Goal: Complete application form: Complete application form

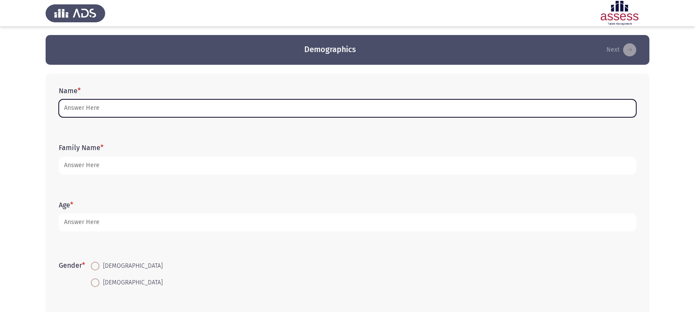
click at [189, 103] on input "Name *" at bounding box center [347, 108] width 577 height 18
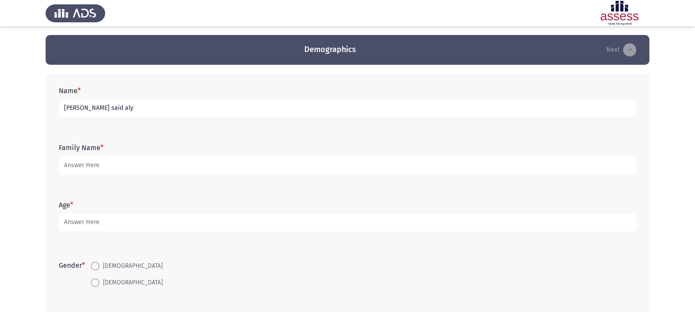
type input "[PERSON_NAME] said aly"
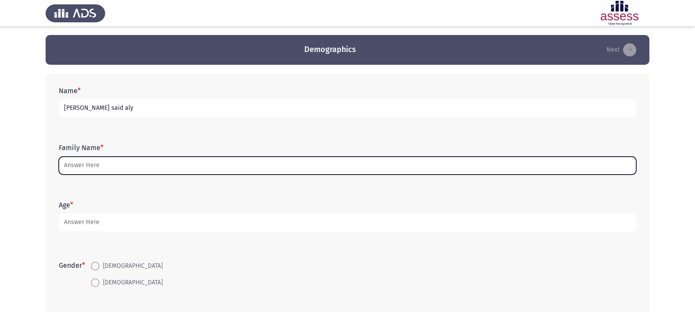
click at [215, 162] on input "Family Name *" at bounding box center [347, 166] width 577 height 18
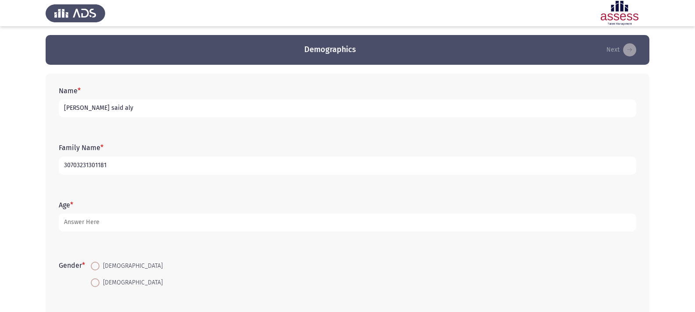
type input "30703231301181"
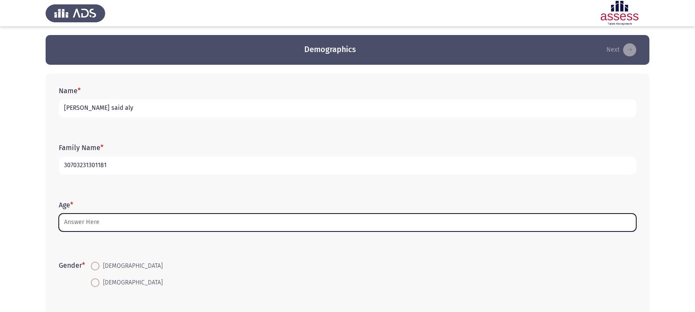
click at [106, 227] on input "Age *" at bounding box center [347, 223] width 577 height 18
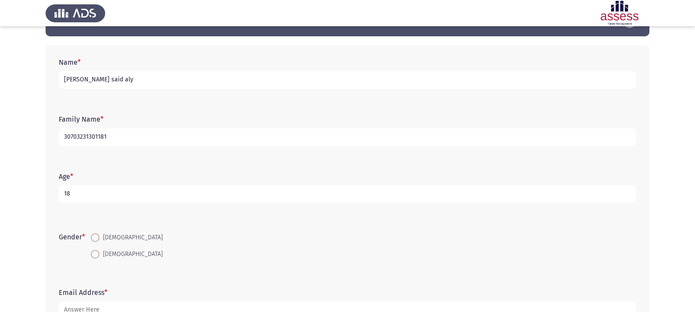
scroll to position [44, 0]
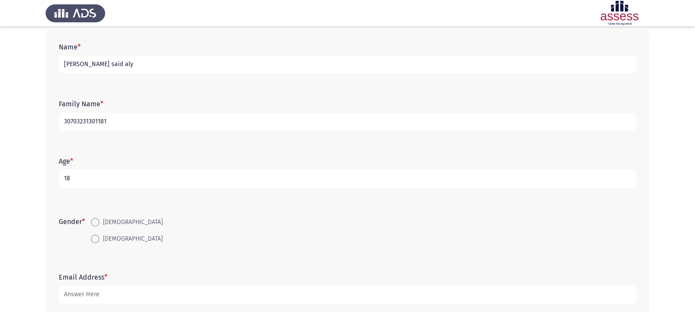
type input "18"
click at [96, 241] on span at bounding box center [95, 239] width 9 height 9
click at [96, 241] on input "[DEMOGRAPHIC_DATA]" at bounding box center [95, 239] width 9 height 9
radio input "true"
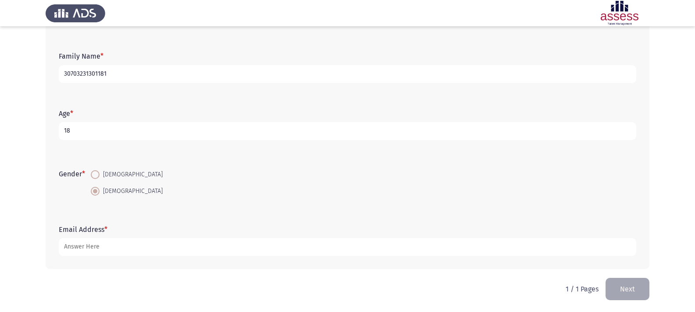
scroll to position [92, 0]
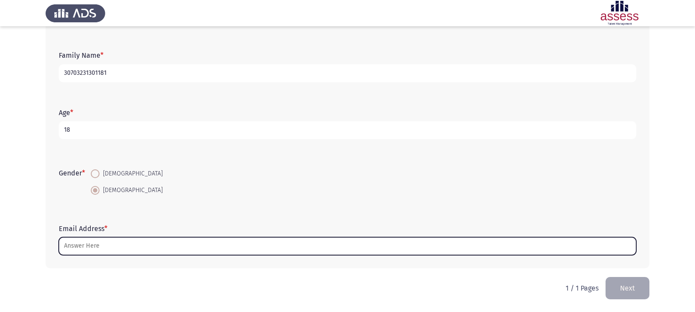
click at [103, 248] on input "Email Address *" at bounding box center [347, 247] width 577 height 18
click at [129, 244] on input "Email Address *" at bounding box center [347, 247] width 577 height 18
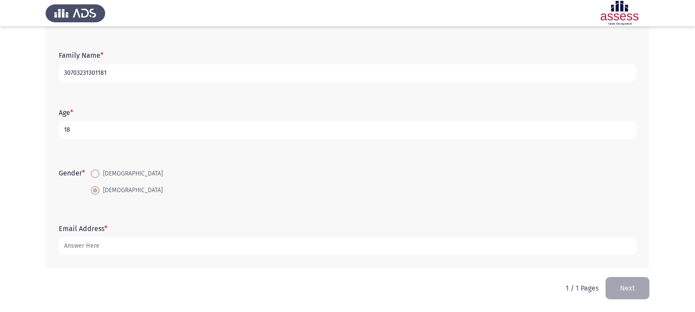
drag, startPoint x: 397, startPoint y: 129, endPoint x: 386, endPoint y: 189, distance: 61.5
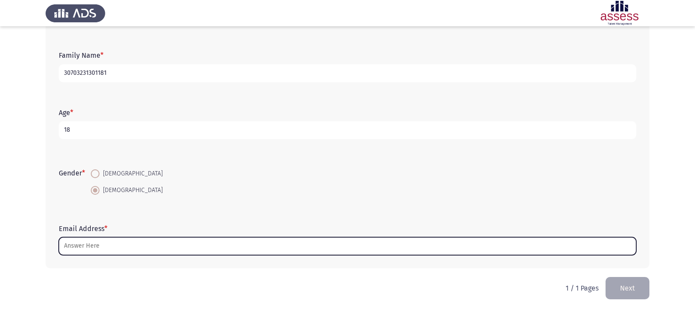
click at [474, 250] on input "Email Address *" at bounding box center [347, 247] width 577 height 18
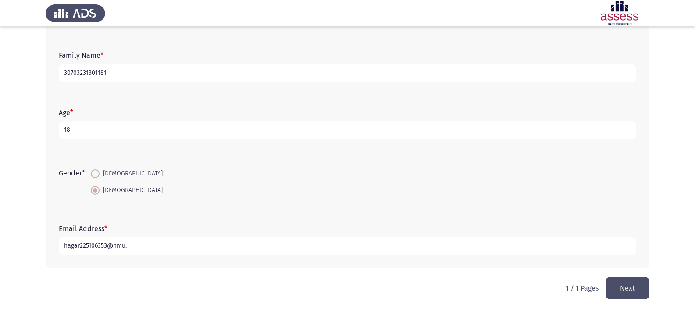
click at [182, 250] on input "hagar225106353@nmu." at bounding box center [347, 247] width 577 height 18
click at [165, 250] on input "[EMAIL_ADDRESS][DOMAIN_NAME]." at bounding box center [347, 247] width 577 height 18
type input "[EMAIL_ADDRESS][DOMAIN_NAME]"
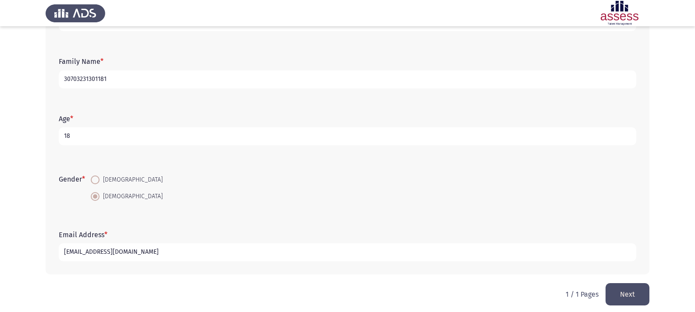
scroll to position [88, 0]
click at [631, 288] on button "Next" at bounding box center [627, 293] width 44 height 22
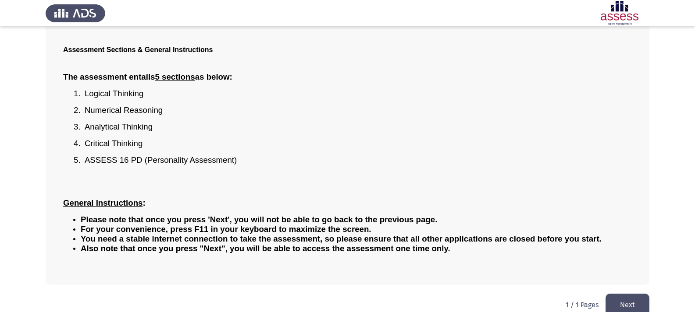
scroll to position [65, 0]
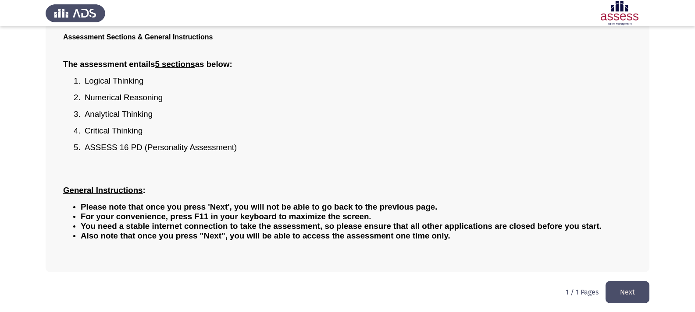
click at [628, 289] on button "Next" at bounding box center [627, 292] width 44 height 22
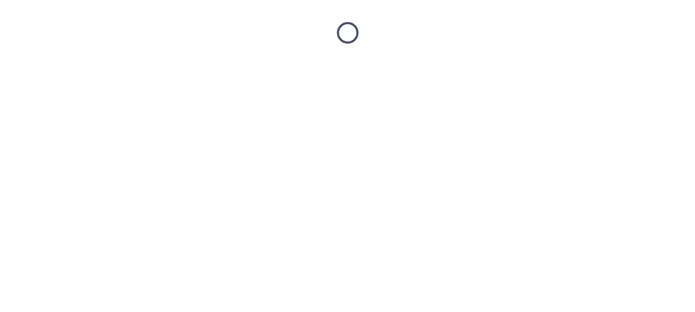
scroll to position [0, 0]
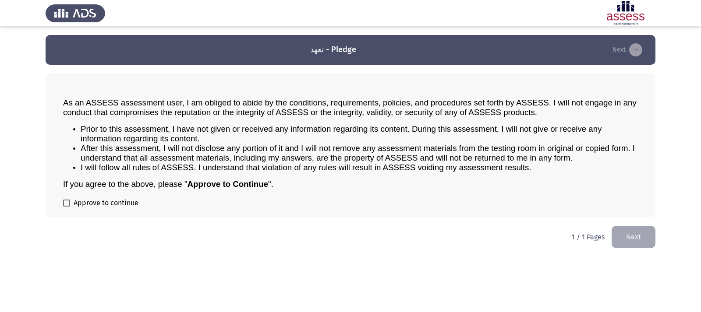
click at [65, 204] on span at bounding box center [66, 203] width 7 height 7
click at [66, 207] on input "Approve to continue" at bounding box center [66, 207] width 0 height 0
checkbox input "true"
click at [637, 233] on button "Next" at bounding box center [634, 237] width 44 height 22
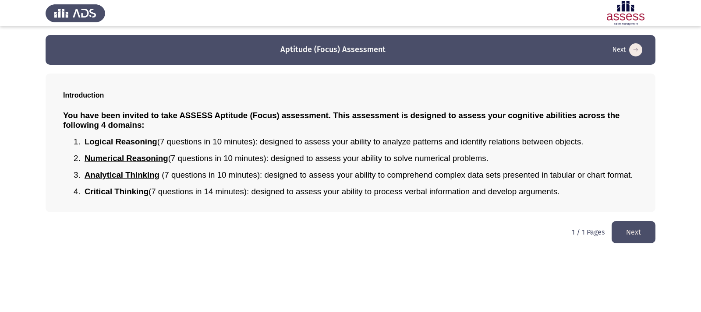
click at [639, 232] on button "Next" at bounding box center [634, 232] width 44 height 22
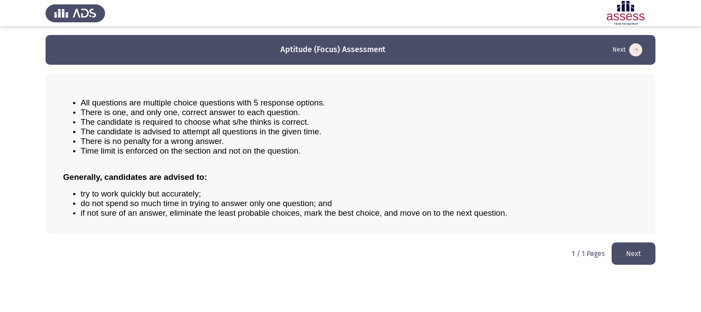
click at [637, 249] on button "Next" at bounding box center [634, 254] width 44 height 22
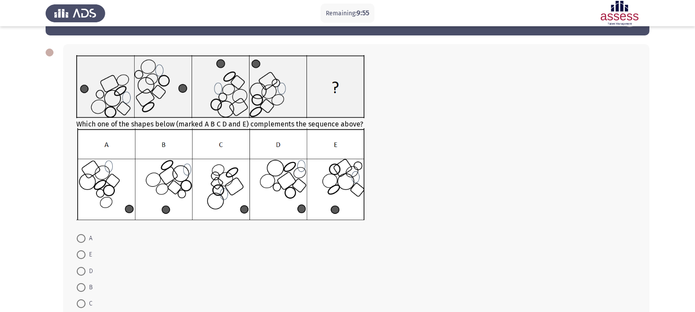
scroll to position [44, 0]
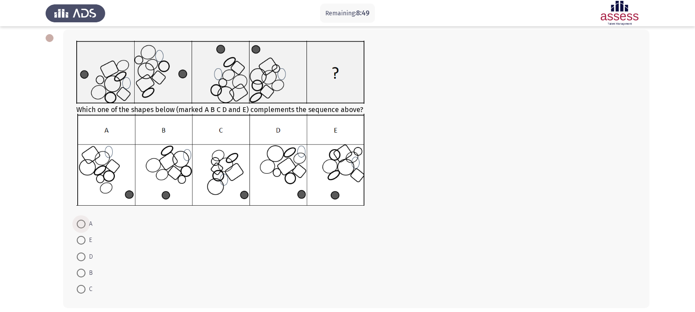
click at [82, 220] on span at bounding box center [81, 224] width 9 height 9
click at [82, 220] on input "A" at bounding box center [81, 224] width 9 height 9
radio input "true"
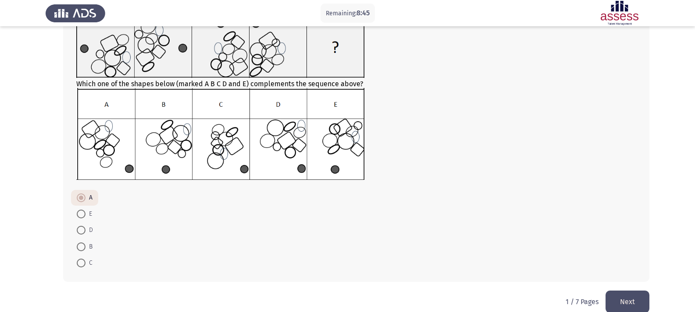
scroll to position [83, 0]
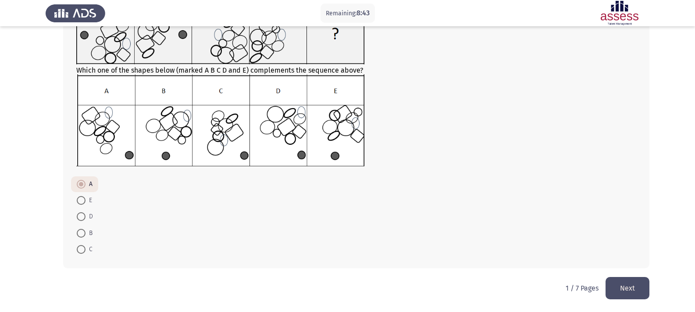
click at [637, 283] on button "Next" at bounding box center [627, 288] width 44 height 22
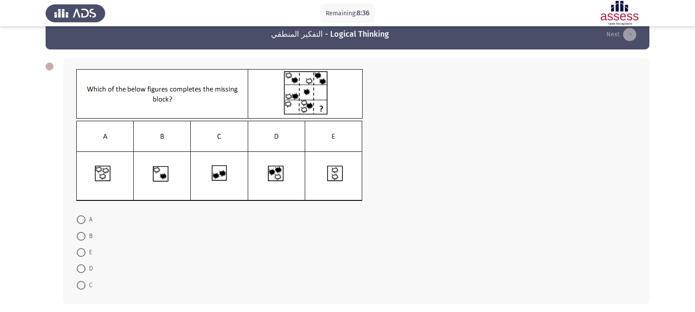
scroll to position [0, 0]
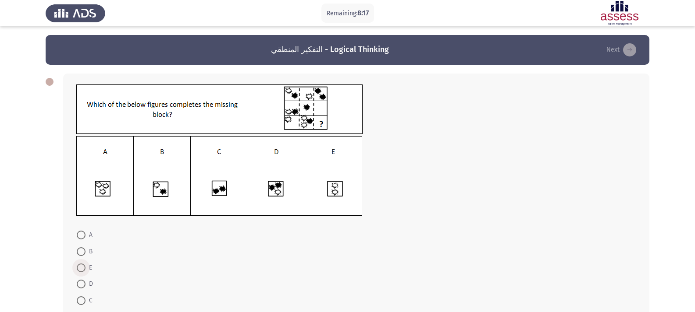
click at [79, 266] on span at bounding box center [81, 268] width 9 height 9
click at [79, 266] on input "E" at bounding box center [81, 268] width 9 height 9
radio input "true"
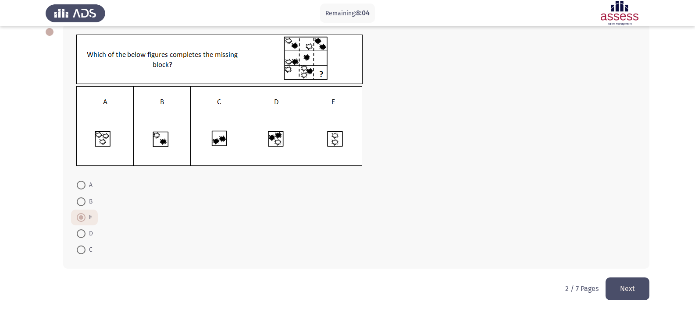
scroll to position [50, 0]
click at [636, 287] on button "Next" at bounding box center [627, 288] width 44 height 22
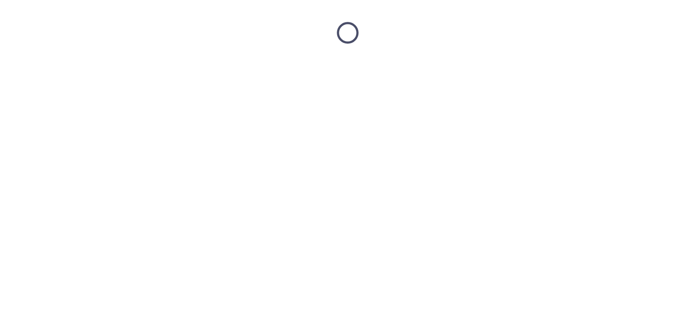
scroll to position [0, 0]
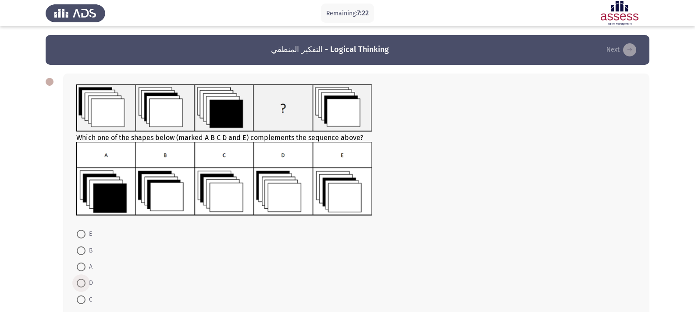
click at [80, 284] on span at bounding box center [81, 283] width 9 height 9
click at [80, 284] on input "D" at bounding box center [81, 283] width 9 height 9
radio input "true"
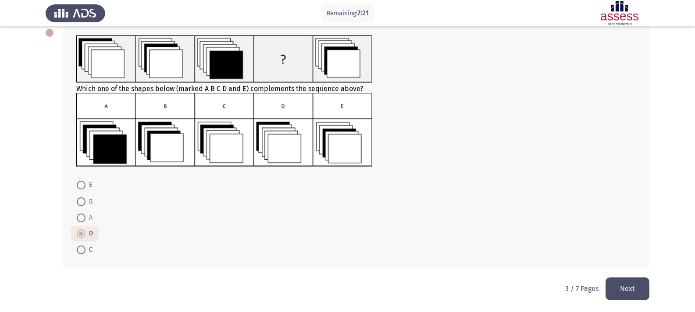
scroll to position [50, 0]
click at [632, 283] on button "Next" at bounding box center [627, 288] width 44 height 22
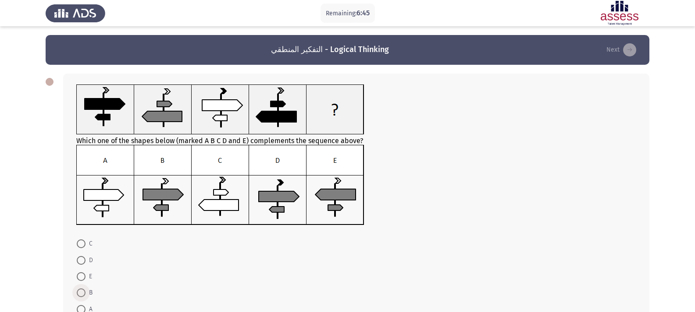
click at [82, 291] on span at bounding box center [81, 293] width 9 height 9
click at [82, 291] on input "B" at bounding box center [81, 293] width 9 height 9
radio input "true"
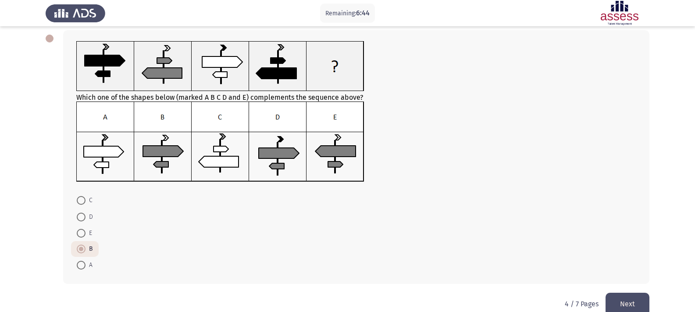
scroll to position [44, 0]
click at [619, 299] on button "Next" at bounding box center [627, 304] width 44 height 22
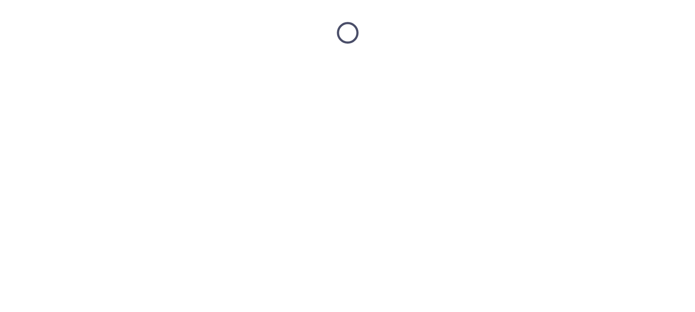
scroll to position [0, 0]
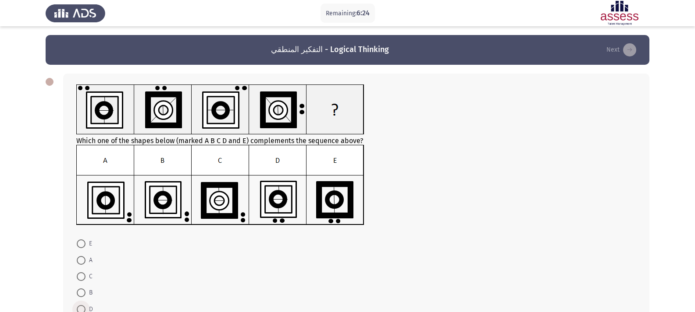
click at [82, 305] on span at bounding box center [81, 309] width 9 height 9
click at [82, 305] on input "D" at bounding box center [81, 309] width 9 height 9
radio input "true"
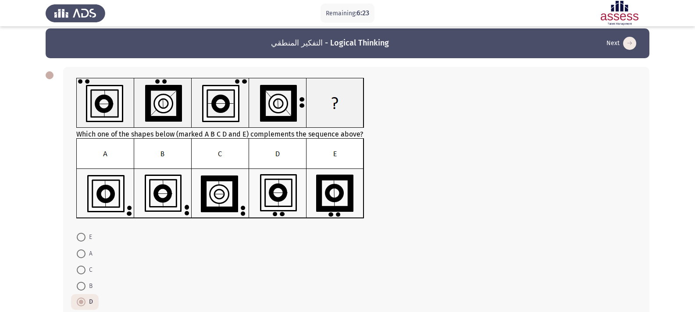
scroll to position [44, 0]
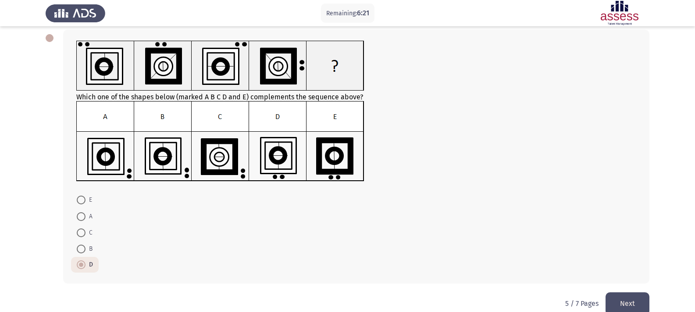
click at [629, 303] on button "Next" at bounding box center [627, 304] width 44 height 22
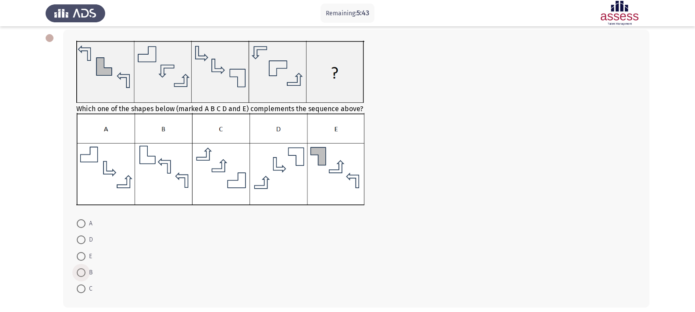
click at [84, 271] on span at bounding box center [81, 273] width 9 height 9
click at [84, 271] on input "B" at bounding box center [81, 273] width 9 height 9
radio input "true"
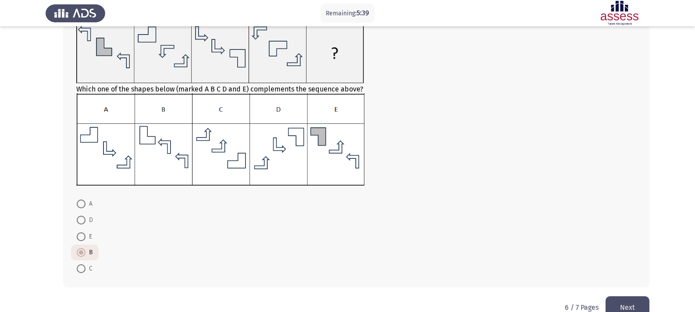
scroll to position [83, 0]
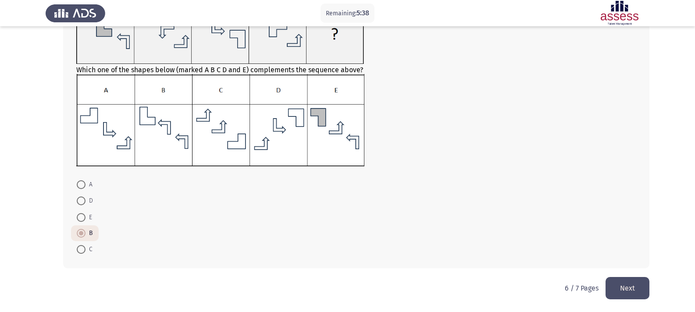
click at [624, 281] on button "Next" at bounding box center [627, 288] width 44 height 22
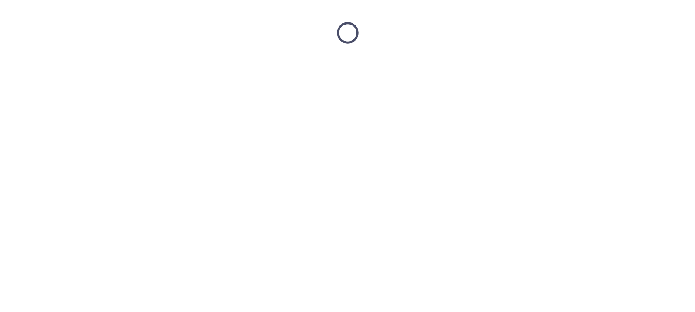
scroll to position [0, 0]
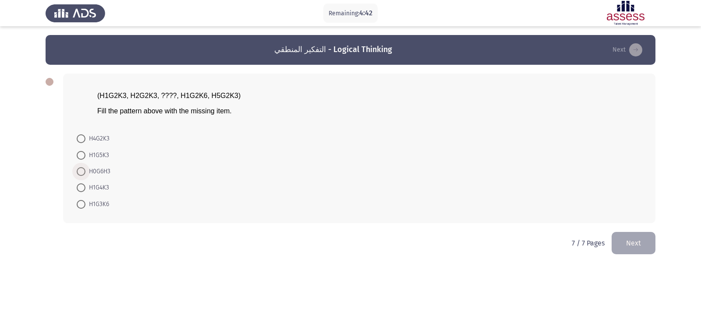
click at [82, 169] on span at bounding box center [81, 171] width 9 height 9
click at [82, 169] on input "H0G6H3" at bounding box center [81, 171] width 9 height 9
radio input "true"
click at [631, 237] on button "Next" at bounding box center [634, 242] width 44 height 22
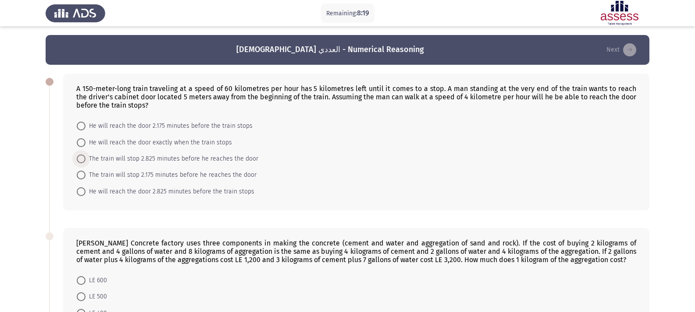
click at [81, 160] on span at bounding box center [81, 159] width 9 height 9
click at [81, 160] on input "The train will stop 2.825 minutes before he reaches the door" at bounding box center [81, 159] width 9 height 9
radio input "true"
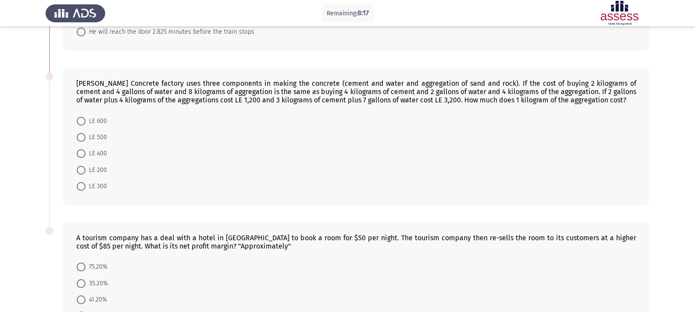
scroll to position [175, 0]
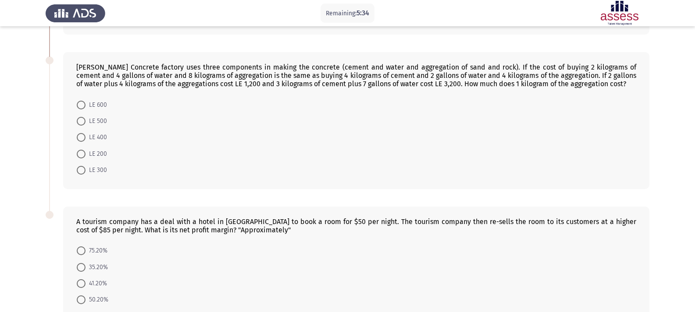
click at [80, 169] on span at bounding box center [81, 170] width 9 height 9
click at [80, 169] on input "LE 300" at bounding box center [81, 170] width 9 height 9
radio input "true"
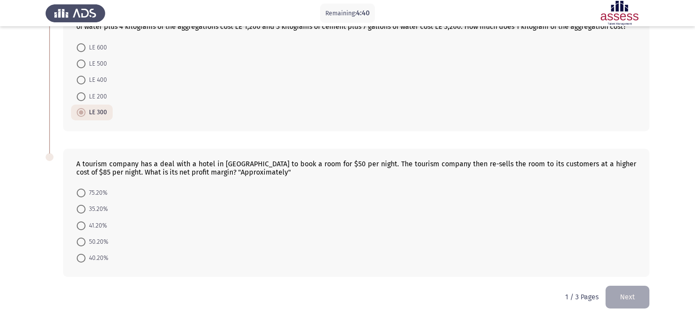
scroll to position [241, 0]
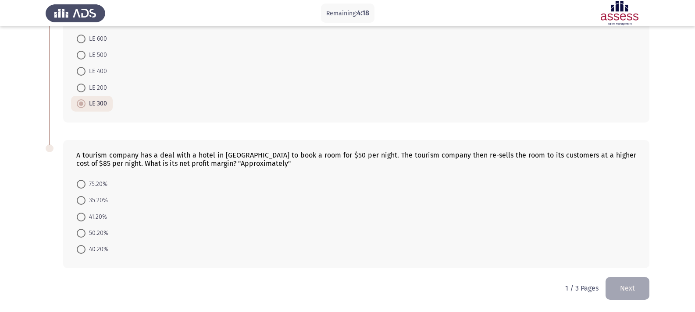
click at [80, 213] on span at bounding box center [81, 217] width 9 height 9
click at [80, 213] on input "41.20%" at bounding box center [81, 217] width 9 height 9
radio input "true"
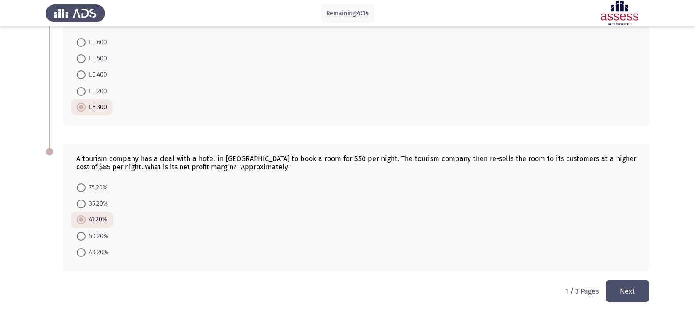
scroll to position [241, 0]
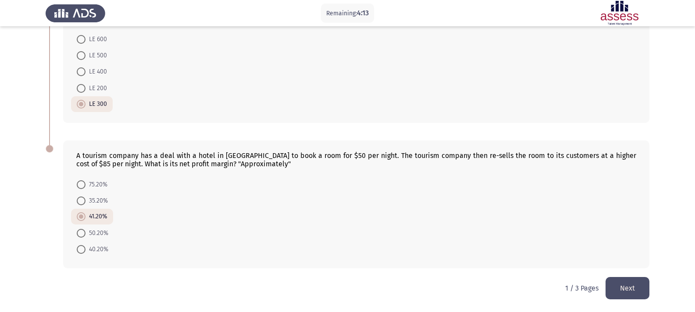
click at [630, 287] on button "Next" at bounding box center [627, 288] width 44 height 22
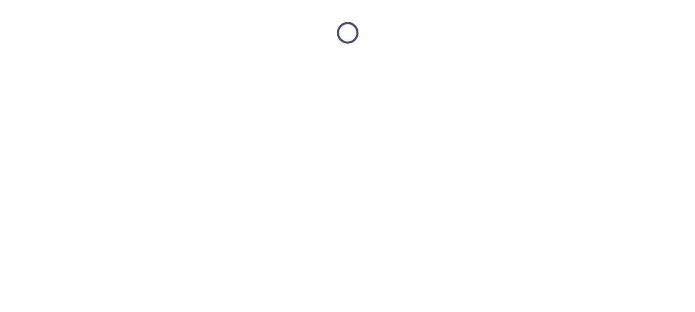
scroll to position [0, 0]
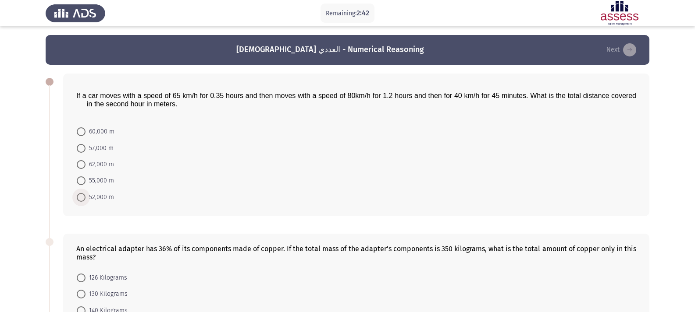
click at [79, 195] on span at bounding box center [81, 197] width 9 height 9
click at [79, 195] on input "52,000 m" at bounding box center [81, 197] width 9 height 9
radio input "true"
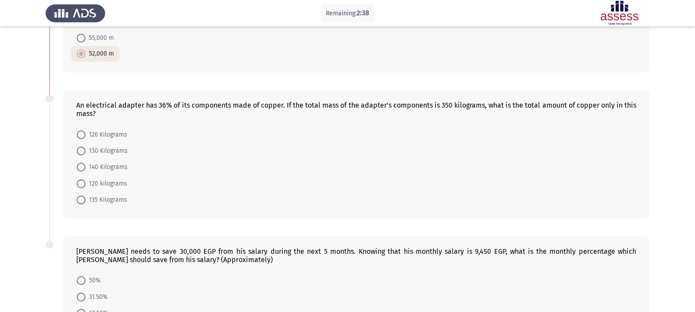
scroll to position [175, 0]
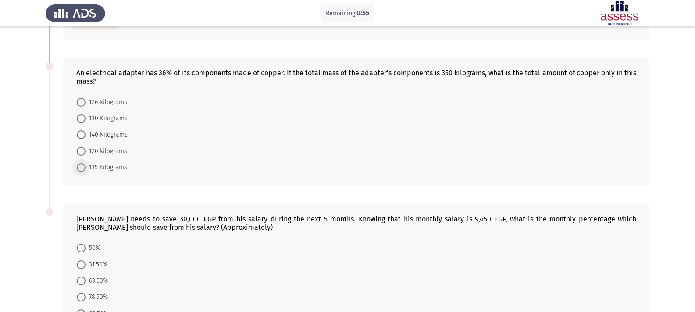
click at [82, 167] on span at bounding box center [81, 167] width 9 height 9
click at [82, 167] on input "135 Kilograms" at bounding box center [81, 167] width 9 height 9
radio input "true"
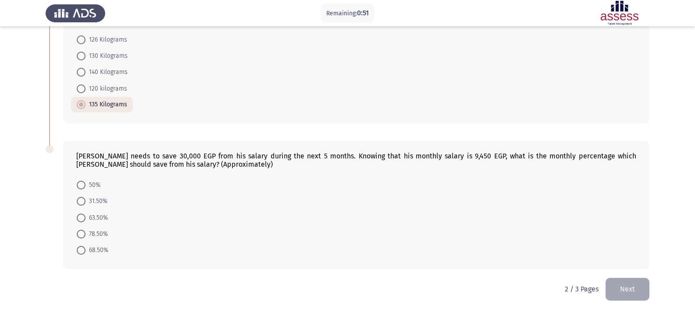
scroll to position [239, 0]
click at [79, 248] on span at bounding box center [81, 249] width 9 height 9
click at [79, 248] on input "68.50%" at bounding box center [81, 249] width 9 height 9
radio input "true"
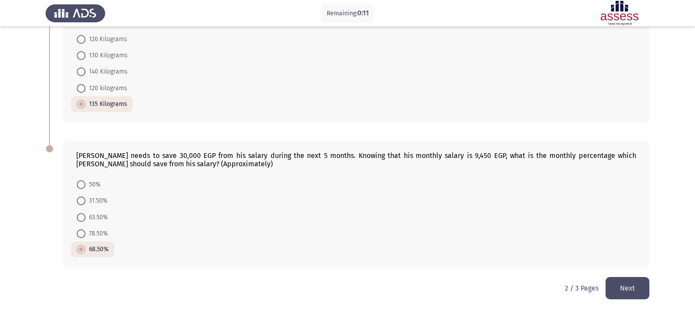
click at [629, 284] on button "Next" at bounding box center [627, 288] width 44 height 22
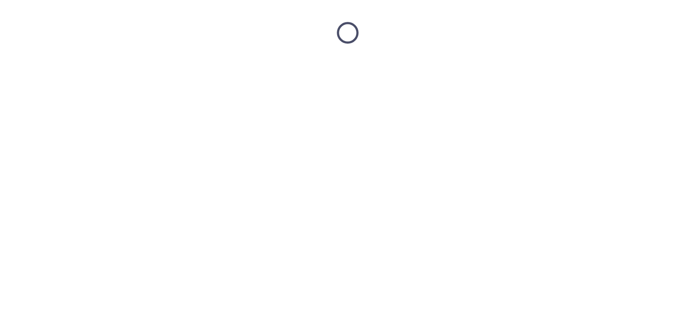
scroll to position [0, 0]
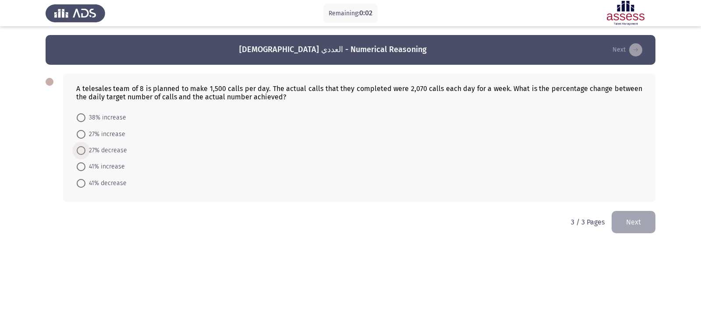
click at [85, 149] on span at bounding box center [81, 150] width 9 height 9
click at [85, 149] on input "27% decrease" at bounding box center [81, 150] width 9 height 9
radio input "true"
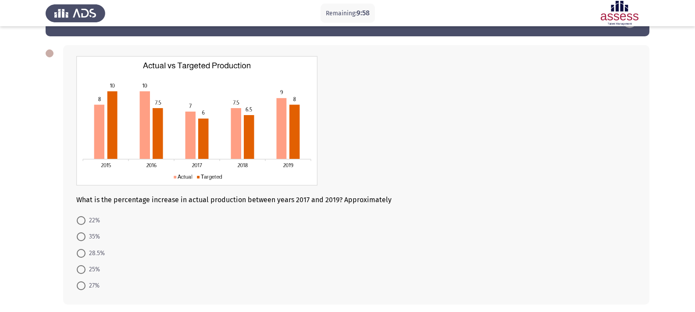
scroll to position [44, 0]
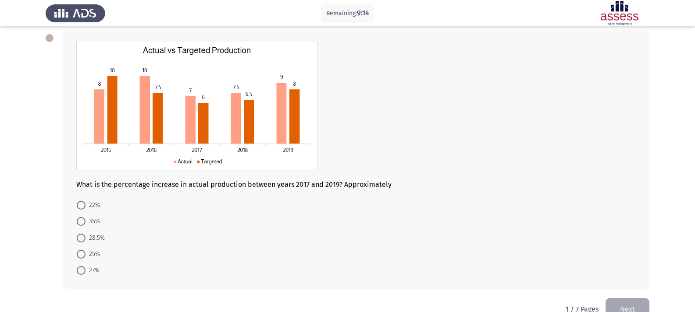
click at [79, 201] on span at bounding box center [81, 205] width 9 height 9
click at [79, 201] on input "22%" at bounding box center [81, 205] width 9 height 9
radio input "true"
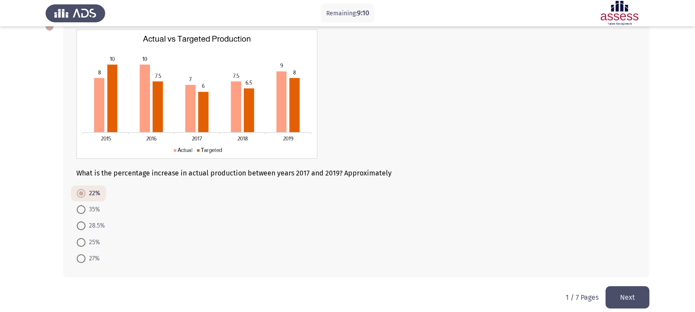
scroll to position [64, 0]
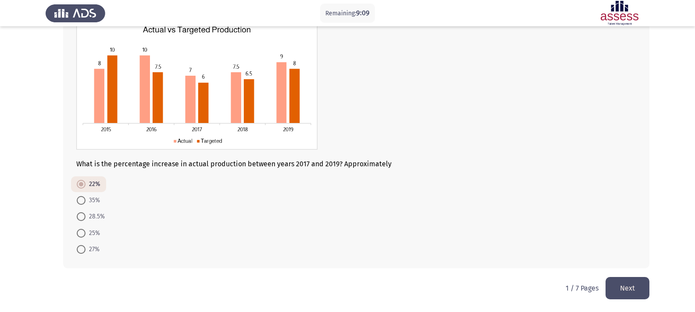
click at [630, 284] on button "Next" at bounding box center [627, 288] width 44 height 22
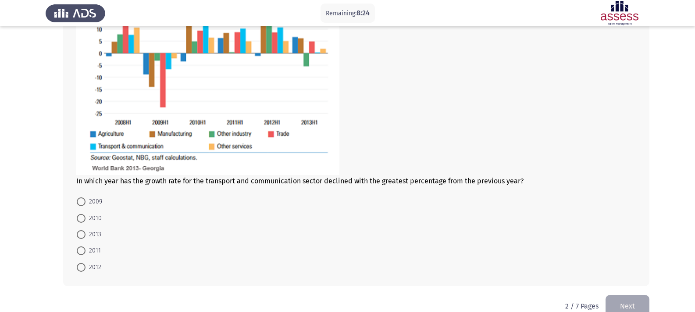
scroll to position [161, 0]
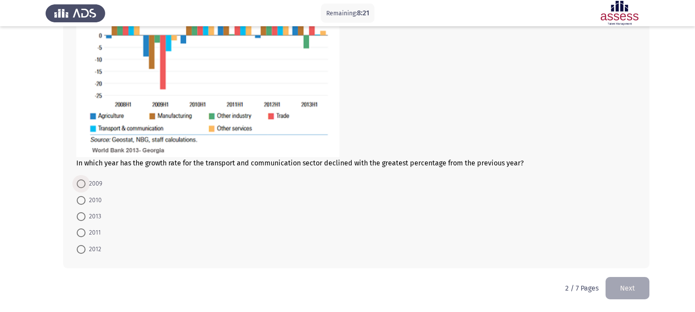
click at [81, 183] on span at bounding box center [81, 184] width 9 height 9
click at [81, 183] on input "2009" at bounding box center [81, 184] width 9 height 9
radio input "true"
click at [621, 289] on button "Next" at bounding box center [627, 288] width 44 height 22
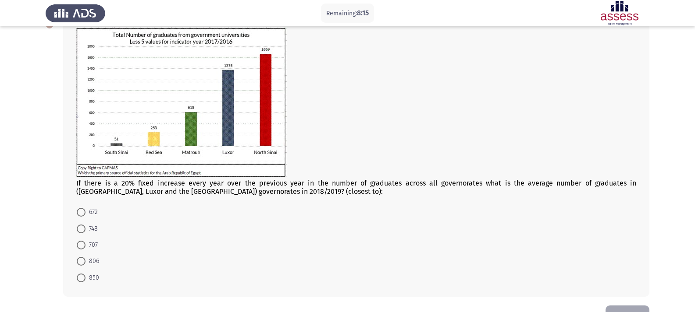
scroll to position [42, 0]
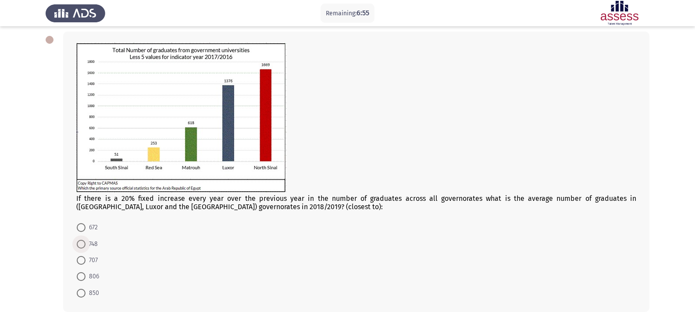
click at [84, 246] on span at bounding box center [81, 244] width 9 height 9
click at [84, 246] on input "748" at bounding box center [81, 244] width 9 height 9
radio input "true"
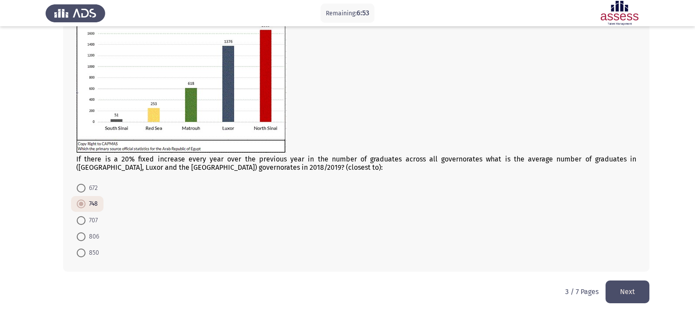
scroll to position [85, 0]
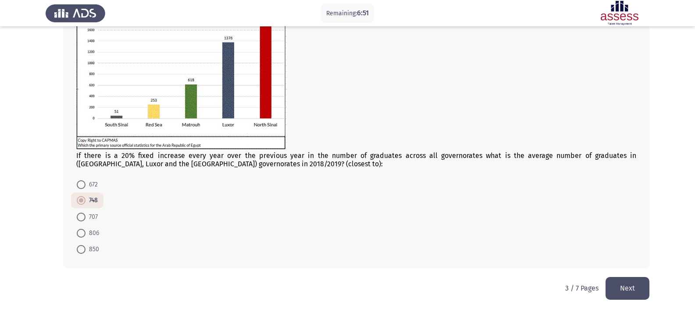
click at [628, 283] on button "Next" at bounding box center [627, 288] width 44 height 22
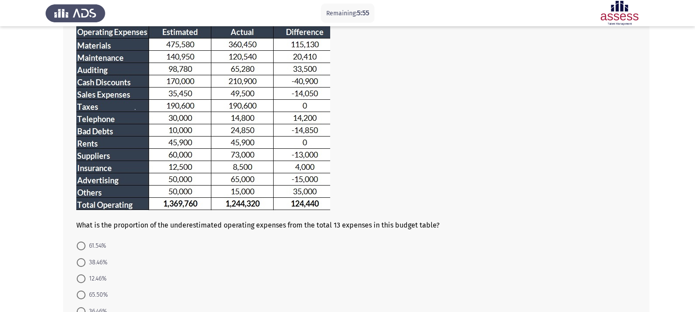
scroll to position [88, 0]
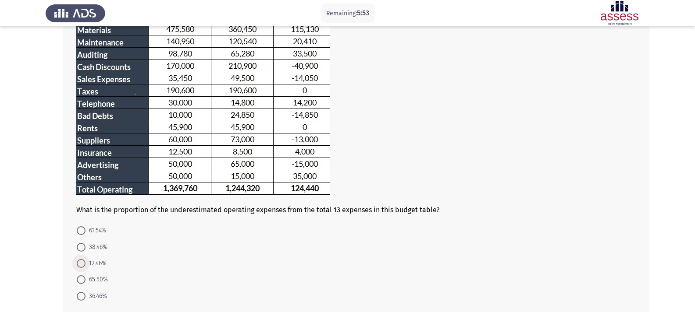
click at [78, 262] on span at bounding box center [81, 263] width 9 height 9
click at [78, 262] on input "12.46%" at bounding box center [81, 263] width 9 height 9
radio input "true"
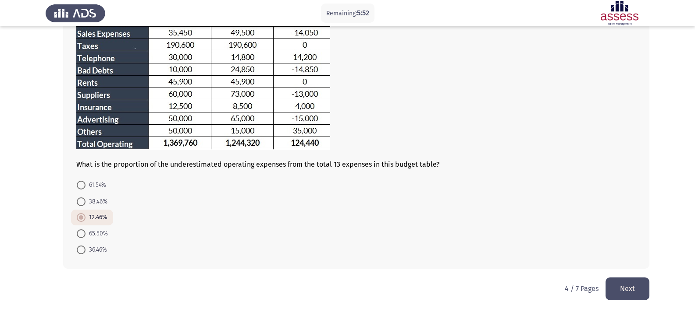
scroll to position [134, 0]
click at [630, 292] on button "Next" at bounding box center [627, 288] width 44 height 22
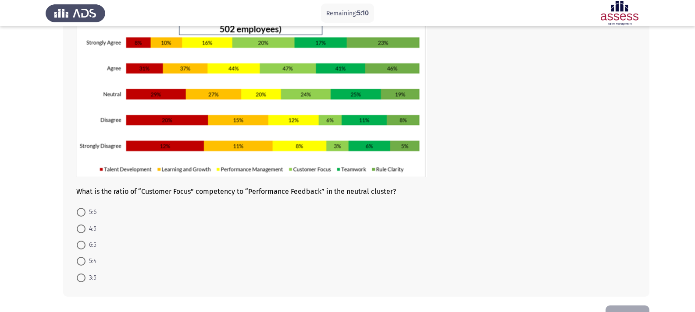
scroll to position [60, 0]
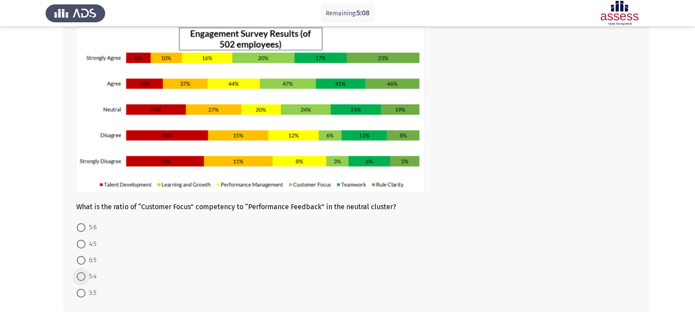
click at [84, 273] on span at bounding box center [81, 277] width 9 height 9
click at [84, 273] on input "5:4" at bounding box center [81, 277] width 9 height 9
radio input "true"
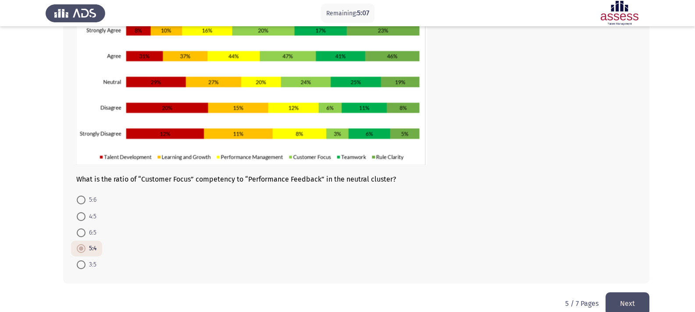
scroll to position [103, 0]
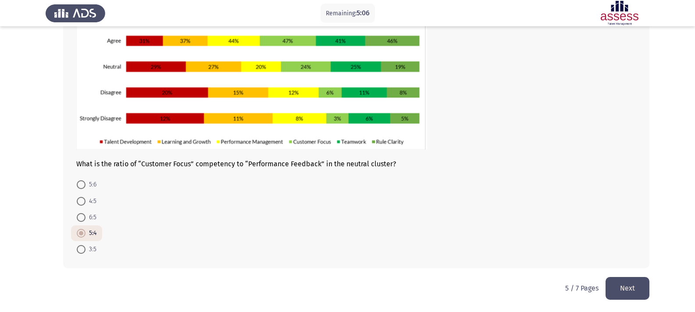
click at [627, 291] on button "Next" at bounding box center [627, 288] width 44 height 22
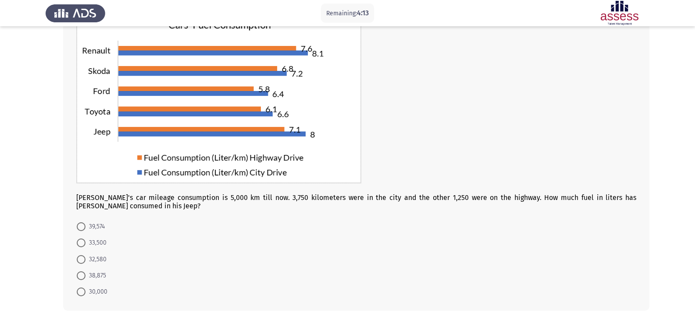
scroll to position [88, 0]
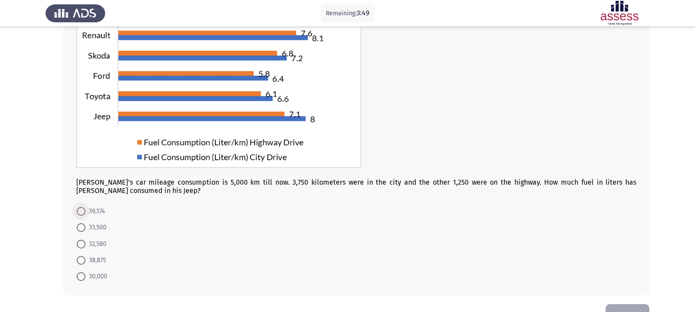
click at [83, 208] on span at bounding box center [81, 211] width 9 height 9
click at [83, 208] on input "39,574" at bounding box center [81, 211] width 9 height 9
radio input "true"
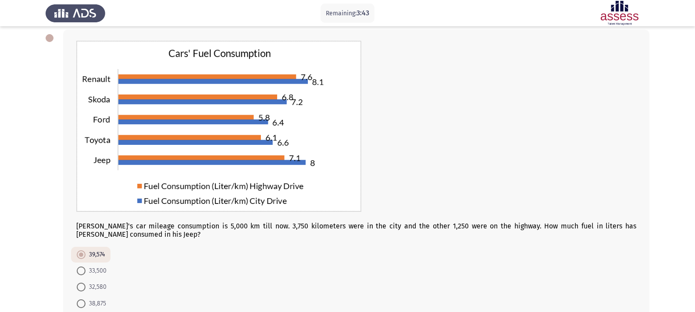
scroll to position [114, 0]
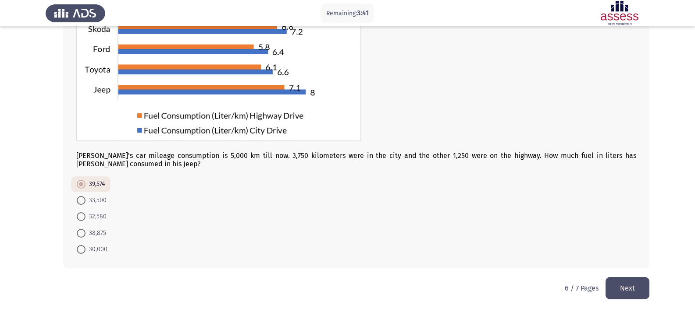
click at [624, 277] on div "[PERSON_NAME]'s car mileage consumption is 5,000 km till now. 3,750 kilometers …" at bounding box center [347, 113] width 603 height 327
click at [625, 290] on button "Next" at bounding box center [627, 288] width 44 height 22
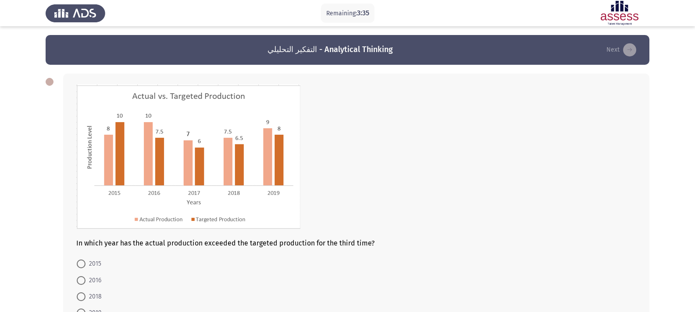
scroll to position [44, 0]
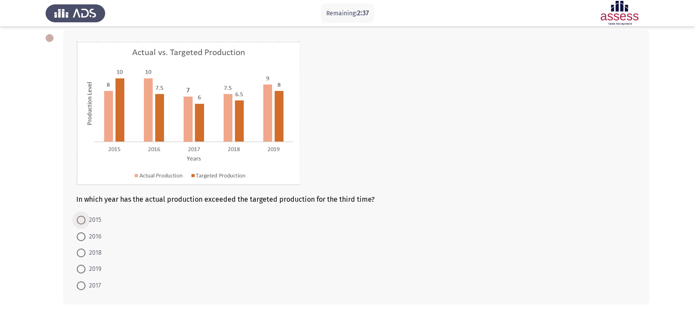
click at [86, 218] on span "2015" at bounding box center [93, 220] width 16 height 11
click at [85, 218] on input "2015" at bounding box center [81, 220] width 9 height 9
radio input "true"
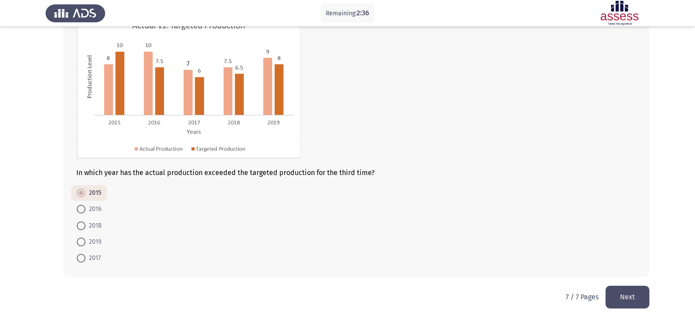
scroll to position [79, 0]
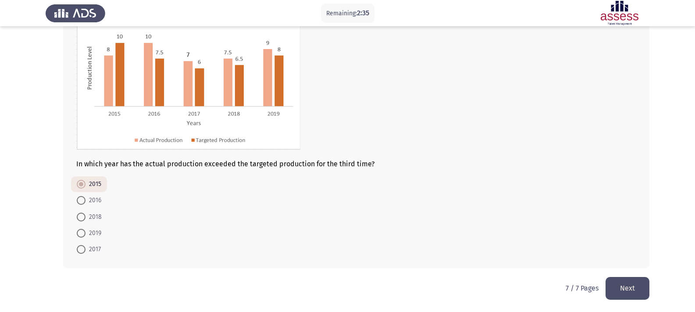
drag, startPoint x: 636, startPoint y: 279, endPoint x: 632, endPoint y: 288, distance: 10.4
click at [632, 288] on button "Next" at bounding box center [627, 288] width 44 height 22
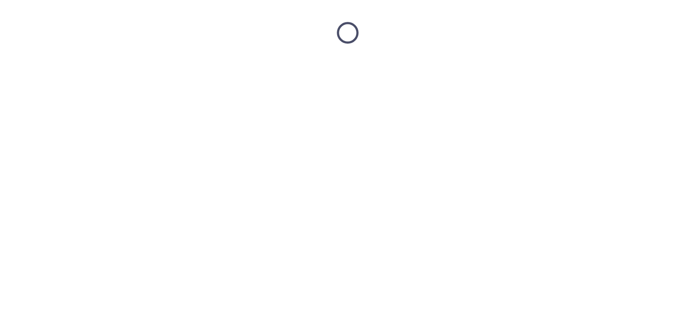
scroll to position [0, 0]
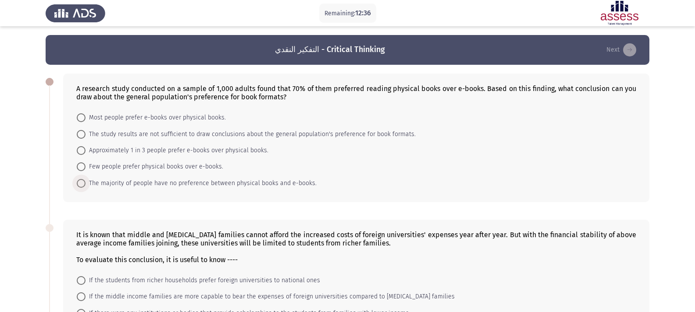
click at [85, 180] on span at bounding box center [81, 183] width 9 height 9
click at [85, 180] on input "The majority of people have no preference between physical books and e-books." at bounding box center [81, 183] width 9 height 9
radio input "true"
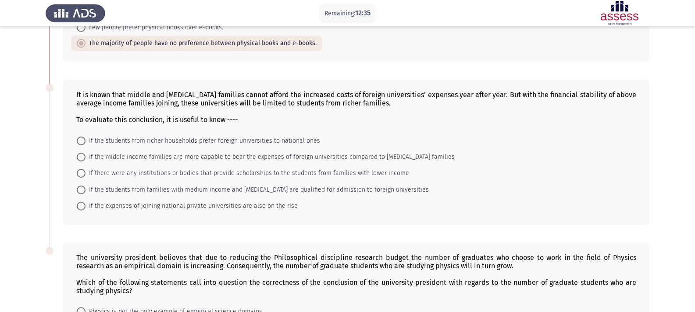
scroll to position [175, 0]
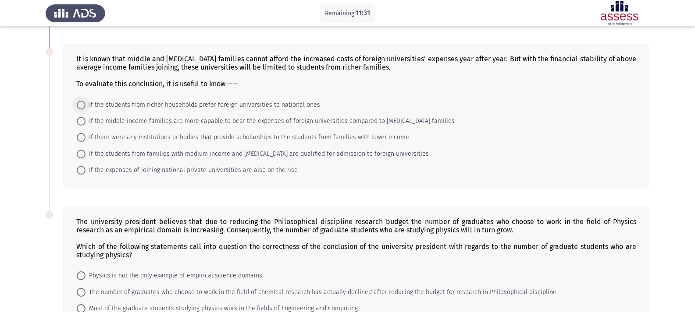
click at [267, 103] on span "If the students from richer households prefer foreign universities to national …" at bounding box center [202, 105] width 234 height 11
click at [85, 103] on input "If the students from richer households prefer foreign universities to national …" at bounding box center [81, 105] width 9 height 9
radio input "true"
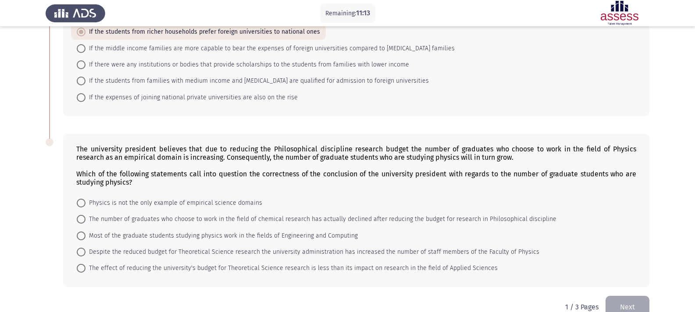
scroll to position [266, 0]
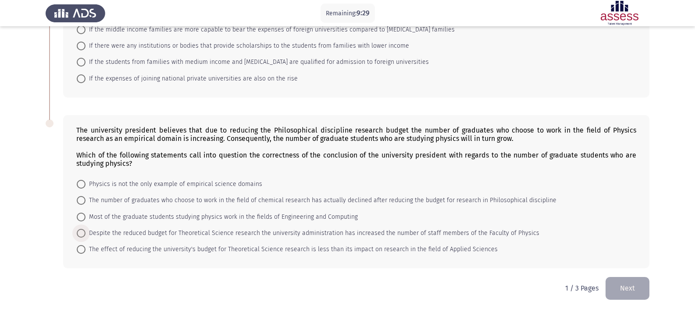
click at [140, 234] on span "Despite the reduced budget for Theoretical Science research the university admi…" at bounding box center [312, 233] width 454 height 11
click at [85, 234] on input "Despite the reduced budget for Theoretical Science research the university admi…" at bounding box center [81, 233] width 9 height 9
radio input "true"
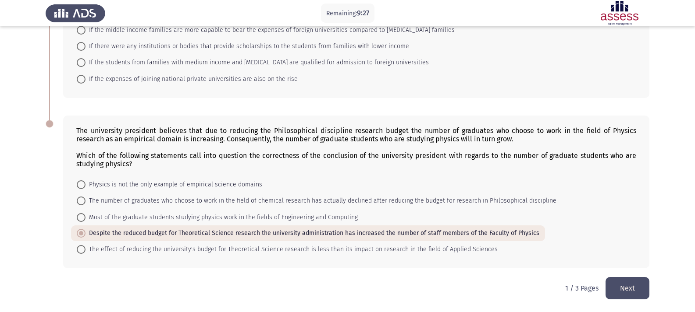
click at [628, 278] on button "Next" at bounding box center [627, 288] width 44 height 22
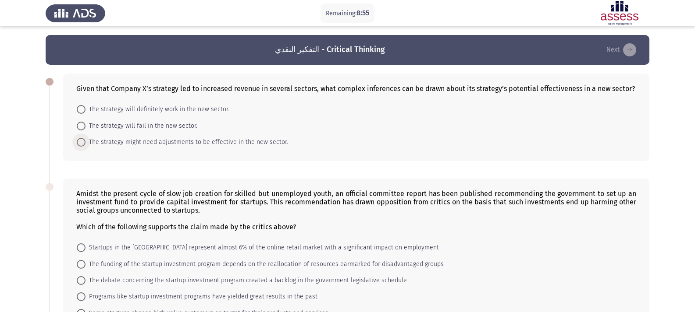
click at [227, 141] on span "The strategy might need adjustments to be effective in the new sector." at bounding box center [186, 142] width 202 height 11
click at [85, 141] on input "The strategy might need adjustments to be effective in the new sector." at bounding box center [81, 142] width 9 height 9
radio input "true"
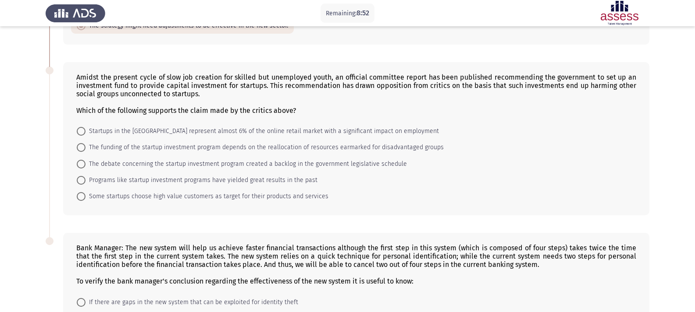
scroll to position [131, 0]
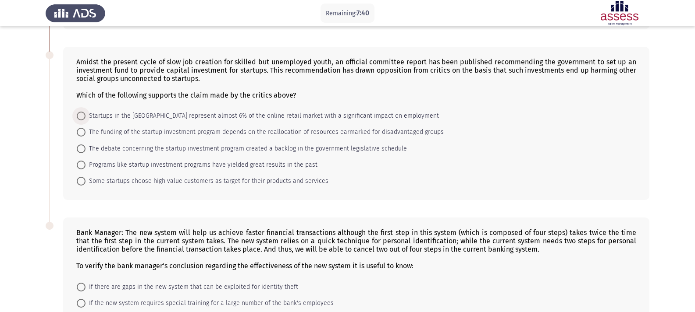
click at [336, 115] on span "Startups in the [GEOGRAPHIC_DATA] represent almost 6% of the online retail mark…" at bounding box center [261, 116] width 353 height 11
click at [85, 115] on input "Startups in the [GEOGRAPHIC_DATA] represent almost 6% of the online retail mark…" at bounding box center [81, 116] width 9 height 9
radio input "true"
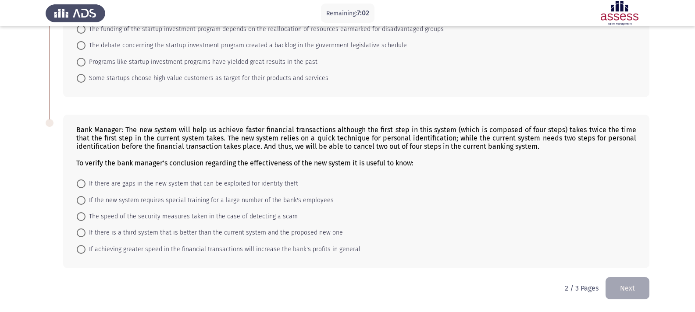
scroll to position [190, 0]
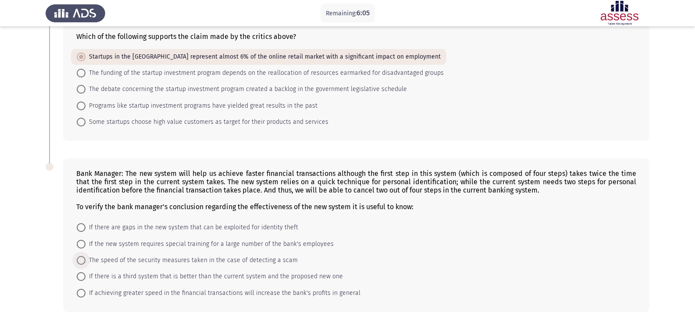
click at [98, 259] on span "The speed of the security measures taken in the case of detecting a scam" at bounding box center [191, 260] width 212 height 11
click at [85, 259] on input "The speed of the security measures taken in the case of detecting a scam" at bounding box center [81, 260] width 9 height 9
radio input "true"
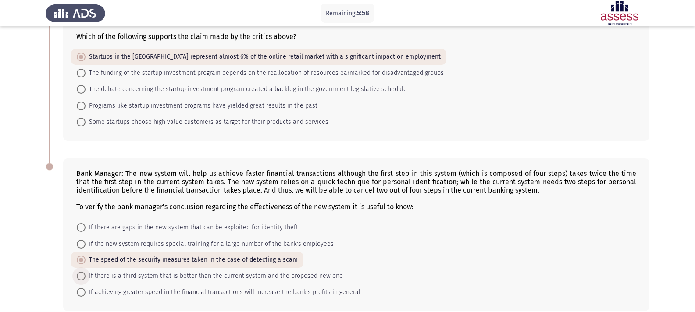
click at [127, 274] on span "If there is a third system that is better than the current system and the propo…" at bounding box center [213, 276] width 257 height 11
click at [85, 274] on input "If there is a third system that is better than the current system and the propo…" at bounding box center [81, 276] width 9 height 9
radio input "true"
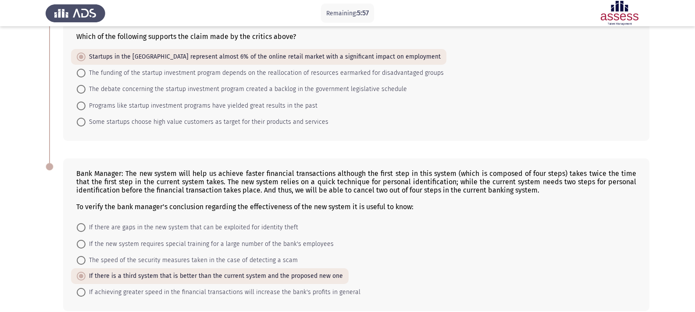
scroll to position [233, 0]
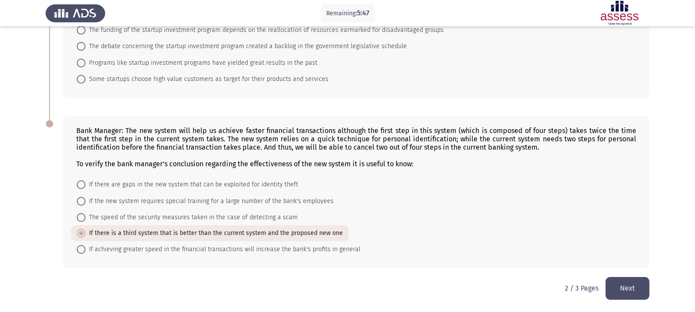
click at [639, 284] on button "Next" at bounding box center [627, 288] width 44 height 22
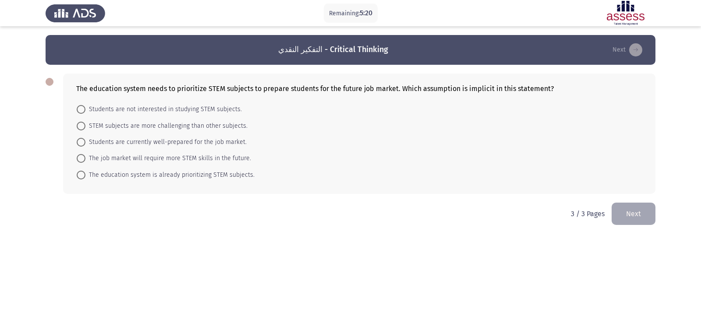
click at [234, 123] on span "STEM subjects are more challenging than other subjects." at bounding box center [166, 126] width 162 height 11
click at [85, 123] on input "STEM subjects are more challenging than other subjects." at bounding box center [81, 126] width 9 height 9
radio input "true"
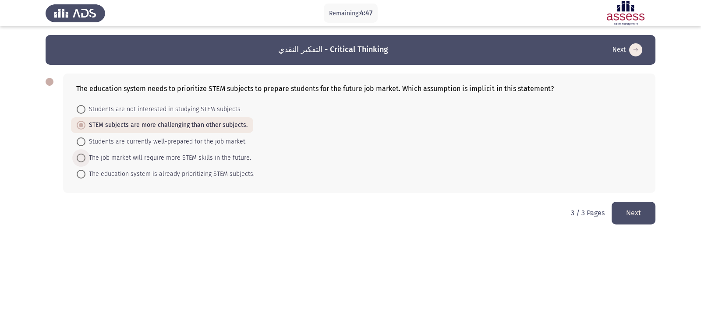
click at [239, 159] on span "The job market will require more STEM skills in the future." at bounding box center [168, 158] width 166 height 11
click at [85, 159] on input "The job market will require more STEM skills in the future." at bounding box center [81, 158] width 9 height 9
radio input "true"
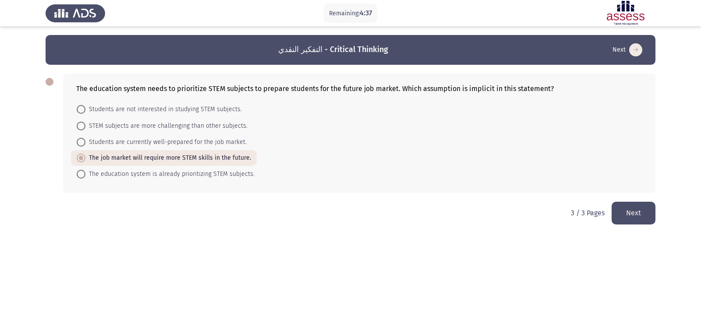
click at [634, 210] on button "Next" at bounding box center [634, 213] width 44 height 22
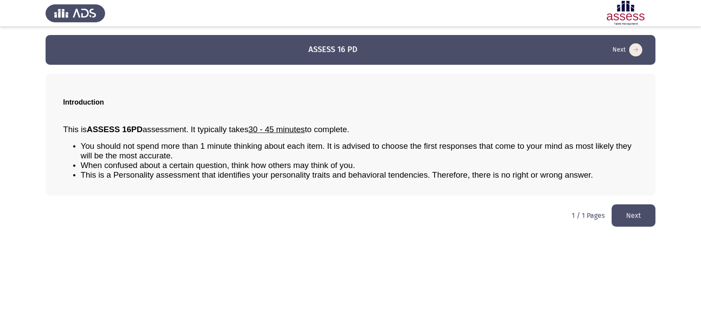
click at [633, 216] on button "Next" at bounding box center [634, 216] width 44 height 22
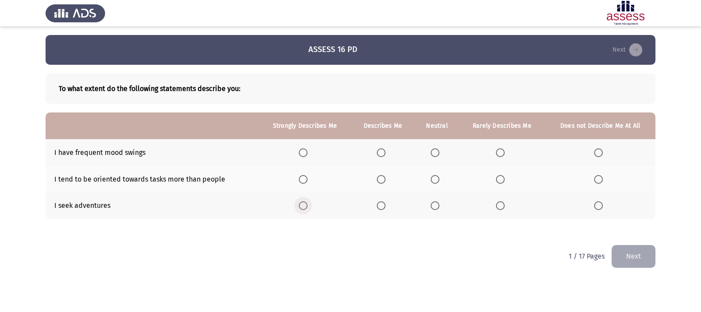
click at [301, 207] on span "Select an option" at bounding box center [303, 206] width 9 height 9
click at [301, 207] on input "Select an option" at bounding box center [303, 206] width 9 height 9
click at [383, 177] on span "Select an option" at bounding box center [381, 179] width 9 height 9
click at [383, 177] on input "Select an option" at bounding box center [381, 179] width 9 height 9
click at [601, 152] on span "Select an option" at bounding box center [598, 153] width 9 height 9
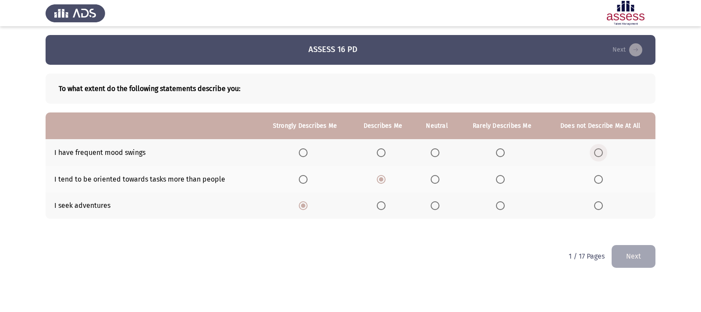
click at [601, 152] on input "Select an option" at bounding box center [598, 153] width 9 height 9
click at [645, 250] on button "Next" at bounding box center [634, 256] width 44 height 22
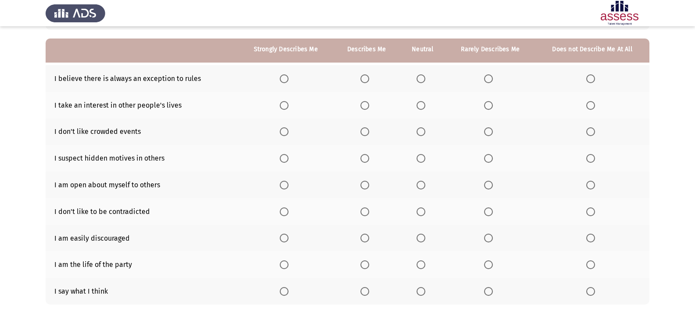
scroll to position [88, 0]
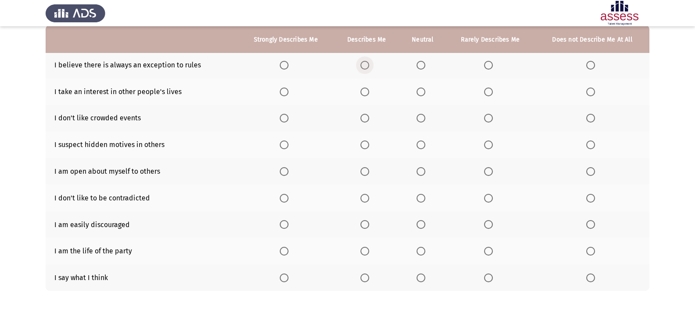
click at [364, 66] on span "Select an option" at bounding box center [364, 65] width 9 height 9
click at [364, 66] on input "Select an option" at bounding box center [364, 65] width 9 height 9
click at [291, 88] on label "Select an option" at bounding box center [286, 92] width 12 height 9
click at [288, 88] on input "Select an option" at bounding box center [284, 92] width 9 height 9
click at [592, 117] on span "Select an option" at bounding box center [590, 118] width 9 height 9
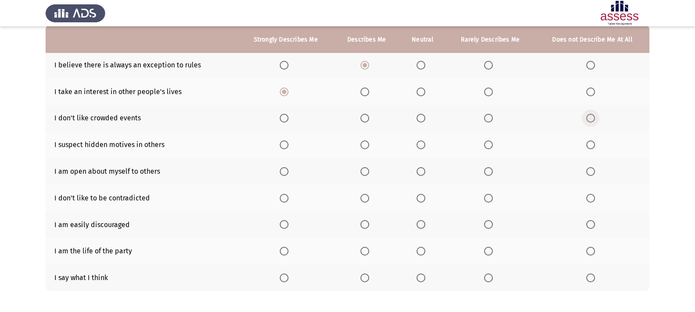
click at [592, 117] on input "Select an option" at bounding box center [590, 118] width 9 height 9
click at [419, 147] on span "Select an option" at bounding box center [420, 145] width 9 height 9
click at [419, 147] on input "Select an option" at bounding box center [420, 145] width 9 height 9
click at [283, 171] on span "Select an option" at bounding box center [284, 171] width 9 height 9
click at [283, 171] on input "Select an option" at bounding box center [284, 171] width 9 height 9
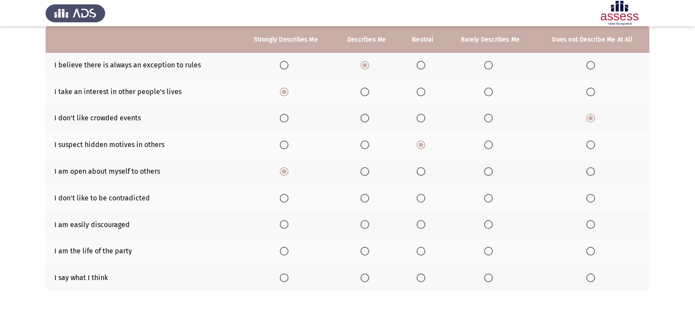
click at [286, 194] on mat-radio-button "Select an option" at bounding box center [286, 198] width 12 height 9
click at [286, 201] on span "Select an option" at bounding box center [284, 198] width 9 height 9
click at [286, 201] on input "Select an option" at bounding box center [284, 198] width 9 height 9
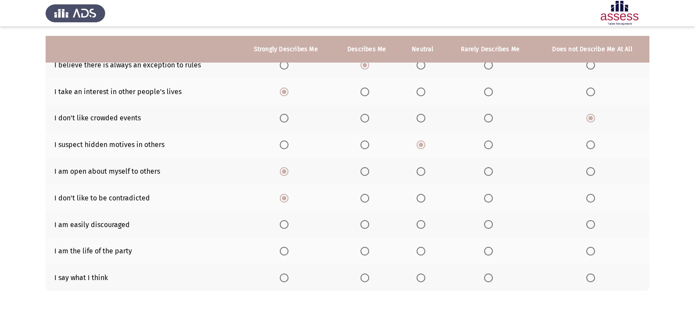
scroll to position [128, 0]
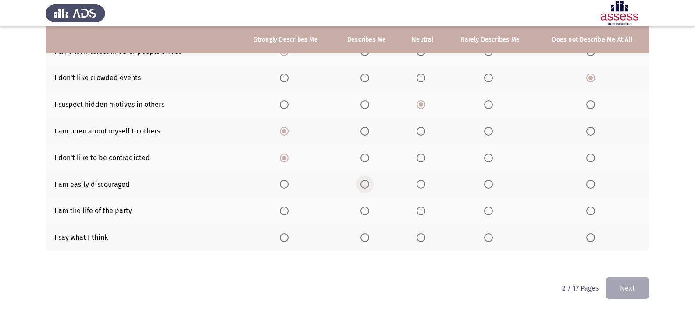
click at [365, 187] on span "Select an option" at bounding box center [364, 184] width 9 height 9
click at [365, 187] on input "Select an option" at bounding box center [364, 184] width 9 height 9
click at [287, 208] on span "Select an option" at bounding box center [284, 211] width 9 height 9
click at [287, 208] on input "Select an option" at bounding box center [284, 211] width 9 height 9
click at [286, 240] on span "Select an option" at bounding box center [284, 238] width 9 height 9
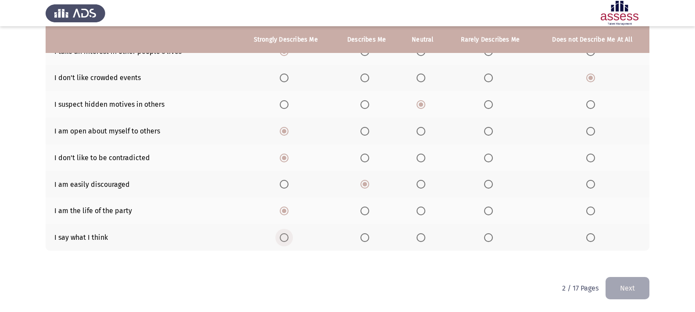
click at [286, 240] on input "Select an option" at bounding box center [284, 238] width 9 height 9
click at [635, 287] on button "Next" at bounding box center [627, 288] width 44 height 22
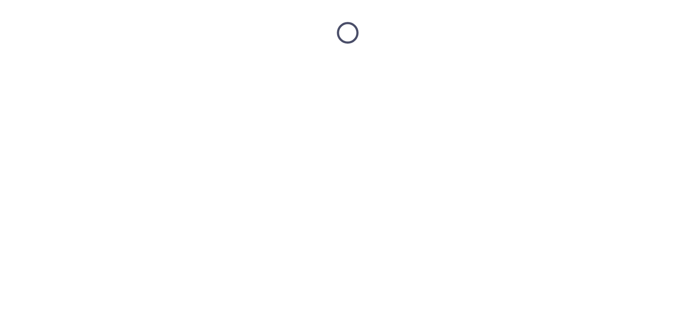
scroll to position [0, 0]
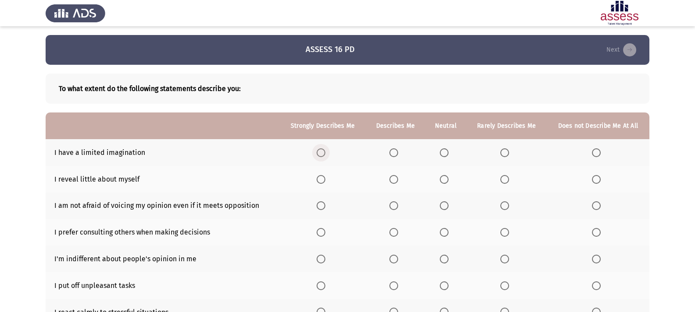
click at [323, 151] on span "Select an option" at bounding box center [320, 153] width 9 height 9
click at [323, 151] on input "Select an option" at bounding box center [320, 153] width 9 height 9
click at [397, 175] on span "Select an option" at bounding box center [393, 179] width 9 height 9
click at [397, 175] on input "Select an option" at bounding box center [393, 179] width 9 height 9
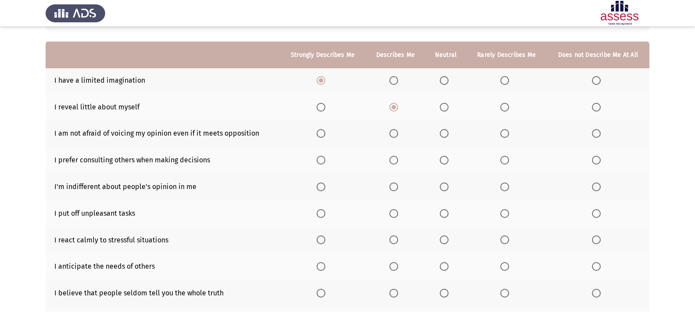
scroll to position [88, 0]
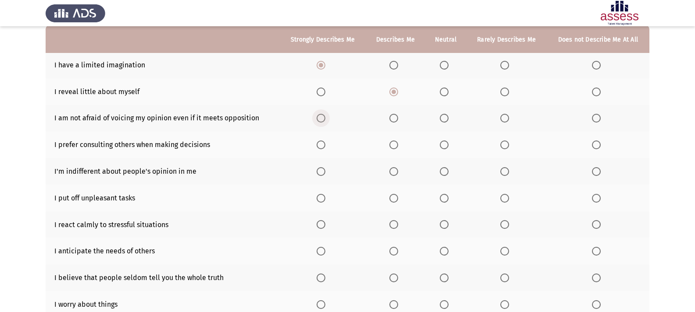
click at [324, 119] on span "Select an option" at bounding box center [320, 118] width 9 height 9
click at [324, 119] on input "Select an option" at bounding box center [320, 118] width 9 height 9
click at [325, 146] on span "Select an option" at bounding box center [320, 145] width 9 height 9
click at [325, 146] on input "Select an option" at bounding box center [320, 145] width 9 height 9
click at [596, 170] on span "Select an option" at bounding box center [596, 171] width 9 height 9
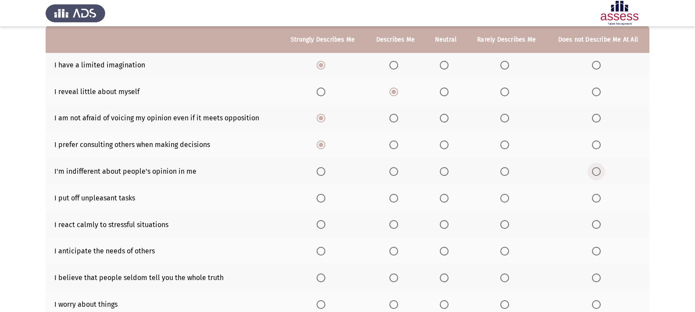
click at [596, 170] on input "Select an option" at bounding box center [596, 171] width 9 height 9
click at [446, 197] on span "Select an option" at bounding box center [444, 198] width 9 height 9
click at [446, 197] on input "Select an option" at bounding box center [444, 198] width 9 height 9
click at [598, 198] on span "Select an option" at bounding box center [596, 198] width 9 height 9
click at [598, 198] on input "Select an option" at bounding box center [596, 198] width 9 height 9
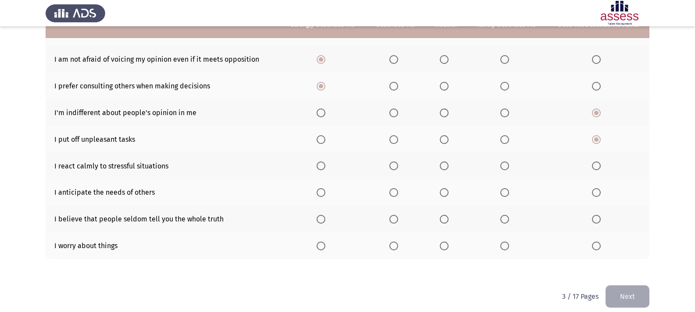
scroll to position [155, 0]
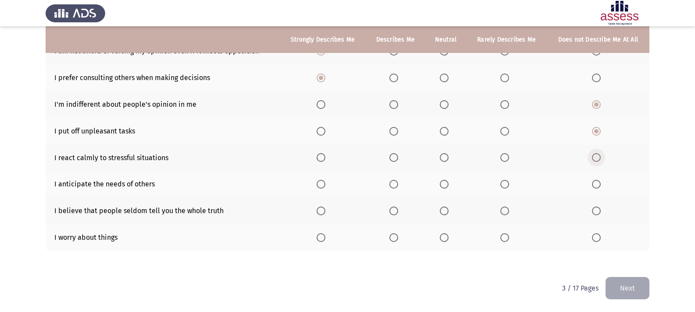
click at [599, 158] on span "Select an option" at bounding box center [596, 157] width 9 height 9
click at [599, 158] on input "Select an option" at bounding box center [596, 157] width 9 height 9
click at [398, 184] on span "Select an option" at bounding box center [393, 184] width 9 height 9
click at [398, 184] on input "Select an option" at bounding box center [393, 184] width 9 height 9
click at [393, 211] on span "Select an option" at bounding box center [393, 211] width 9 height 9
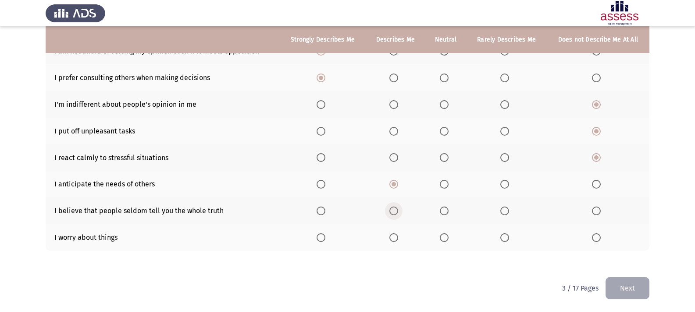
click at [393, 211] on input "Select an option" at bounding box center [393, 211] width 9 height 9
click at [323, 235] on span "Select an option" at bounding box center [320, 238] width 9 height 9
click at [323, 235] on input "Select an option" at bounding box center [320, 238] width 9 height 9
click at [614, 285] on button "Next" at bounding box center [627, 288] width 44 height 22
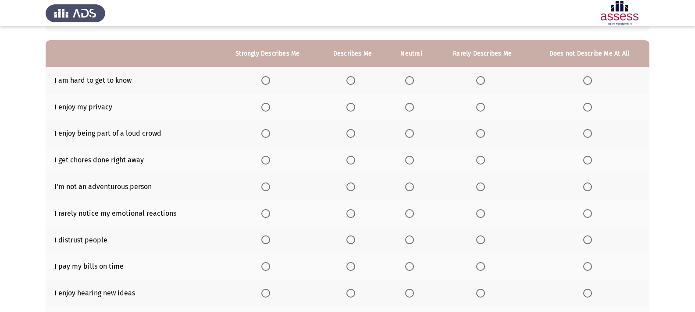
scroll to position [88, 0]
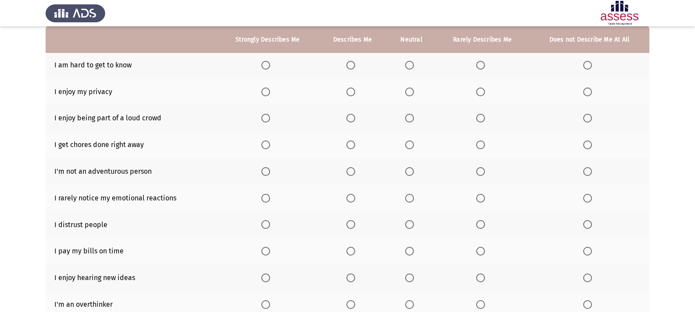
click at [589, 63] on span "Select an option" at bounding box center [587, 65] width 9 height 9
click at [589, 63] on input "Select an option" at bounding box center [587, 65] width 9 height 9
click at [266, 91] on span "Select an option" at bounding box center [265, 92] width 9 height 9
click at [266, 91] on input "Select an option" at bounding box center [265, 92] width 9 height 9
click at [588, 117] on span "Select an option" at bounding box center [587, 118] width 9 height 9
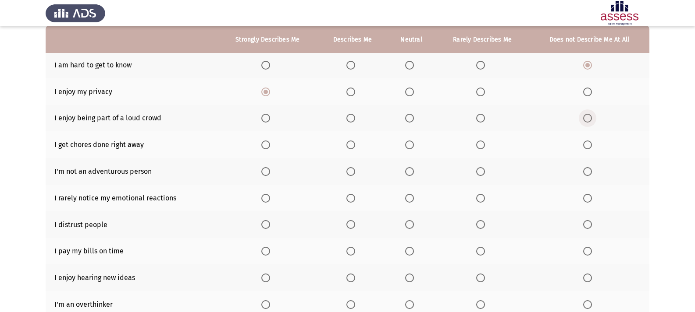
click at [588, 117] on input "Select an option" at bounding box center [587, 118] width 9 height 9
click at [351, 143] on span "Select an option" at bounding box center [350, 145] width 9 height 9
click at [351, 143] on input "Select an option" at bounding box center [350, 145] width 9 height 9
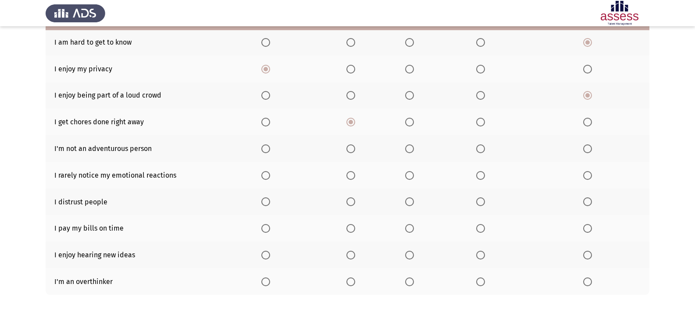
scroll to position [131, 0]
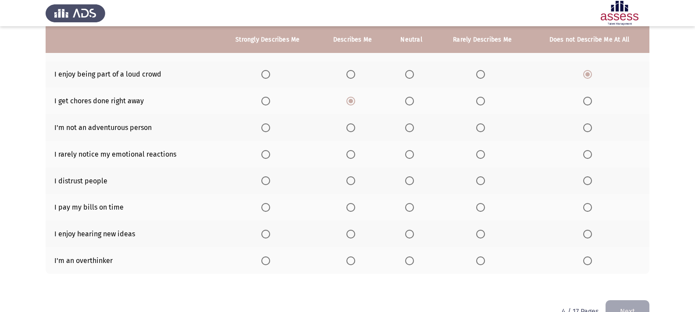
click at [582, 131] on th at bounding box center [589, 127] width 120 height 27
click at [589, 129] on span "Select an option" at bounding box center [587, 128] width 9 height 9
click at [589, 129] on input "Select an option" at bounding box center [587, 128] width 9 height 9
click at [411, 156] on span "Select an option" at bounding box center [409, 154] width 9 height 9
click at [411, 156] on input "Select an option" at bounding box center [409, 154] width 9 height 9
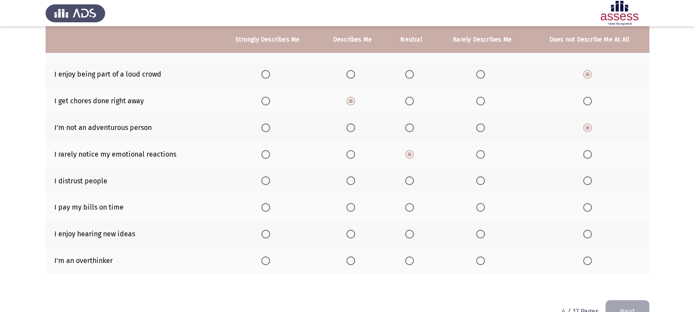
click at [275, 181] on th at bounding box center [267, 181] width 100 height 27
click at [268, 183] on span "Select an option" at bounding box center [265, 181] width 9 height 9
click at [268, 183] on input "Select an option" at bounding box center [265, 181] width 9 height 9
click at [268, 207] on span "Select an option" at bounding box center [265, 207] width 9 height 9
click at [268, 207] on input "Select an option" at bounding box center [265, 207] width 9 height 9
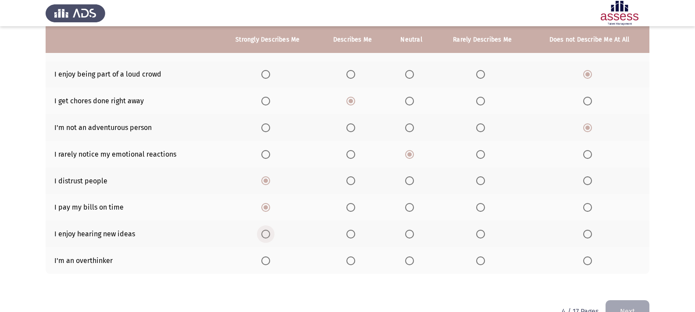
click at [265, 234] on span "Select an option" at bounding box center [265, 234] width 9 height 9
click at [265, 234] on input "Select an option" at bounding box center [265, 234] width 9 height 9
click at [267, 260] on span "Select an option" at bounding box center [265, 261] width 9 height 9
click at [267, 260] on input "Select an option" at bounding box center [265, 261] width 9 height 9
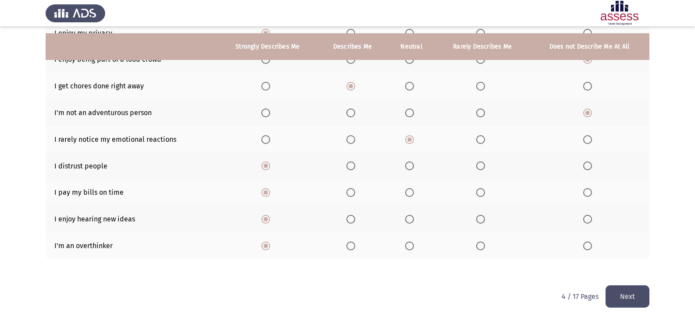
scroll to position [155, 0]
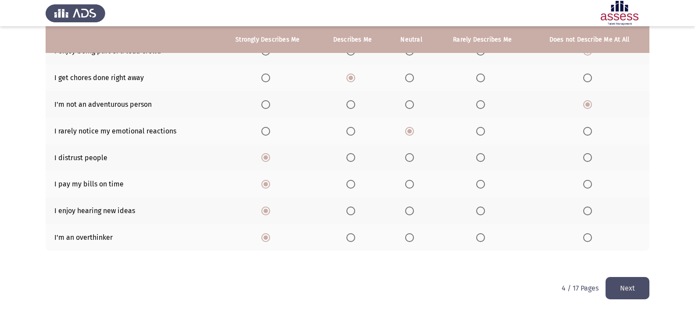
click at [632, 287] on button "Next" at bounding box center [627, 288] width 44 height 22
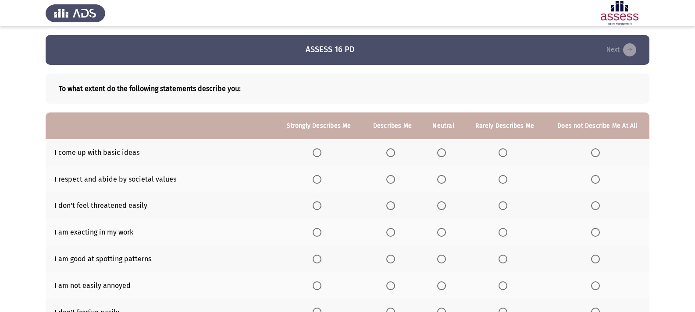
click at [443, 152] on span "Select an option" at bounding box center [441, 153] width 9 height 9
click at [443, 152] on input "Select an option" at bounding box center [441, 153] width 9 height 9
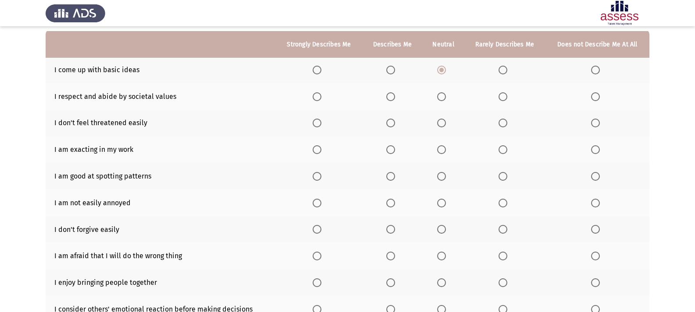
scroll to position [88, 0]
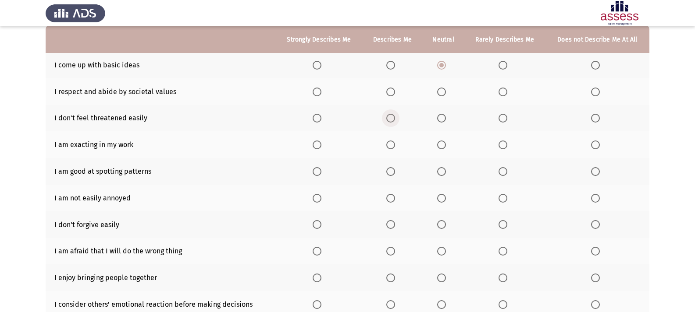
click at [393, 119] on span "Select an option" at bounding box center [390, 118] width 9 height 9
click at [393, 119] on input "Select an option" at bounding box center [390, 118] width 9 height 9
click at [597, 92] on span "Select an option" at bounding box center [595, 92] width 9 height 9
click at [597, 92] on input "Select an option" at bounding box center [595, 92] width 9 height 9
click at [320, 142] on span "Select an option" at bounding box center [316, 145] width 9 height 9
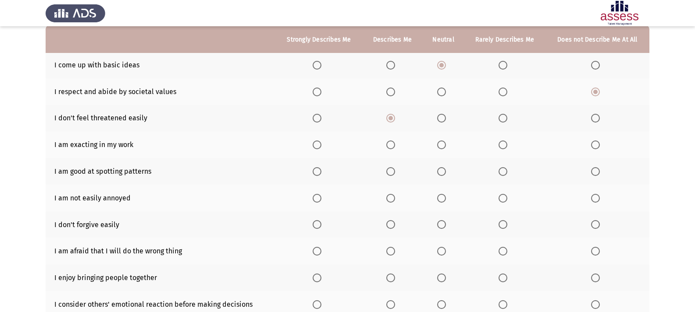
click at [320, 142] on input "Select an option" at bounding box center [316, 145] width 9 height 9
click at [391, 170] on span "Select an option" at bounding box center [390, 171] width 9 height 9
click at [391, 170] on input "Select an option" at bounding box center [390, 171] width 9 height 9
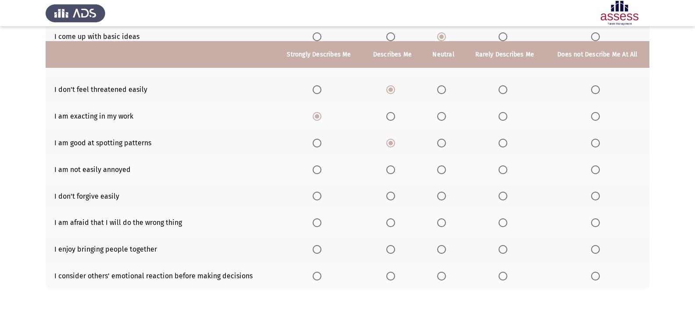
scroll to position [131, 0]
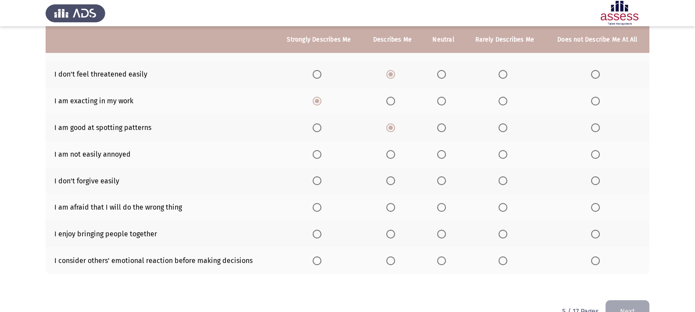
click at [591, 157] on span "Select an option" at bounding box center [595, 154] width 9 height 9
click at [591, 157] on input "Select an option" at bounding box center [595, 154] width 9 height 9
click at [391, 180] on span "Select an option" at bounding box center [390, 181] width 9 height 9
click at [391, 180] on input "Select an option" at bounding box center [390, 181] width 9 height 9
click at [594, 209] on span "Select an option" at bounding box center [595, 207] width 9 height 9
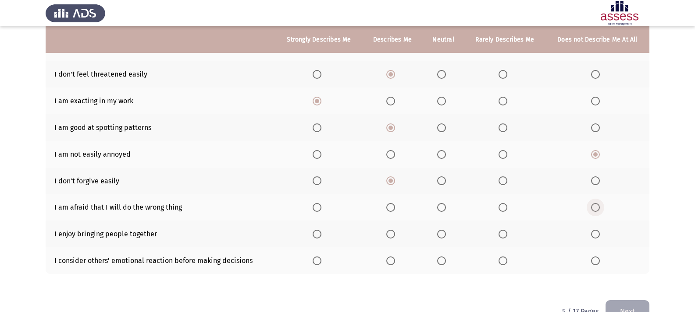
click at [594, 209] on input "Select an option" at bounding box center [595, 207] width 9 height 9
click at [318, 233] on span "Select an option" at bounding box center [316, 234] width 9 height 9
click at [318, 233] on input "Select an option" at bounding box center [316, 234] width 9 height 9
click at [320, 262] on span "Select an option" at bounding box center [316, 261] width 9 height 9
click at [320, 262] on input "Select an option" at bounding box center [316, 261] width 9 height 9
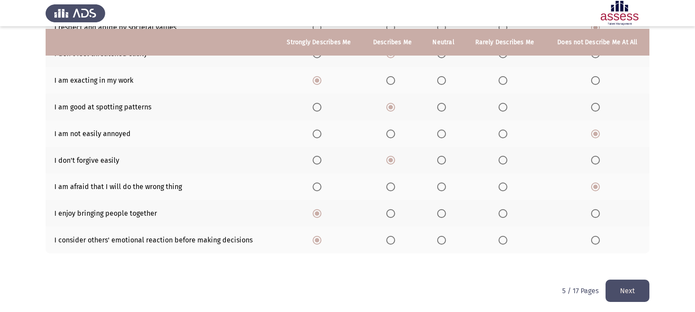
scroll to position [155, 0]
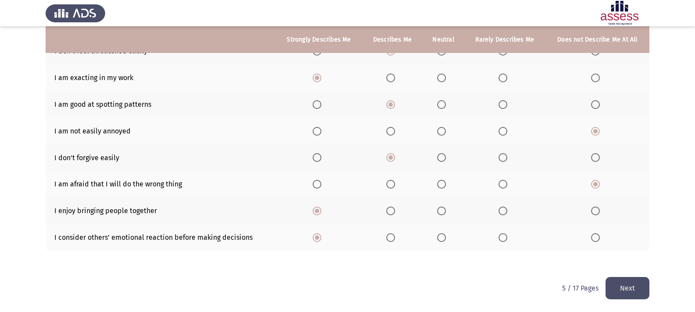
click at [634, 294] on button "Next" at bounding box center [627, 288] width 44 height 22
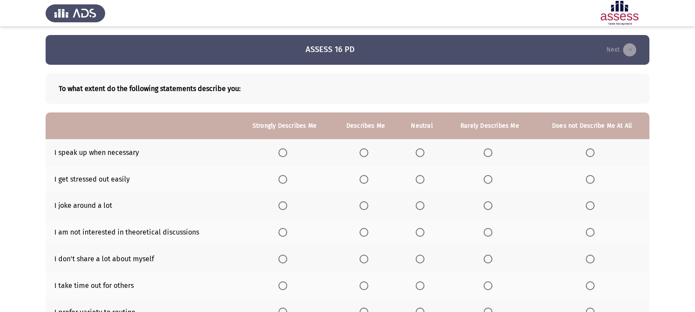
click at [285, 151] on span "Select an option" at bounding box center [282, 153] width 9 height 9
click at [285, 151] on input "Select an option" at bounding box center [282, 153] width 9 height 9
click at [589, 180] on span "Select an option" at bounding box center [589, 179] width 9 height 9
click at [589, 180] on input "Select an option" at bounding box center [589, 179] width 9 height 9
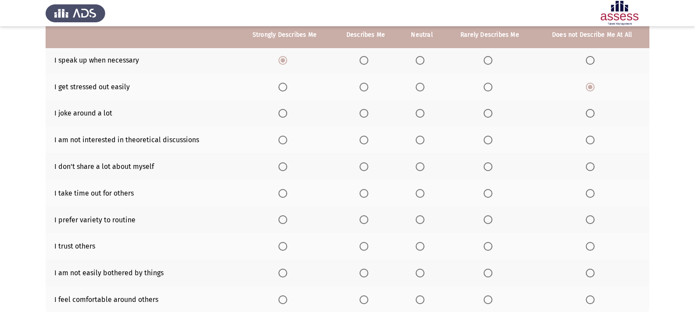
scroll to position [88, 0]
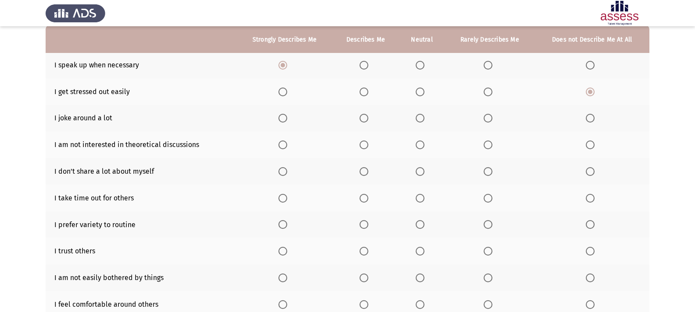
click at [486, 121] on span "Select an option" at bounding box center [487, 118] width 9 height 9
click at [486, 121] on input "Select an option" at bounding box center [487, 118] width 9 height 9
click at [590, 169] on span "Select an option" at bounding box center [589, 171] width 9 height 9
click at [590, 169] on input "Select an option" at bounding box center [589, 171] width 9 height 9
click at [588, 147] on span "Select an option" at bounding box center [589, 145] width 9 height 9
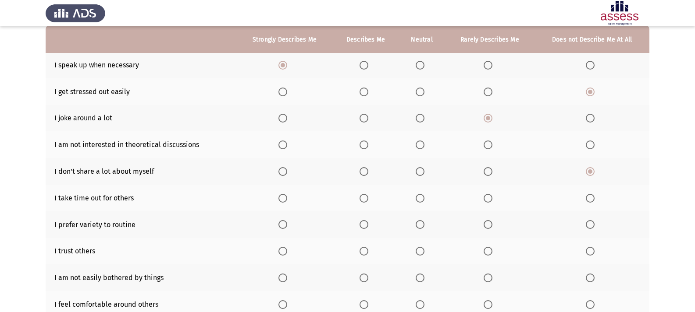
click at [588, 147] on input "Select an option" at bounding box center [589, 145] width 9 height 9
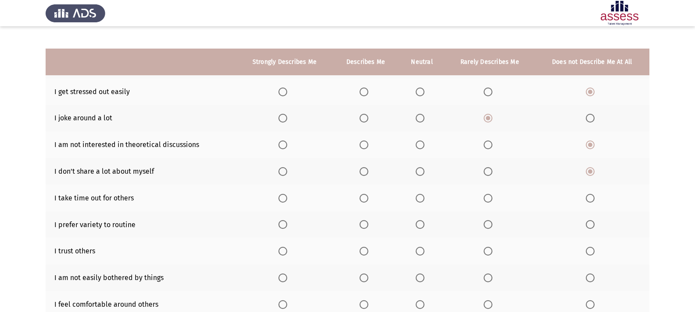
scroll to position [131, 0]
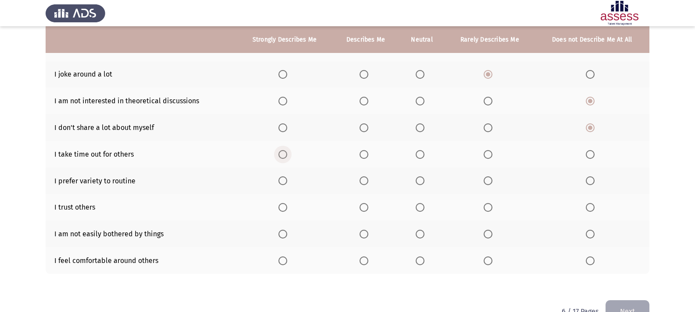
click at [282, 155] on span "Select an option" at bounding box center [282, 154] width 9 height 9
click at [282, 155] on input "Select an option" at bounding box center [282, 154] width 9 height 9
click at [285, 182] on span "Select an option" at bounding box center [282, 181] width 9 height 9
click at [285, 182] on input "Select an option" at bounding box center [282, 181] width 9 height 9
click at [583, 202] on th at bounding box center [591, 207] width 115 height 27
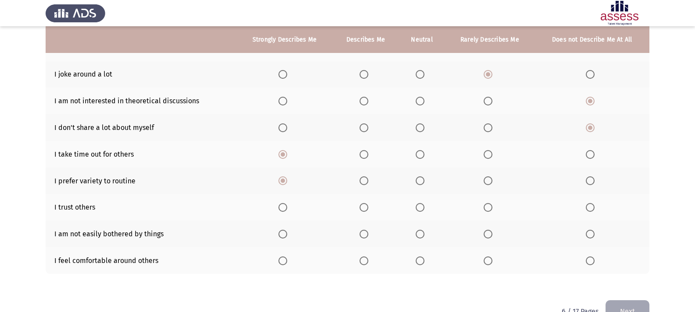
click at [592, 207] on span "Select an option" at bounding box center [589, 207] width 9 height 9
click at [592, 207] on input "Select an option" at bounding box center [589, 207] width 9 height 9
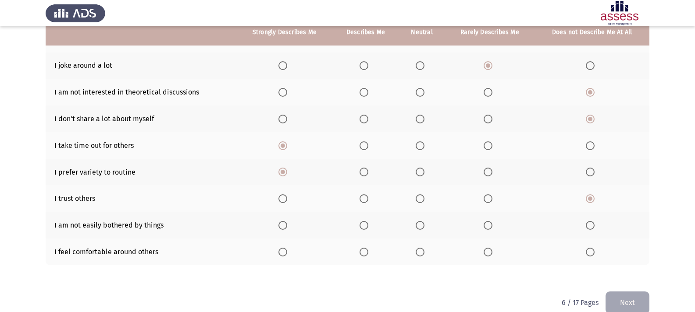
scroll to position [155, 0]
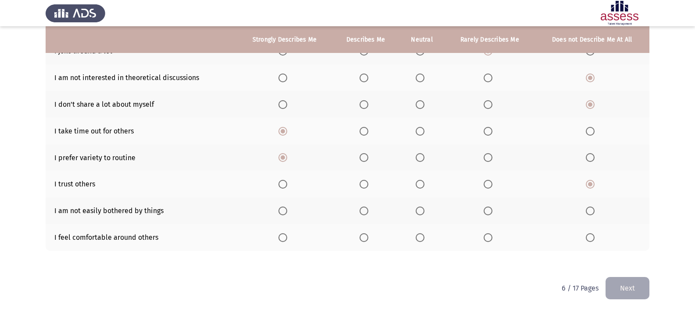
click at [593, 213] on span "Select an option" at bounding box center [589, 211] width 9 height 9
click at [593, 213] on input "Select an option" at bounding box center [589, 211] width 9 height 9
click at [282, 237] on span "Select an option" at bounding box center [282, 238] width 9 height 9
click at [282, 237] on input "Select an option" at bounding box center [282, 238] width 9 height 9
click at [629, 288] on button "Next" at bounding box center [627, 288] width 44 height 22
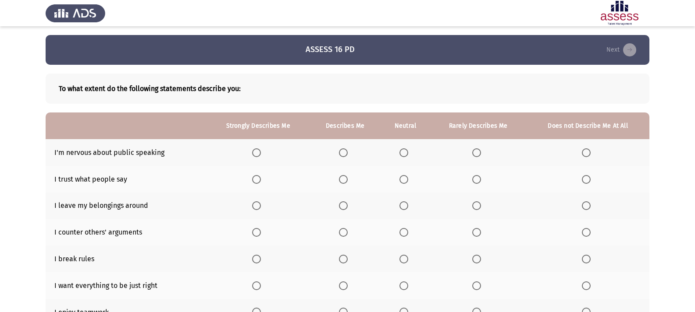
scroll to position [44, 0]
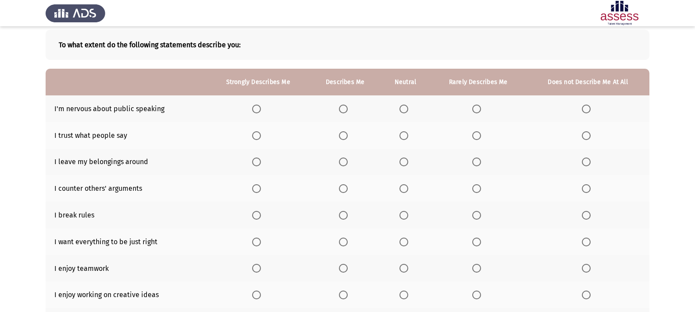
click at [588, 109] on span "Select an option" at bounding box center [586, 109] width 9 height 9
click at [588, 109] on input "Select an option" at bounding box center [586, 109] width 9 height 9
click at [585, 136] on span "Select an option" at bounding box center [586, 135] width 9 height 9
click at [585, 136] on input "Select an option" at bounding box center [586, 135] width 9 height 9
click at [586, 163] on span "Select an option" at bounding box center [586, 162] width 9 height 9
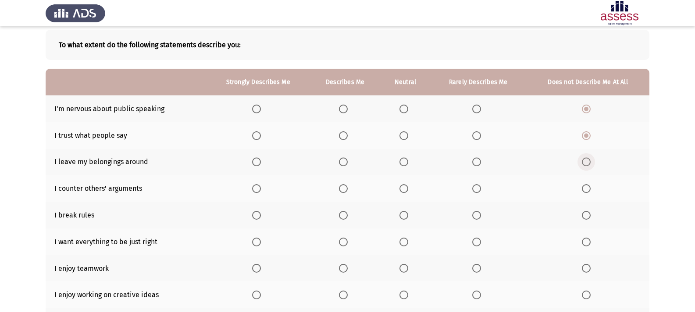
click at [586, 163] on input "Select an option" at bounding box center [586, 162] width 9 height 9
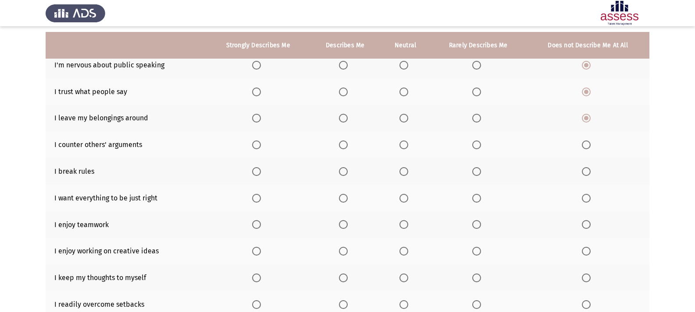
scroll to position [131, 0]
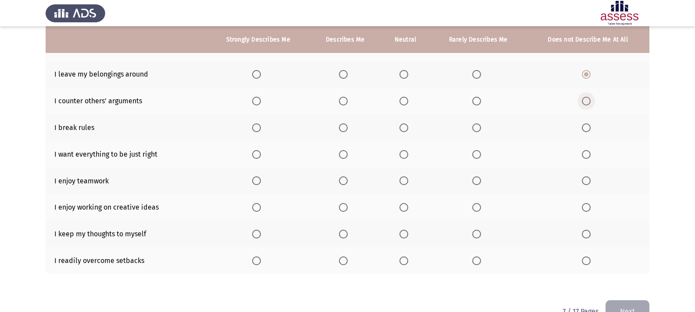
click at [587, 100] on span "Select an option" at bounding box center [586, 101] width 9 height 9
click at [587, 100] on input "Select an option" at bounding box center [586, 101] width 9 height 9
click at [585, 129] on span "Select an option" at bounding box center [586, 128] width 9 height 9
click at [585, 129] on input "Select an option" at bounding box center [586, 128] width 9 height 9
click at [256, 153] on span "Select an option" at bounding box center [256, 154] width 9 height 9
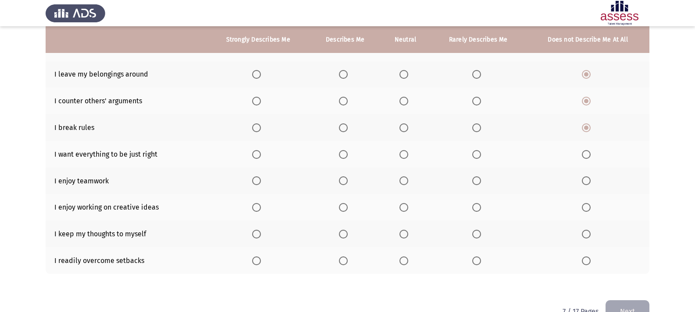
click at [256, 153] on input "Select an option" at bounding box center [256, 154] width 9 height 9
click at [262, 177] on label "Select an option" at bounding box center [258, 181] width 12 height 9
click at [261, 177] on input "Select an option" at bounding box center [256, 181] width 9 height 9
click at [262, 206] on label "Select an option" at bounding box center [258, 207] width 12 height 9
click at [261, 206] on input "Select an option" at bounding box center [256, 207] width 9 height 9
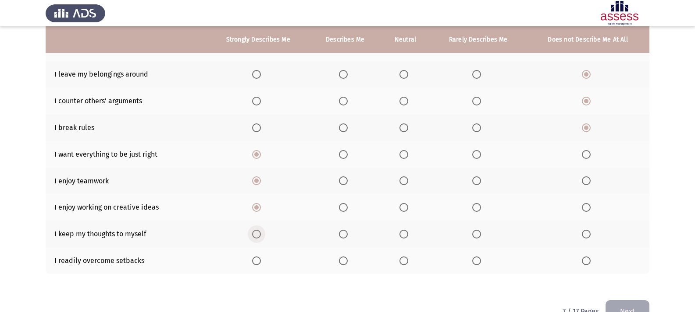
click at [256, 233] on span "Select an option" at bounding box center [256, 234] width 9 height 9
click at [256, 233] on input "Select an option" at bounding box center [256, 234] width 9 height 9
click at [479, 259] on span "Select an option" at bounding box center [476, 261] width 9 height 9
click at [479, 259] on input "Select an option" at bounding box center [476, 261] width 9 height 9
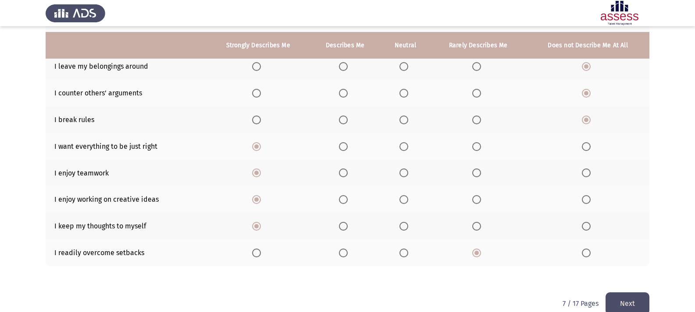
scroll to position [155, 0]
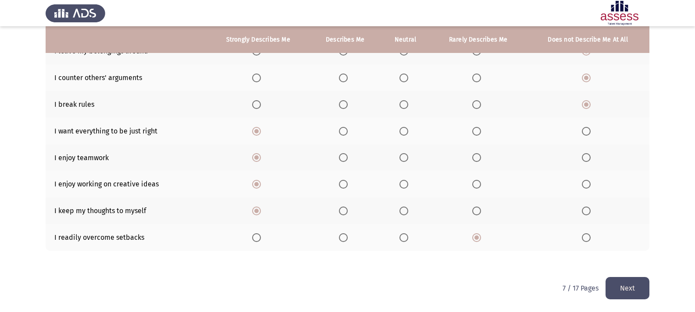
click at [628, 284] on button "Next" at bounding box center [627, 288] width 44 height 22
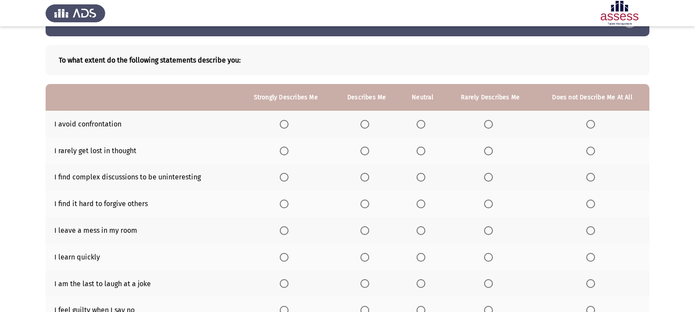
scroll to position [44, 0]
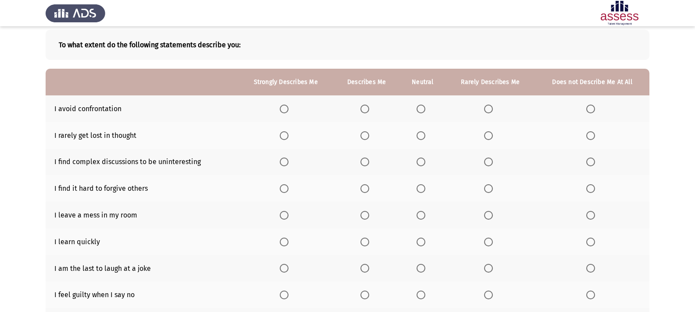
click at [590, 110] on span "Select an option" at bounding box center [590, 109] width 9 height 9
click at [590, 110] on input "Select an option" at bounding box center [590, 109] width 9 height 9
click at [285, 135] on span "Select an option" at bounding box center [284, 135] width 9 height 9
click at [285, 135] on input "Select an option" at bounding box center [284, 135] width 9 height 9
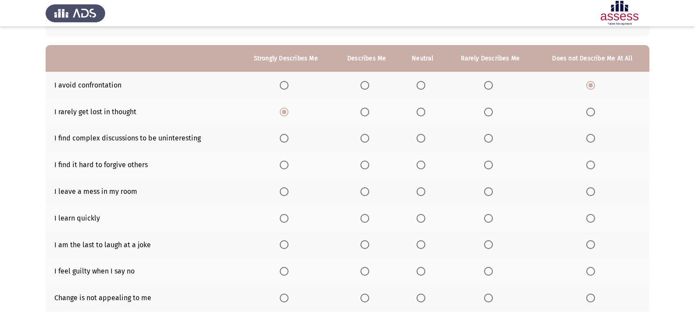
scroll to position [88, 0]
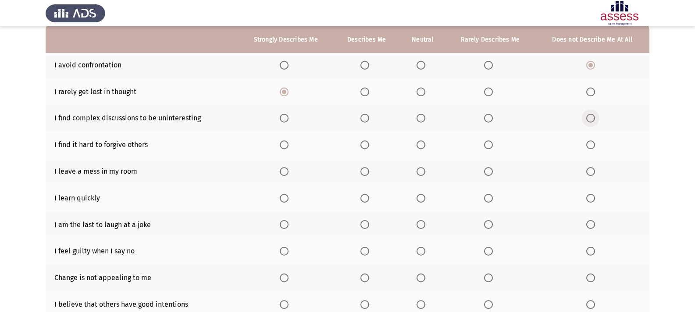
click at [592, 122] on span "Select an option" at bounding box center [590, 118] width 9 height 9
click at [592, 122] on input "Select an option" at bounding box center [590, 118] width 9 height 9
click at [590, 143] on span "Select an option" at bounding box center [590, 145] width 9 height 9
click at [590, 143] on input "Select an option" at bounding box center [590, 145] width 9 height 9
click at [591, 170] on span "Select an option" at bounding box center [590, 171] width 9 height 9
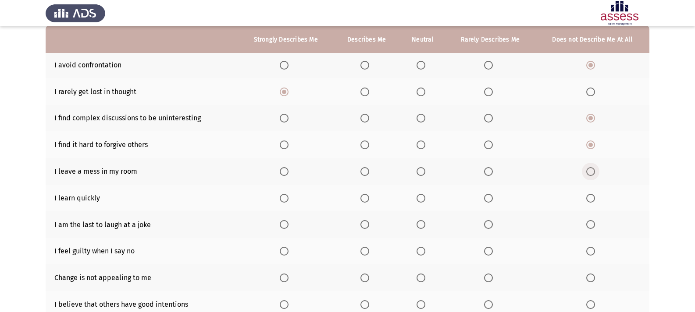
click at [591, 170] on input "Select an option" at bounding box center [590, 171] width 9 height 9
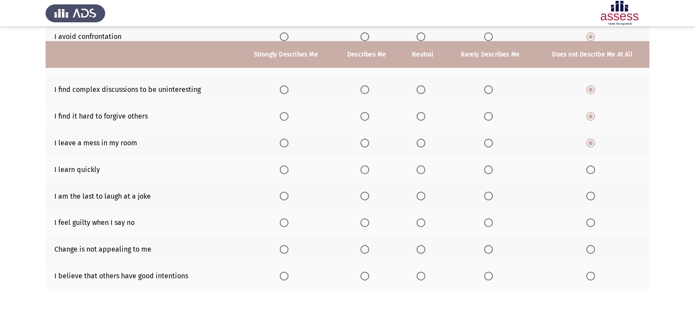
scroll to position [131, 0]
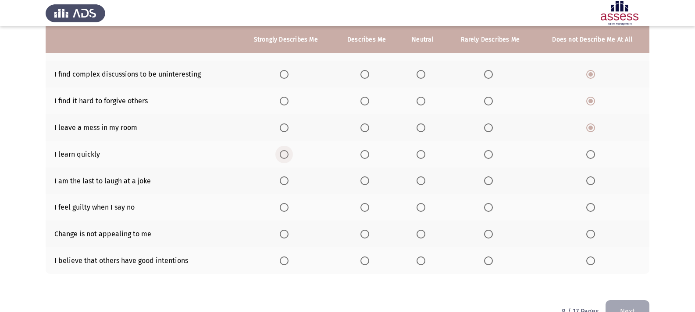
click at [286, 153] on span "Select an option" at bounding box center [284, 154] width 9 height 9
click at [286, 153] on input "Select an option" at bounding box center [284, 154] width 9 height 9
click at [280, 188] on th at bounding box center [286, 181] width 96 height 27
click at [284, 182] on span "Select an option" at bounding box center [284, 181] width 9 height 9
click at [284, 182] on input "Select an option" at bounding box center [284, 181] width 9 height 9
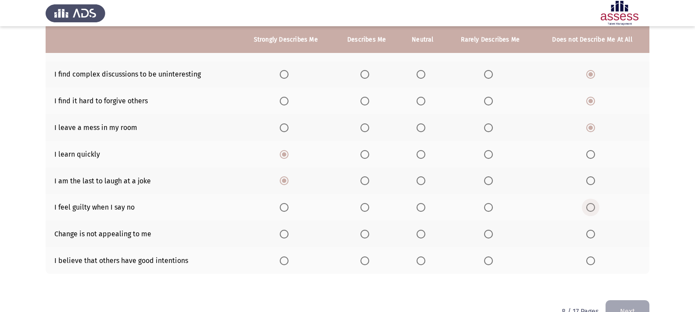
click at [591, 209] on span "Select an option" at bounding box center [590, 207] width 9 height 9
click at [591, 209] on input "Select an option" at bounding box center [590, 207] width 9 height 9
click at [593, 229] on th at bounding box center [592, 234] width 114 height 27
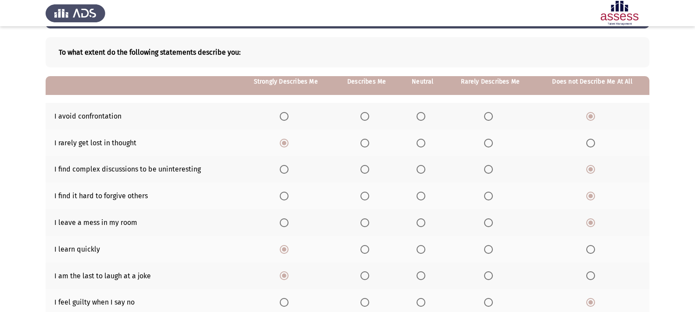
scroll to position [0, 0]
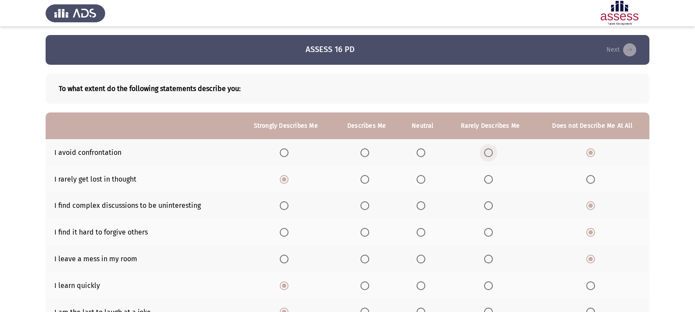
click at [489, 154] on span "Select an option" at bounding box center [488, 153] width 9 height 9
click at [489, 154] on input "Select an option" at bounding box center [488, 153] width 9 height 9
click at [487, 206] on span "Select an option" at bounding box center [488, 206] width 9 height 9
click at [487, 206] on input "Select an option" at bounding box center [488, 206] width 9 height 9
click at [488, 234] on span "Select an option" at bounding box center [488, 232] width 9 height 9
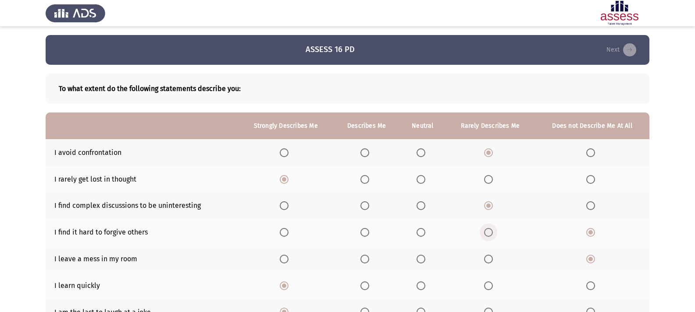
click at [488, 234] on input "Select an option" at bounding box center [488, 232] width 9 height 9
click at [489, 263] on span "Select an option" at bounding box center [488, 259] width 9 height 9
click at [489, 263] on input "Select an option" at bounding box center [488, 259] width 9 height 9
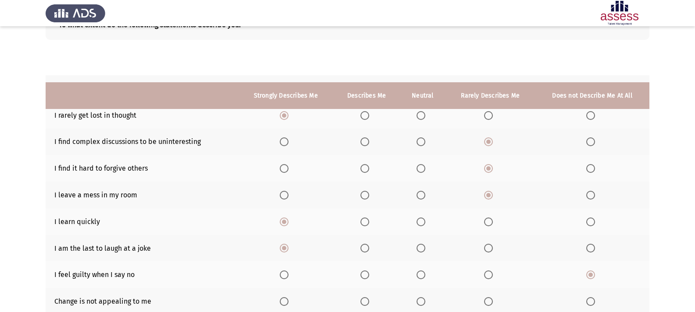
scroll to position [131, 0]
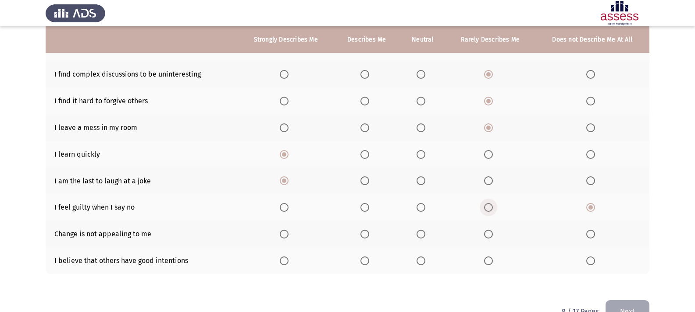
click at [487, 209] on span "Select an option" at bounding box center [488, 207] width 9 height 9
click at [487, 209] on input "Select an option" at bounding box center [488, 207] width 9 height 9
click at [492, 238] on span "Select an option" at bounding box center [488, 234] width 9 height 9
click at [492, 238] on input "Select an option" at bounding box center [488, 234] width 9 height 9
click at [287, 260] on span "Select an option" at bounding box center [284, 261] width 9 height 9
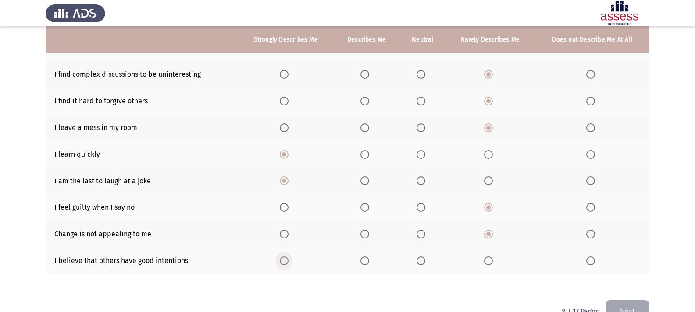
click at [287, 260] on input "Select an option" at bounding box center [284, 261] width 9 height 9
click at [629, 302] on button "Next" at bounding box center [627, 312] width 44 height 22
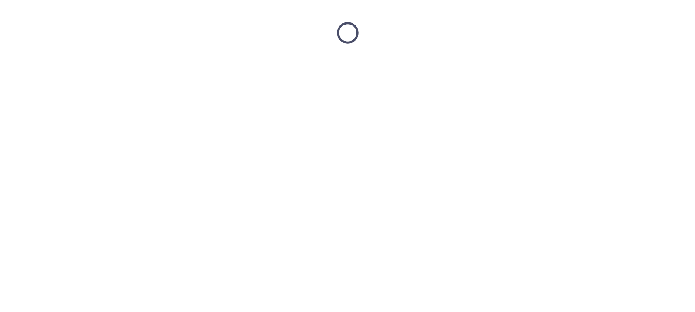
scroll to position [0, 0]
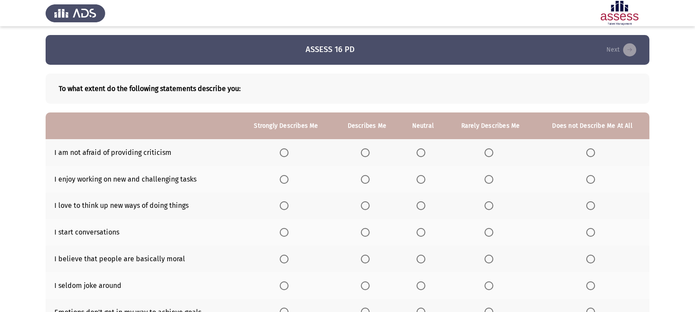
click at [420, 157] on th at bounding box center [423, 152] width 46 height 27
click at [287, 180] on span "Select an option" at bounding box center [284, 179] width 9 height 9
click at [287, 180] on input "Select an option" at bounding box center [284, 179] width 9 height 9
click at [284, 206] on span "Select an option" at bounding box center [284, 206] width 9 height 9
click at [284, 206] on input "Select an option" at bounding box center [284, 206] width 9 height 9
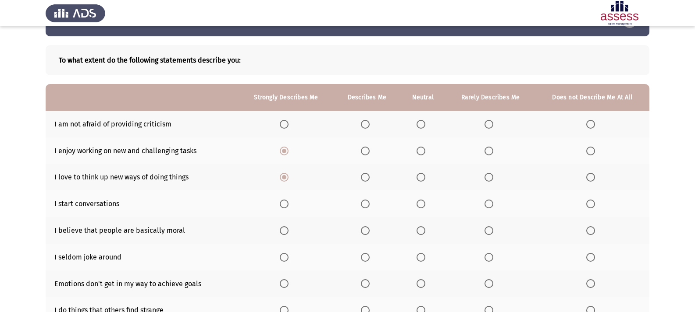
scroll to position [44, 0]
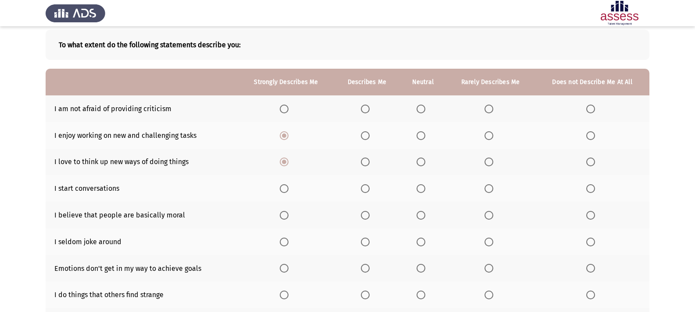
click at [284, 189] on span "Select an option" at bounding box center [284, 188] width 9 height 9
click at [284, 189] on input "Select an option" at bounding box center [284, 188] width 9 height 9
click at [288, 215] on span "Select an option" at bounding box center [284, 215] width 9 height 9
click at [288, 215] on input "Select an option" at bounding box center [284, 215] width 9 height 9
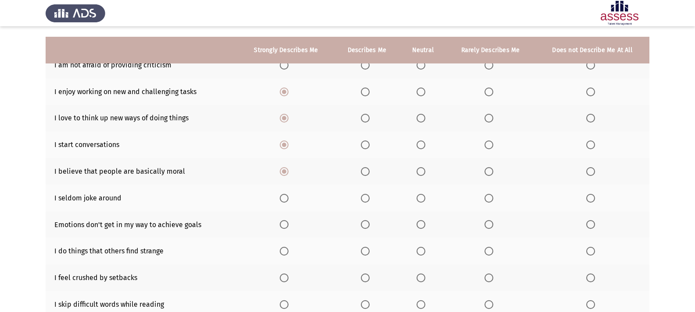
scroll to position [131, 0]
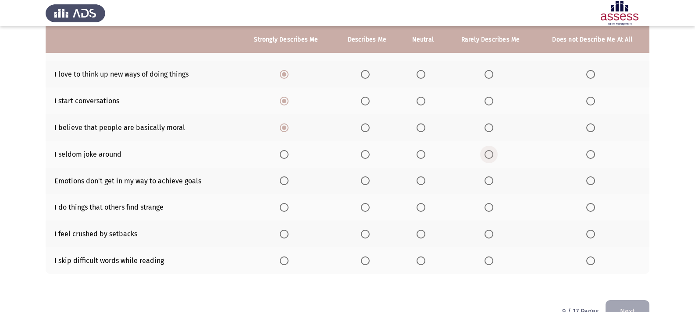
click at [490, 157] on span "Select an option" at bounding box center [488, 154] width 9 height 9
click at [490, 157] on input "Select an option" at bounding box center [488, 154] width 9 height 9
click at [284, 183] on span "Select an option" at bounding box center [284, 181] width 9 height 9
click at [284, 183] on input "Select an option" at bounding box center [284, 181] width 9 height 9
click at [291, 207] on label "Select an option" at bounding box center [286, 207] width 12 height 9
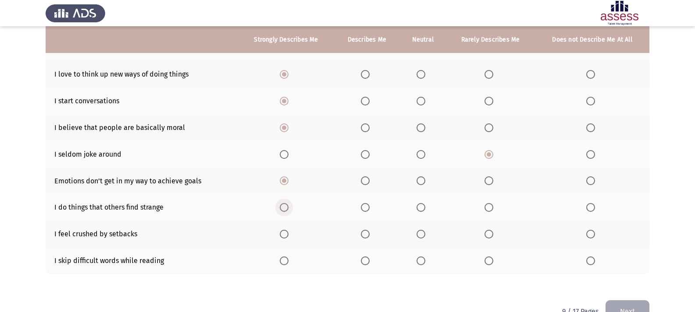
click at [288, 207] on input "Select an option" at bounding box center [284, 207] width 9 height 9
click at [287, 233] on span "Select an option" at bounding box center [284, 234] width 9 height 9
click at [287, 233] on input "Select an option" at bounding box center [284, 234] width 9 height 9
click at [490, 261] on span "Select an option" at bounding box center [488, 261] width 9 height 9
click at [490, 261] on input "Select an option" at bounding box center [488, 261] width 9 height 9
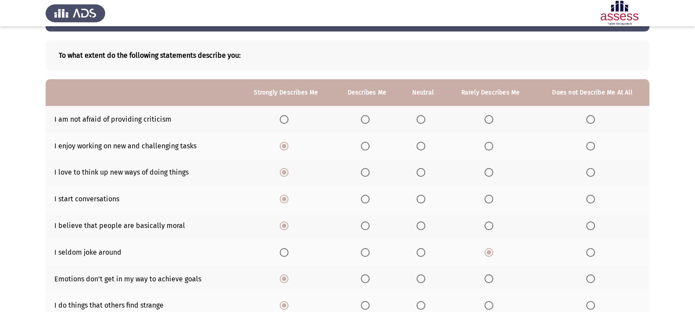
scroll to position [44, 0]
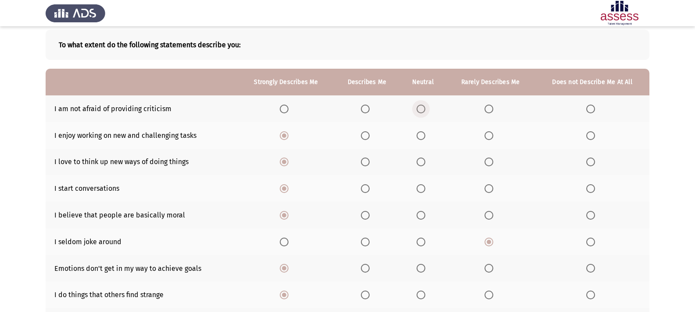
click at [420, 111] on span "Select an option" at bounding box center [420, 109] width 9 height 9
click at [420, 111] on input "Select an option" at bounding box center [420, 109] width 9 height 9
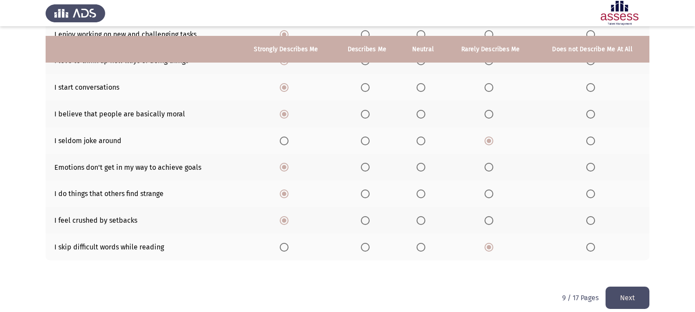
scroll to position [155, 0]
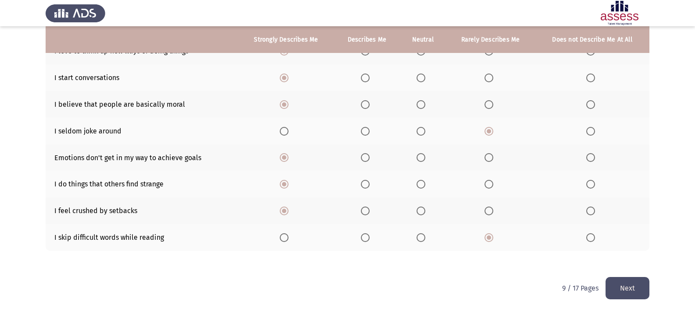
click at [626, 289] on button "Next" at bounding box center [627, 288] width 44 height 22
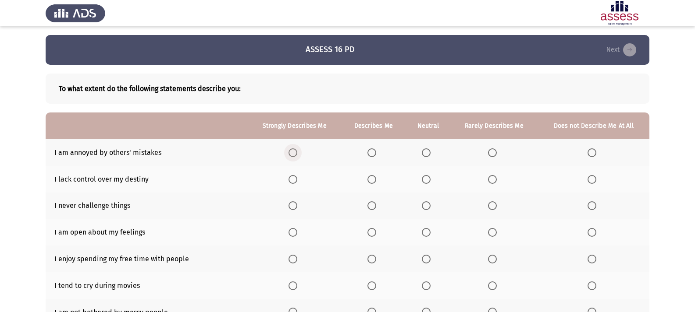
click at [296, 149] on span "Select an option" at bounding box center [292, 153] width 9 height 9
click at [296, 149] on input "Select an option" at bounding box center [292, 153] width 9 height 9
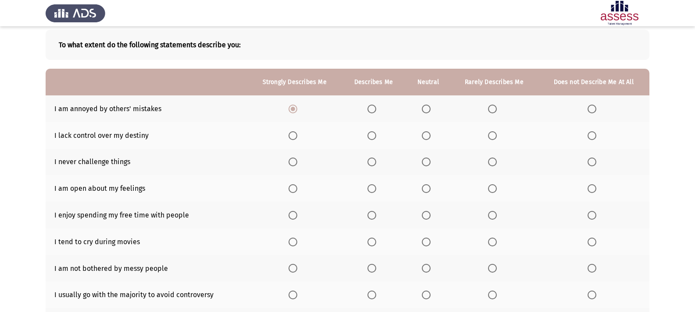
click at [429, 135] on span "Select an option" at bounding box center [426, 135] width 9 height 9
click at [429, 135] on input "Select an option" at bounding box center [426, 135] width 9 height 9
click at [491, 162] on span "Select an option" at bounding box center [492, 162] width 9 height 9
click at [491, 162] on input "Select an option" at bounding box center [492, 162] width 9 height 9
click at [294, 186] on span "Select an option" at bounding box center [292, 188] width 9 height 9
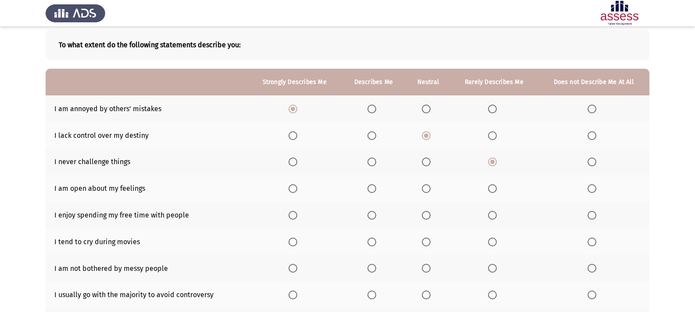
click at [294, 186] on input "Select an option" at bounding box center [292, 188] width 9 height 9
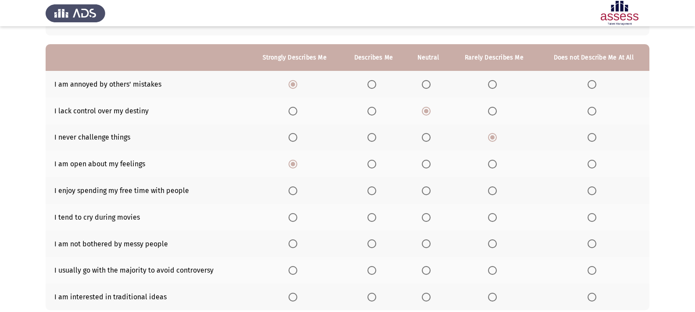
scroll to position [88, 0]
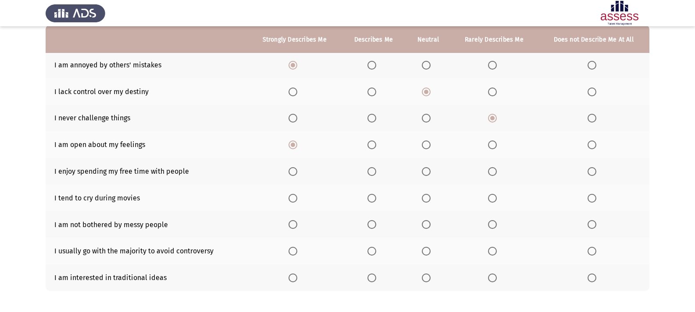
click at [295, 169] on span "Select an option" at bounding box center [292, 171] width 9 height 9
click at [295, 169] on input "Select an option" at bounding box center [292, 171] width 9 height 9
click at [491, 201] on span "Select an option" at bounding box center [492, 198] width 9 height 9
click at [491, 201] on input "Select an option" at bounding box center [492, 198] width 9 height 9
click at [493, 223] on span "Select an option" at bounding box center [492, 224] width 9 height 9
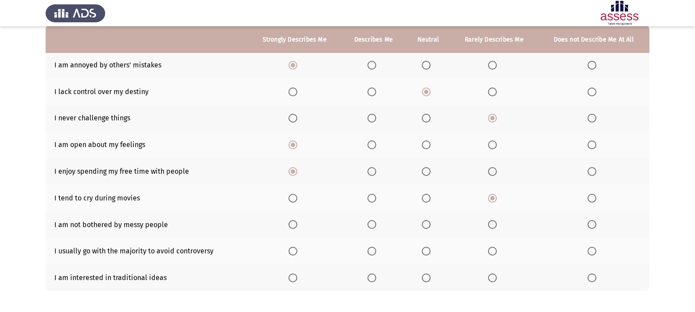
click at [493, 223] on input "Select an option" at bounding box center [492, 224] width 9 height 9
click at [296, 245] on th at bounding box center [294, 251] width 93 height 27
click at [294, 251] on span "Select an option" at bounding box center [292, 251] width 9 height 9
click at [294, 251] on input "Select an option" at bounding box center [292, 251] width 9 height 9
click at [496, 277] on span "Select an option" at bounding box center [492, 278] width 9 height 9
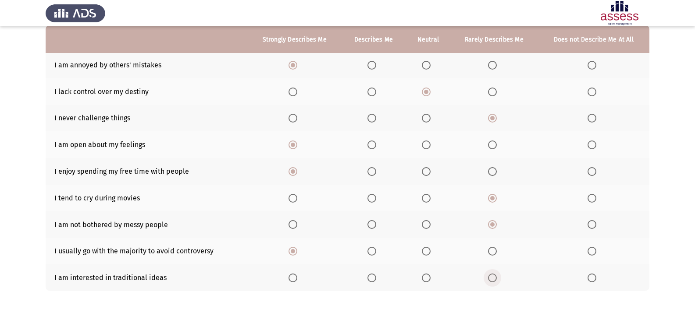
click at [496, 277] on input "Select an option" at bounding box center [492, 278] width 9 height 9
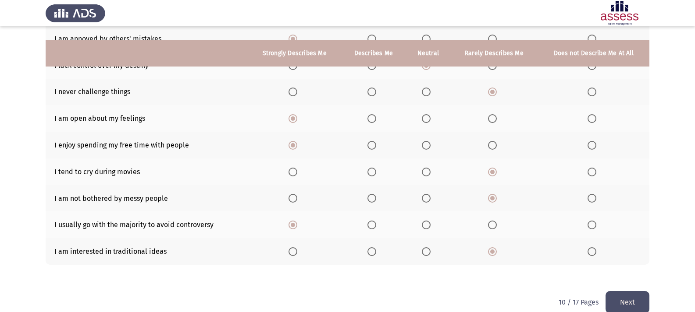
scroll to position [128, 0]
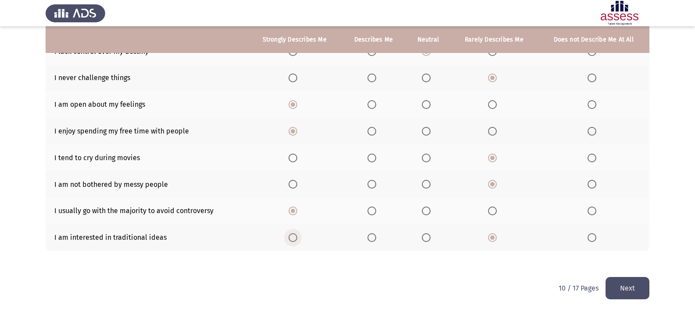
click at [292, 238] on span "Select an option" at bounding box center [292, 238] width 9 height 9
click at [292, 238] on input "Select an option" at bounding box center [292, 238] width 9 height 9
click at [635, 288] on button "Next" at bounding box center [627, 288] width 44 height 22
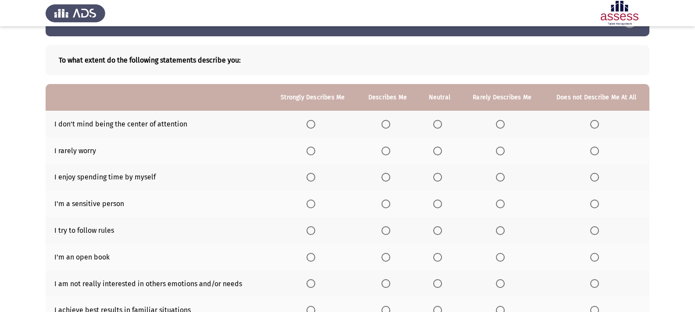
scroll to position [44, 0]
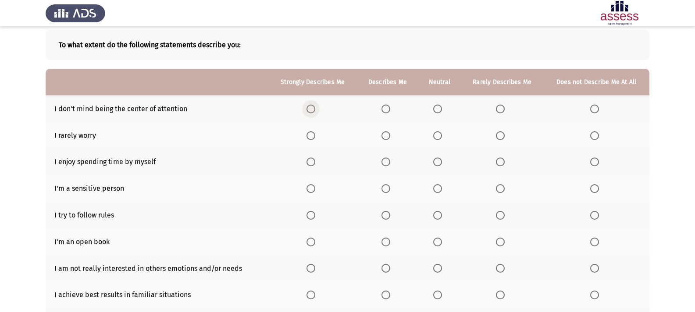
click at [311, 109] on span "Select an option" at bounding box center [311, 109] width 0 height 0
click at [312, 109] on input "Select an option" at bounding box center [310, 109] width 9 height 9
click at [314, 135] on span "Select an option" at bounding box center [310, 135] width 9 height 9
click at [314, 135] on input "Select an option" at bounding box center [310, 135] width 9 height 9
click at [503, 161] on span "Select an option" at bounding box center [500, 162] width 9 height 9
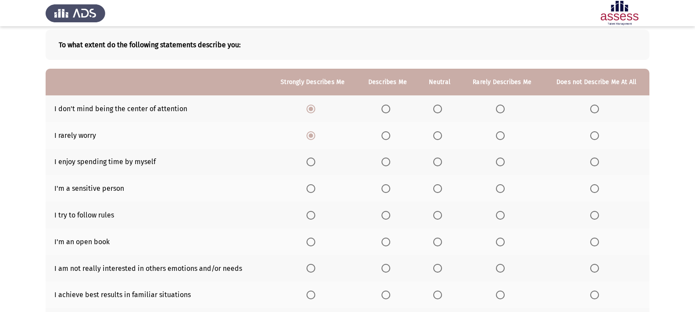
click at [503, 161] on input "Select an option" at bounding box center [500, 162] width 9 height 9
click at [313, 189] on span "Select an option" at bounding box center [310, 188] width 9 height 9
click at [313, 189] on input "Select an option" at bounding box center [310, 188] width 9 height 9
click at [312, 216] on span "Select an option" at bounding box center [310, 215] width 9 height 9
click at [312, 216] on input "Select an option" at bounding box center [310, 215] width 9 height 9
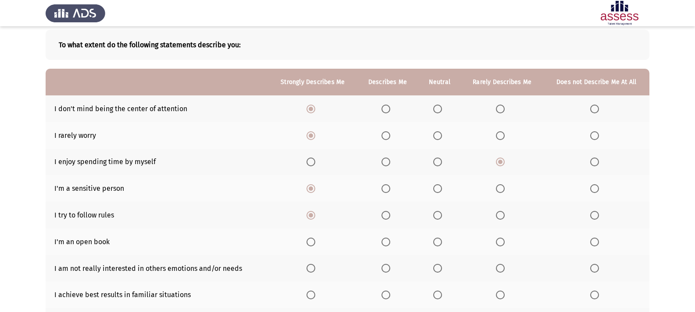
click at [313, 240] on span "Select an option" at bounding box center [310, 242] width 9 height 9
click at [313, 240] on input "Select an option" at bounding box center [310, 242] width 9 height 9
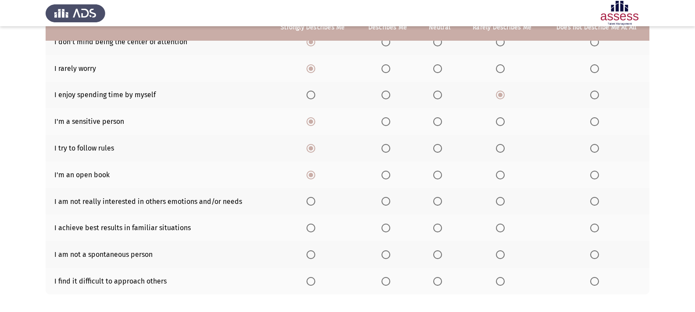
scroll to position [131, 0]
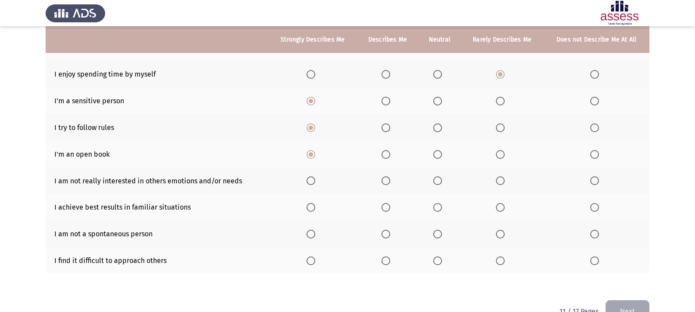
click at [499, 182] on span "Select an option" at bounding box center [500, 181] width 9 height 9
click at [499, 182] on input "Select an option" at bounding box center [500, 181] width 9 height 9
click at [311, 208] on span "Select an option" at bounding box center [311, 208] width 0 height 0
click at [312, 207] on input "Select an option" at bounding box center [310, 207] width 9 height 9
click at [436, 235] on span "Select an option" at bounding box center [437, 234] width 9 height 9
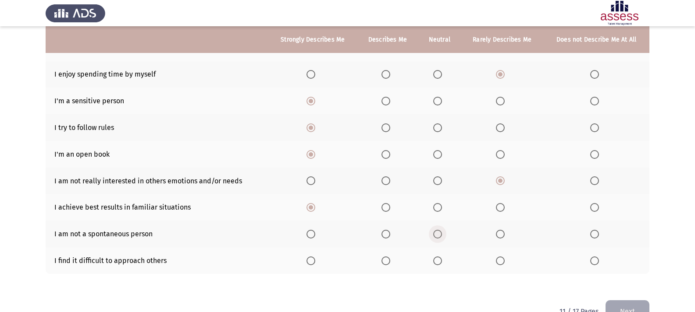
click at [436, 235] on input "Select an option" at bounding box center [437, 234] width 9 height 9
click at [312, 259] on span "Select an option" at bounding box center [310, 261] width 9 height 9
click at [312, 259] on input "Select an option" at bounding box center [310, 261] width 9 height 9
click at [633, 310] on button "Next" at bounding box center [627, 312] width 44 height 22
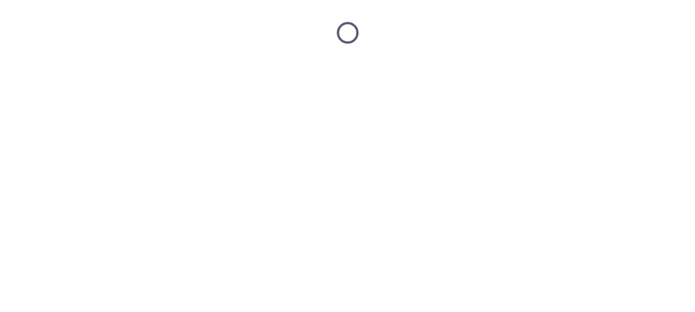
scroll to position [0, 0]
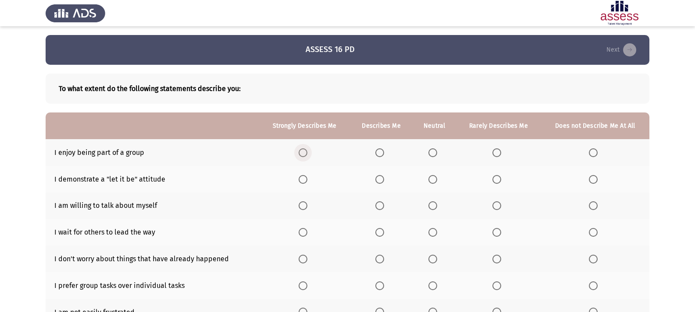
click at [310, 149] on label "Select an option" at bounding box center [304, 153] width 12 height 9
click at [307, 149] on input "Select an option" at bounding box center [302, 153] width 9 height 9
click at [303, 177] on span "Select an option" at bounding box center [302, 179] width 9 height 9
click at [303, 177] on input "Select an option" at bounding box center [302, 179] width 9 height 9
click at [432, 206] on span "Select an option" at bounding box center [432, 206] width 9 height 9
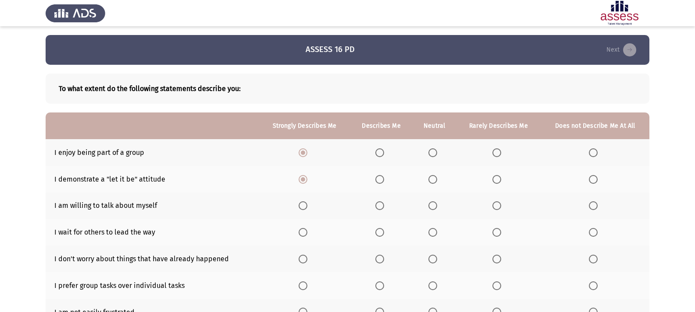
click at [432, 206] on input "Select an option" at bounding box center [432, 206] width 9 height 9
click at [305, 237] on span "Select an option" at bounding box center [302, 232] width 9 height 9
click at [305, 237] on input "Select an option" at bounding box center [302, 232] width 9 height 9
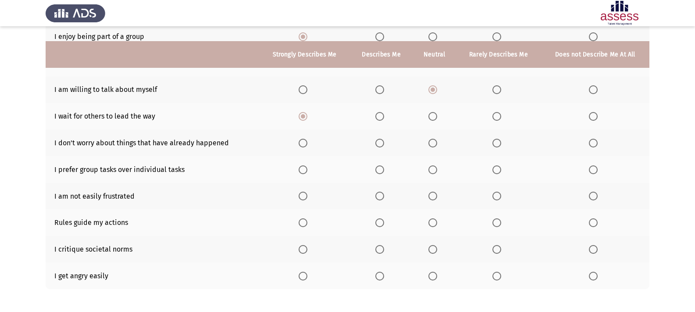
scroll to position [131, 0]
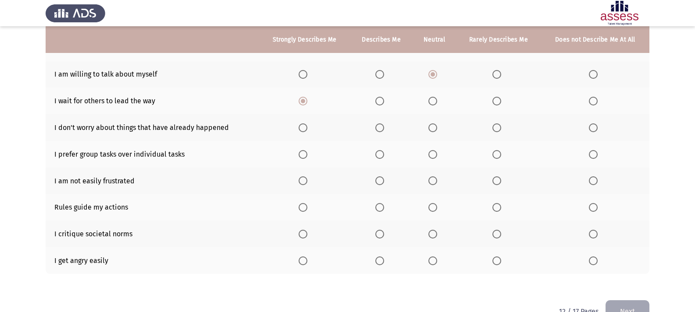
click at [311, 126] on label "Select an option" at bounding box center [304, 128] width 12 height 9
click at [307, 126] on input "Select an option" at bounding box center [302, 128] width 9 height 9
click at [307, 155] on span "Select an option" at bounding box center [302, 154] width 9 height 9
click at [307, 155] on input "Select an option" at bounding box center [302, 154] width 9 height 9
click at [433, 184] on span "Select an option" at bounding box center [432, 181] width 9 height 9
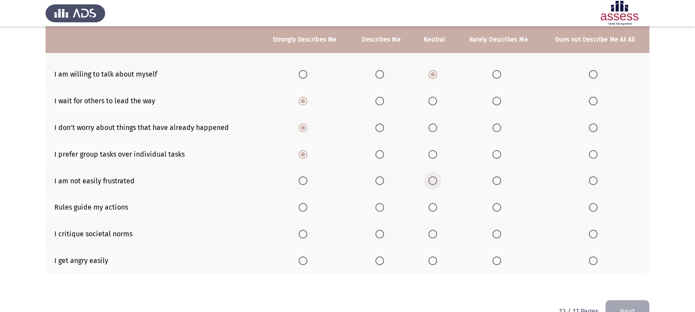
click at [433, 184] on input "Select an option" at bounding box center [432, 181] width 9 height 9
click at [496, 209] on span "Select an option" at bounding box center [496, 207] width 9 height 9
click at [496, 209] on input "Select an option" at bounding box center [496, 207] width 9 height 9
click at [500, 238] on span "Select an option" at bounding box center [496, 234] width 9 height 9
click at [500, 238] on input "Select an option" at bounding box center [496, 234] width 9 height 9
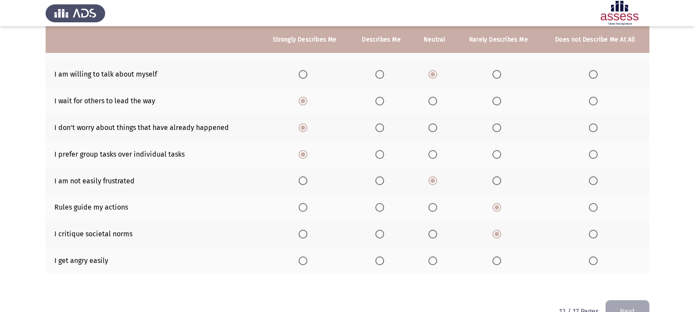
click at [312, 263] on th at bounding box center [304, 261] width 91 height 27
click at [307, 260] on span "Select an option" at bounding box center [302, 261] width 9 height 9
click at [307, 260] on input "Select an option" at bounding box center [302, 261] width 9 height 9
click at [629, 305] on button "Next" at bounding box center [627, 312] width 44 height 22
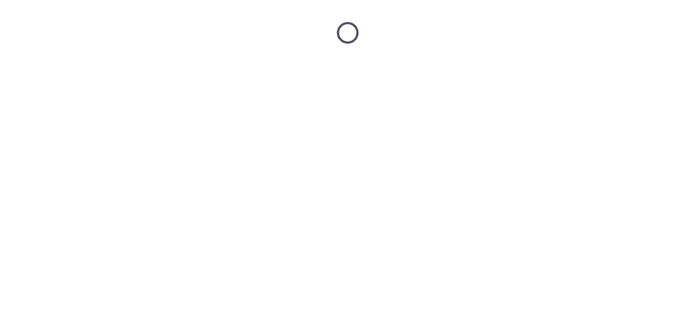
scroll to position [0, 0]
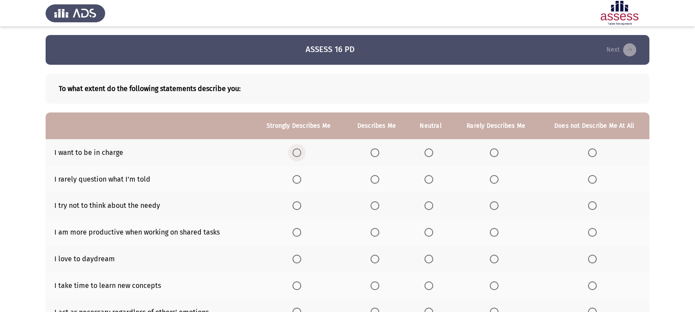
click at [295, 151] on span "Select an option" at bounding box center [296, 153] width 9 height 9
click at [295, 151] on input "Select an option" at bounding box center [296, 153] width 9 height 9
click at [497, 178] on span "Select an option" at bounding box center [493, 179] width 9 height 9
click at [497, 178] on input "Select an option" at bounding box center [493, 179] width 9 height 9
click at [496, 206] on span "Select an option" at bounding box center [493, 206] width 9 height 9
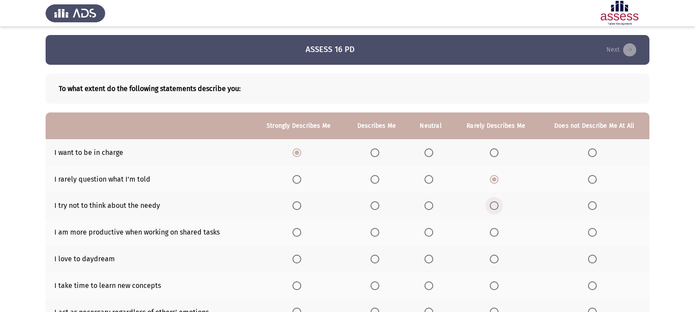
click at [496, 206] on input "Select an option" at bounding box center [493, 206] width 9 height 9
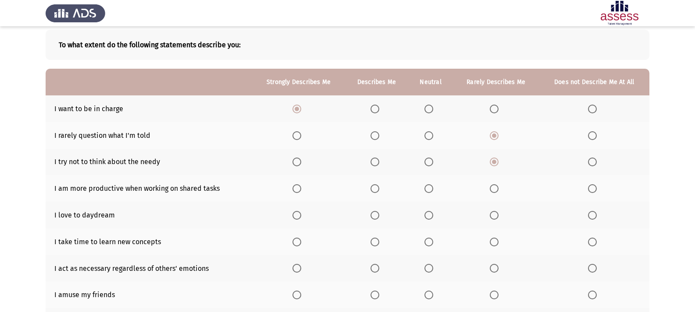
scroll to position [88, 0]
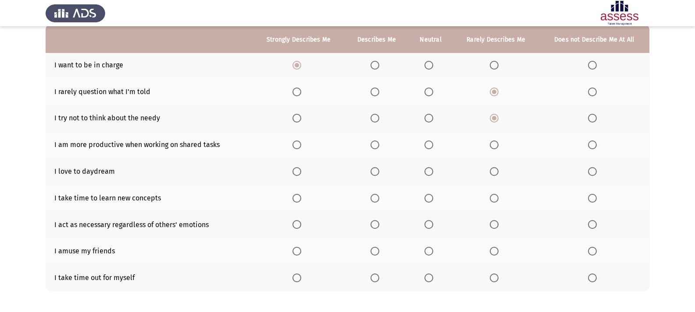
click at [300, 141] on span "Select an option" at bounding box center [296, 145] width 9 height 9
click at [300, 141] on input "Select an option" at bounding box center [296, 145] width 9 height 9
click at [300, 171] on span "Select an option" at bounding box center [296, 171] width 9 height 9
click at [300, 171] on input "Select an option" at bounding box center [296, 171] width 9 height 9
click at [301, 200] on span "Select an option" at bounding box center [296, 198] width 9 height 9
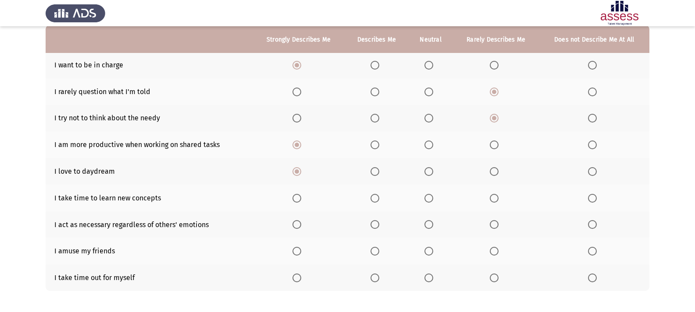
click at [301, 200] on input "Select an option" at bounding box center [296, 198] width 9 height 9
click at [301, 224] on span "Select an option" at bounding box center [296, 224] width 9 height 9
click at [301, 224] on input "Select an option" at bounding box center [296, 224] width 9 height 9
click at [297, 245] on th at bounding box center [298, 251] width 92 height 27
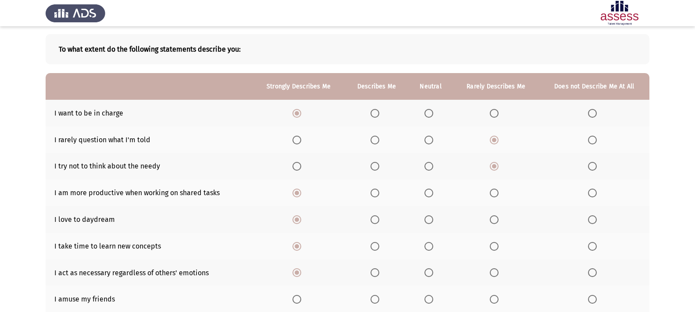
scroll to position [44, 0]
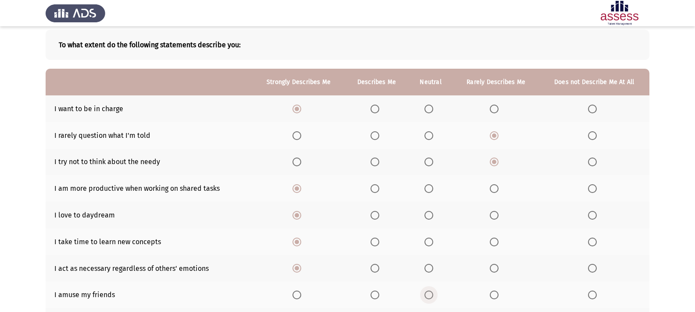
click at [428, 298] on span "Select an option" at bounding box center [428, 295] width 9 height 9
click at [428, 298] on input "Select an option" at bounding box center [428, 295] width 9 height 9
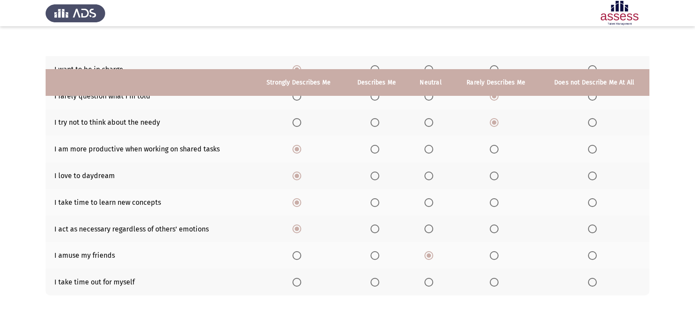
scroll to position [128, 0]
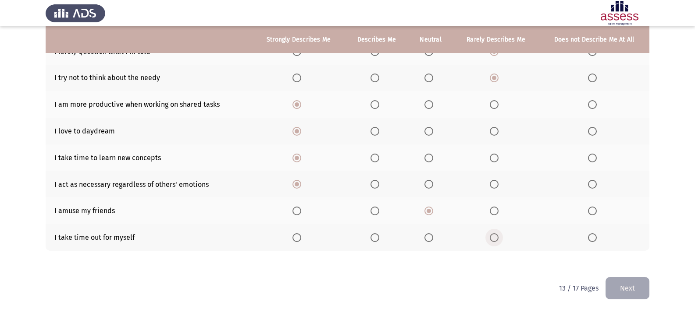
click at [494, 240] on span "Select an option" at bounding box center [493, 238] width 9 height 9
click at [494, 240] on input "Select an option" at bounding box center [493, 238] width 9 height 9
click at [635, 286] on button "Next" at bounding box center [627, 288] width 44 height 22
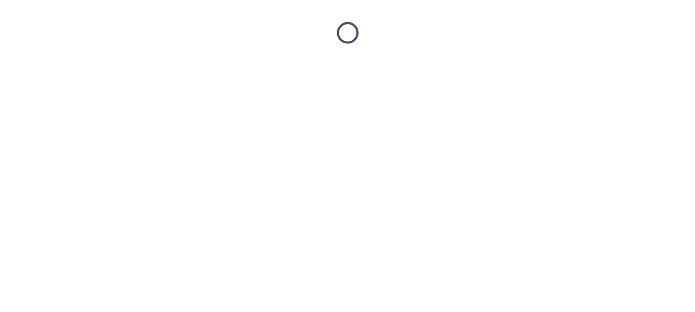
scroll to position [0, 0]
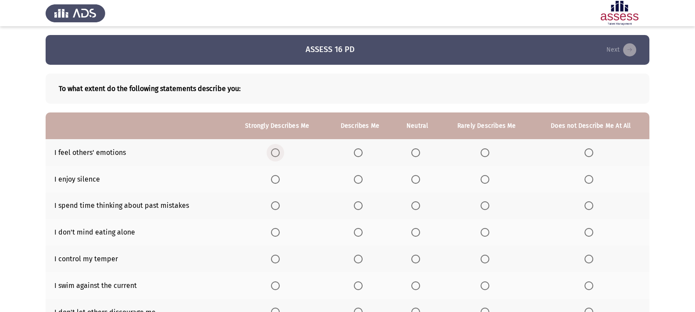
click at [275, 154] on span "Select an option" at bounding box center [275, 153] width 9 height 9
click at [275, 154] on input "Select an option" at bounding box center [275, 153] width 9 height 9
click at [486, 180] on span "Select an option" at bounding box center [484, 179] width 9 height 9
click at [486, 180] on input "Select an option" at bounding box center [484, 179] width 9 height 9
click at [277, 207] on span "Select an option" at bounding box center [275, 206] width 9 height 9
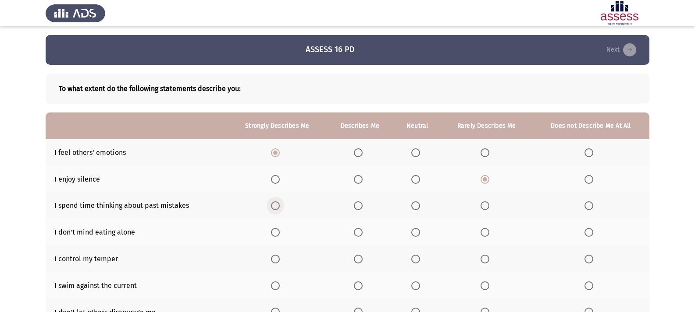
click at [277, 207] on input "Select an option" at bounding box center [275, 206] width 9 height 9
click at [418, 234] on span "Select an option" at bounding box center [415, 232] width 9 height 9
click at [418, 234] on input "Select an option" at bounding box center [415, 232] width 9 height 9
click at [488, 259] on span "Select an option" at bounding box center [484, 259] width 9 height 9
click at [488, 259] on input "Select an option" at bounding box center [484, 259] width 9 height 9
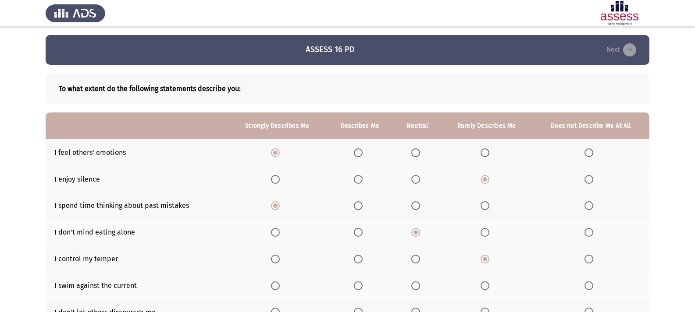
scroll to position [44, 0]
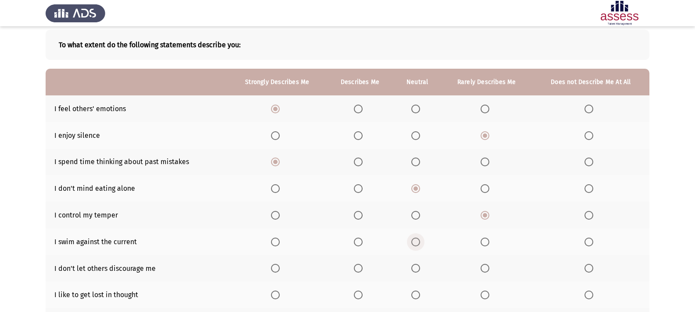
click at [415, 244] on span "Select an option" at bounding box center [415, 242] width 9 height 9
click at [415, 244] on input "Select an option" at bounding box center [415, 242] width 9 height 9
click at [276, 267] on span "Select an option" at bounding box center [275, 268] width 9 height 9
click at [276, 267] on input "Select an option" at bounding box center [275, 268] width 9 height 9
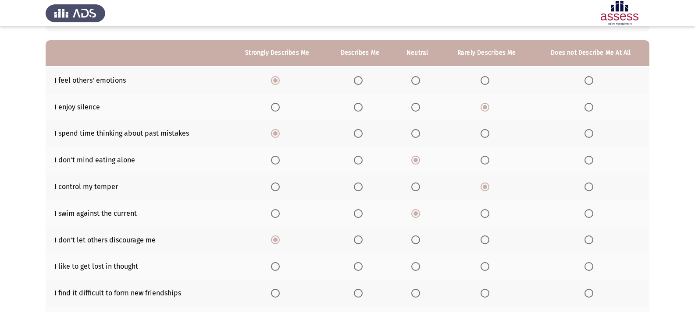
scroll to position [88, 0]
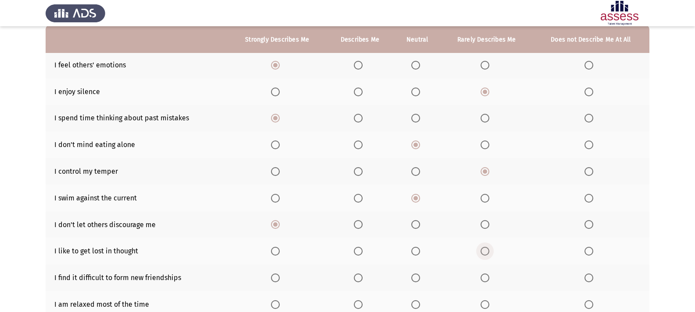
click at [483, 250] on span "Select an option" at bounding box center [484, 251] width 9 height 9
click at [483, 250] on input "Select an option" at bounding box center [484, 251] width 9 height 9
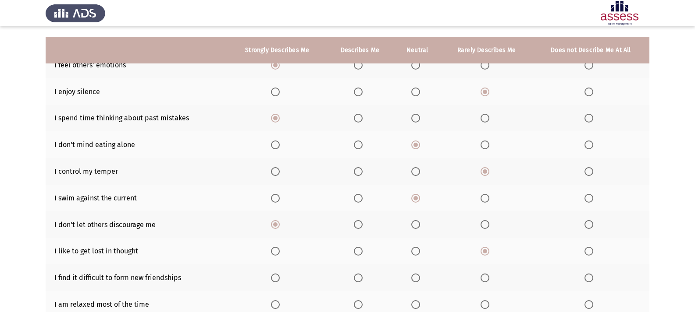
scroll to position [131, 0]
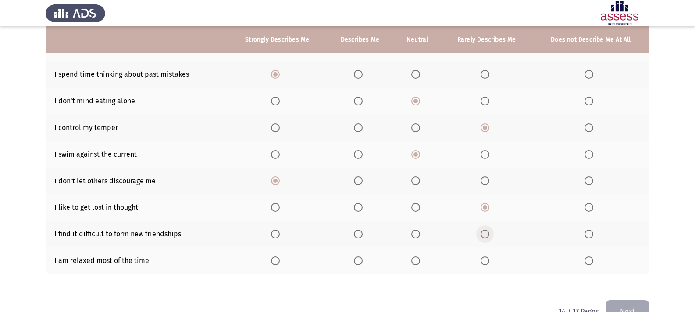
click at [486, 235] on span "Select an option" at bounding box center [484, 234] width 9 height 9
click at [486, 235] on input "Select an option" at bounding box center [484, 234] width 9 height 9
click at [273, 262] on span "Select an option" at bounding box center [275, 261] width 9 height 9
click at [273, 262] on input "Select an option" at bounding box center [275, 261] width 9 height 9
click at [635, 305] on button "Next" at bounding box center [627, 312] width 44 height 22
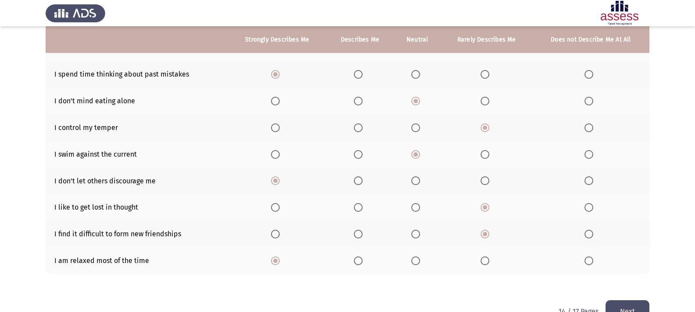
scroll to position [0, 0]
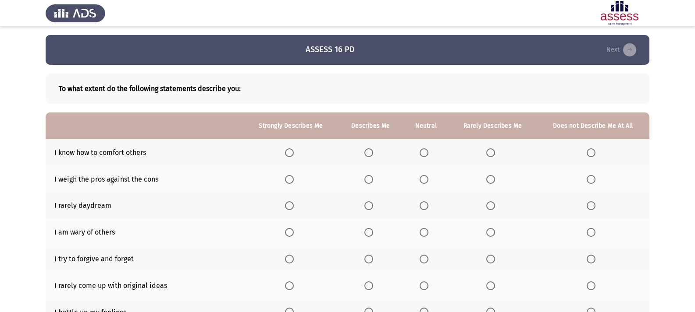
click at [291, 153] on span "Select an option" at bounding box center [289, 153] width 9 height 9
click at [291, 153] on input "Select an option" at bounding box center [289, 153] width 9 height 9
click at [490, 181] on span "Select an option" at bounding box center [490, 179] width 9 height 9
click at [490, 181] on input "Select an option" at bounding box center [490, 179] width 9 height 9
click at [426, 208] on span "Select an option" at bounding box center [423, 206] width 9 height 9
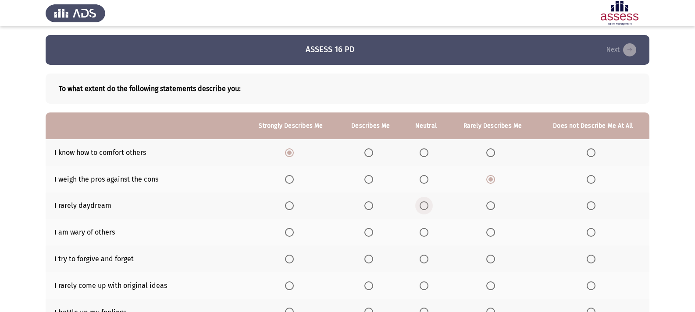
click at [426, 208] on input "Select an option" at bounding box center [423, 206] width 9 height 9
click at [295, 232] on label "Select an option" at bounding box center [291, 232] width 12 height 9
click at [294, 232] on input "Select an option" at bounding box center [289, 232] width 9 height 9
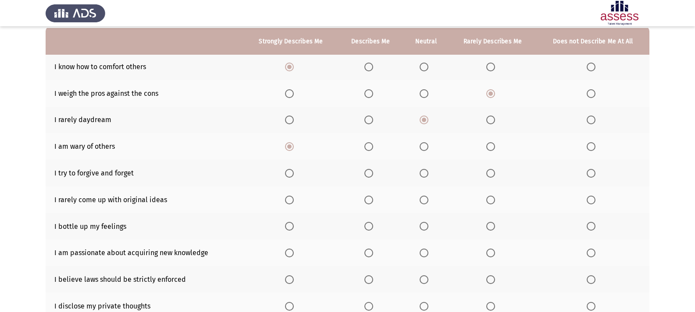
scroll to position [88, 0]
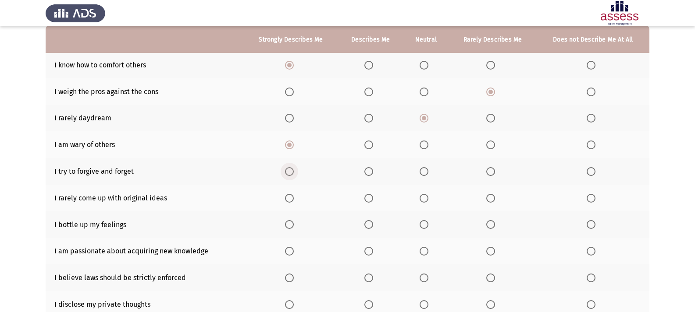
click at [293, 170] on span "Select an option" at bounding box center [289, 171] width 9 height 9
click at [293, 170] on input "Select an option" at bounding box center [289, 171] width 9 height 9
click at [424, 199] on span "Select an option" at bounding box center [424, 199] width 0 height 0
click at [425, 199] on input "Select an option" at bounding box center [423, 198] width 9 height 9
click at [285, 222] on th at bounding box center [291, 225] width 94 height 27
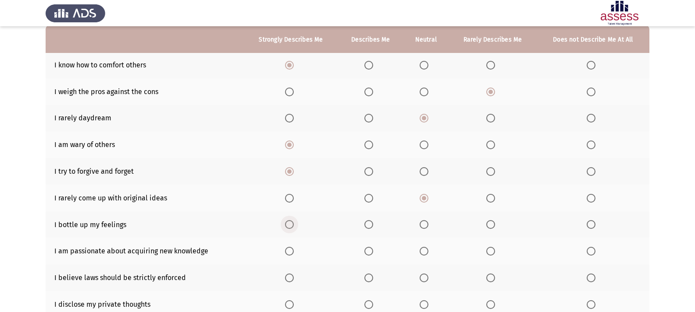
click at [293, 223] on span "Select an option" at bounding box center [289, 224] width 9 height 9
click at [293, 223] on input "Select an option" at bounding box center [289, 224] width 9 height 9
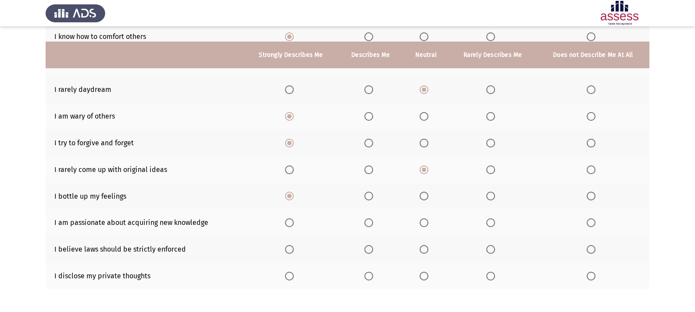
scroll to position [131, 0]
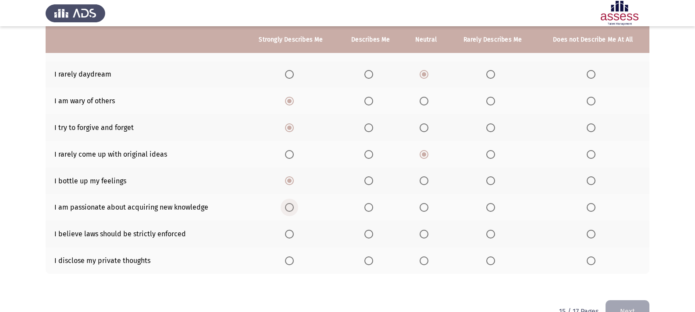
click at [293, 206] on span "Select an option" at bounding box center [289, 207] width 9 height 9
click at [293, 206] on input "Select an option" at bounding box center [289, 207] width 9 height 9
click at [426, 234] on span "Select an option" at bounding box center [423, 234] width 9 height 9
click at [426, 234] on input "Select an option" at bounding box center [423, 234] width 9 height 9
click at [288, 261] on span "Select an option" at bounding box center [289, 261] width 9 height 9
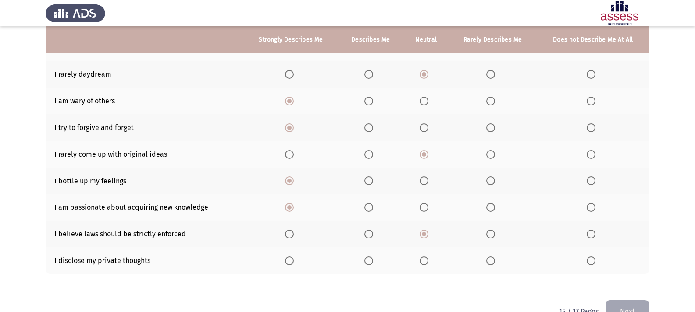
click at [288, 261] on input "Select an option" at bounding box center [289, 261] width 9 height 9
click at [635, 310] on button "Next" at bounding box center [627, 312] width 44 height 22
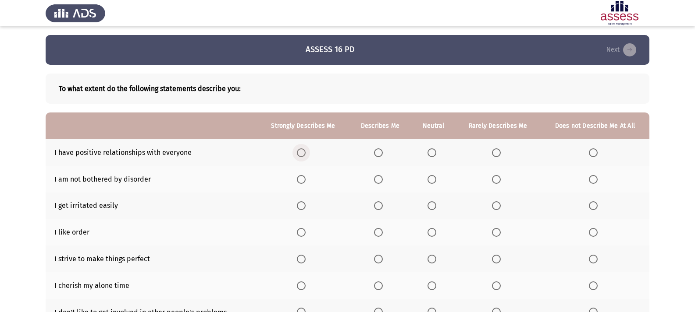
click at [303, 152] on span "Select an option" at bounding box center [301, 153] width 9 height 9
click at [303, 152] on input "Select an option" at bounding box center [301, 153] width 9 height 9
click at [433, 177] on span "Select an option" at bounding box center [431, 179] width 9 height 9
click at [433, 177] on input "Select an option" at bounding box center [431, 179] width 9 height 9
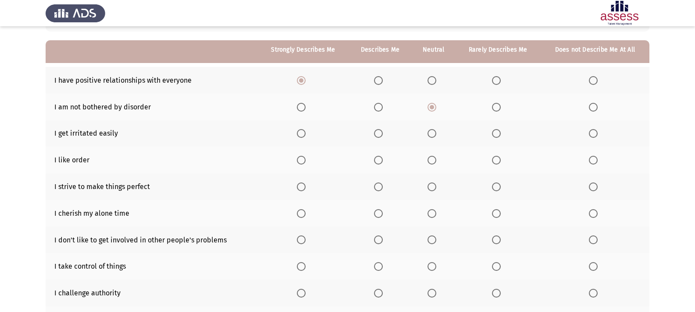
scroll to position [88, 0]
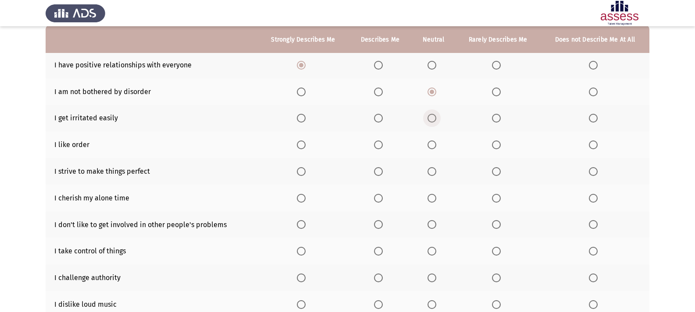
click at [442, 123] on th at bounding box center [433, 118] width 44 height 27
click at [437, 121] on label "Select an option" at bounding box center [433, 118] width 12 height 9
click at [436, 121] on input "Select an option" at bounding box center [431, 118] width 9 height 9
click at [305, 146] on span "Select an option" at bounding box center [301, 145] width 9 height 9
click at [305, 146] on input "Select an option" at bounding box center [301, 145] width 9 height 9
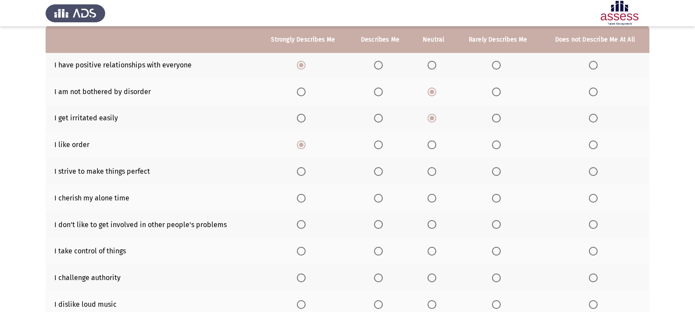
click at [301, 172] on span "Select an option" at bounding box center [301, 172] width 0 height 0
click at [301, 171] on input "Select an option" at bounding box center [301, 171] width 9 height 9
click at [513, 196] on th at bounding box center [497, 198] width 85 height 27
click at [500, 199] on span "Select an option" at bounding box center [496, 198] width 9 height 9
click at [500, 199] on input "Select an option" at bounding box center [496, 198] width 9 height 9
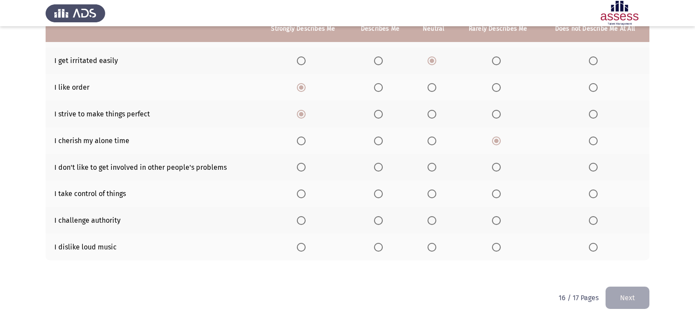
scroll to position [155, 0]
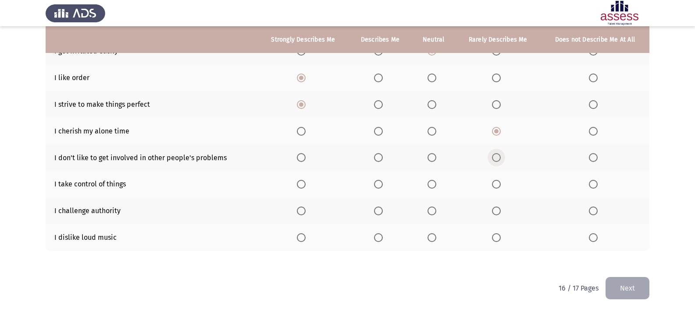
click at [501, 157] on label "Select an option" at bounding box center [498, 157] width 12 height 9
click at [500, 157] on input "Select an option" at bounding box center [496, 157] width 9 height 9
click at [306, 185] on label "Select an option" at bounding box center [303, 184] width 12 height 9
click at [305, 185] on input "Select an option" at bounding box center [301, 184] width 9 height 9
click at [301, 213] on span "Select an option" at bounding box center [301, 211] width 9 height 9
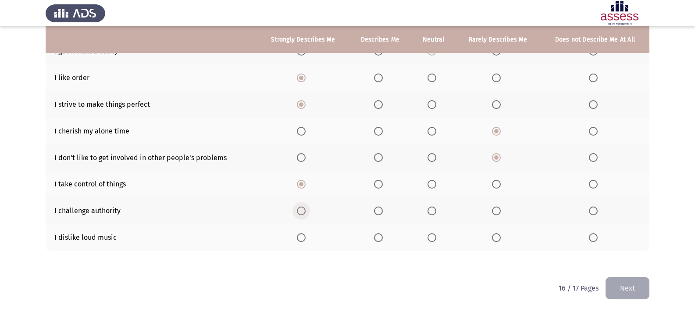
click at [301, 213] on input "Select an option" at bounding box center [301, 211] width 9 height 9
click at [497, 237] on span "Select an option" at bounding box center [496, 238] width 9 height 9
click at [497, 237] on input "Select an option" at bounding box center [496, 238] width 9 height 9
click at [637, 287] on button "Next" at bounding box center [627, 288] width 44 height 22
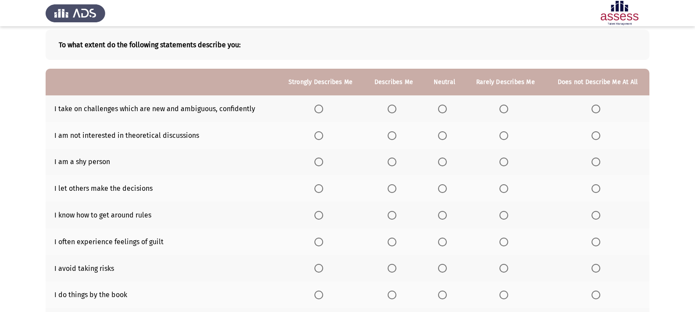
scroll to position [88, 0]
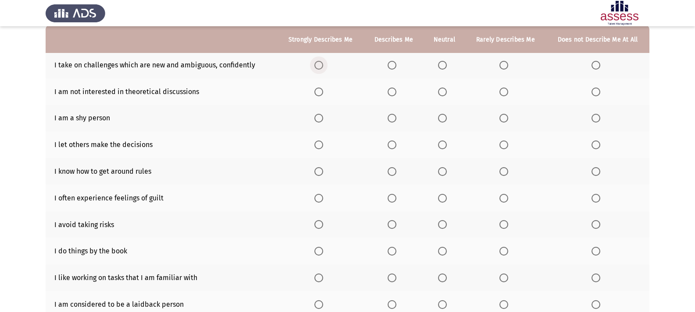
click at [323, 64] on span "Select an option" at bounding box center [318, 65] width 9 height 9
click at [323, 64] on input "Select an option" at bounding box center [318, 65] width 9 height 9
click at [502, 92] on span "Select an option" at bounding box center [503, 92] width 9 height 9
click at [502, 92] on input "Select an option" at bounding box center [503, 92] width 9 height 9
click at [320, 116] on span "Select an option" at bounding box center [318, 118] width 9 height 9
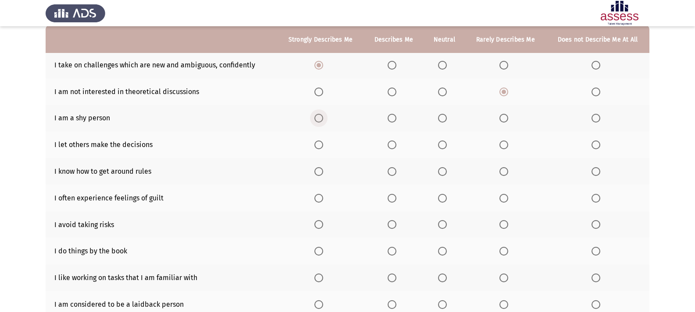
click at [320, 116] on input "Select an option" at bounding box center [318, 118] width 9 height 9
click at [321, 147] on span "Select an option" at bounding box center [318, 145] width 9 height 9
click at [321, 147] on input "Select an option" at bounding box center [318, 145] width 9 height 9
click at [320, 170] on span "Select an option" at bounding box center [318, 171] width 9 height 9
click at [320, 170] on input "Select an option" at bounding box center [318, 171] width 9 height 9
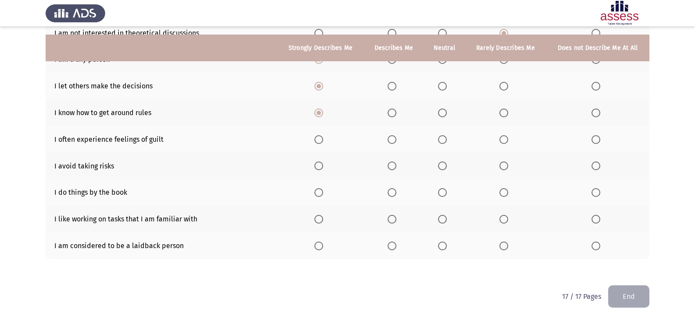
scroll to position [155, 0]
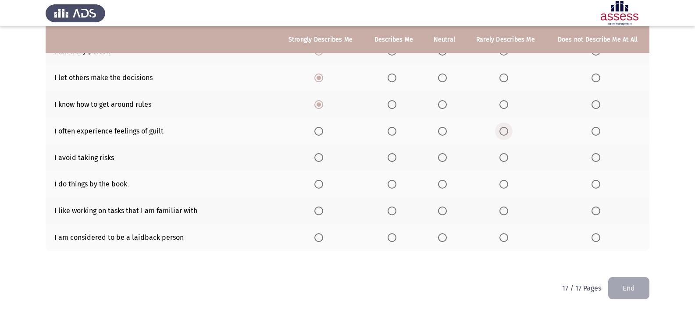
click at [507, 132] on span "Select an option" at bounding box center [503, 131] width 9 height 9
click at [507, 132] on input "Select an option" at bounding box center [503, 131] width 9 height 9
click at [325, 157] on label "Select an option" at bounding box center [320, 157] width 12 height 9
click at [323, 157] on input "Select an option" at bounding box center [318, 157] width 9 height 9
click at [596, 183] on span "Select an option" at bounding box center [595, 184] width 9 height 9
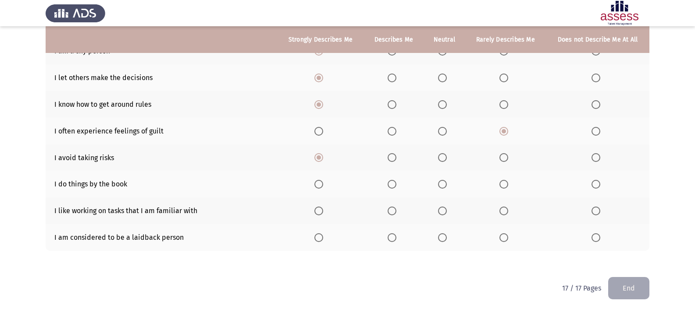
click at [596, 183] on input "Select an option" at bounding box center [595, 184] width 9 height 9
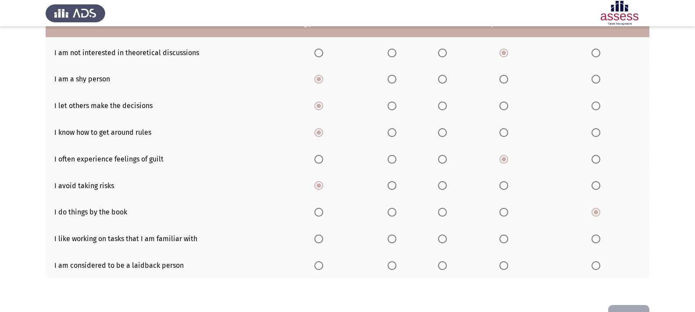
scroll to position [111, 0]
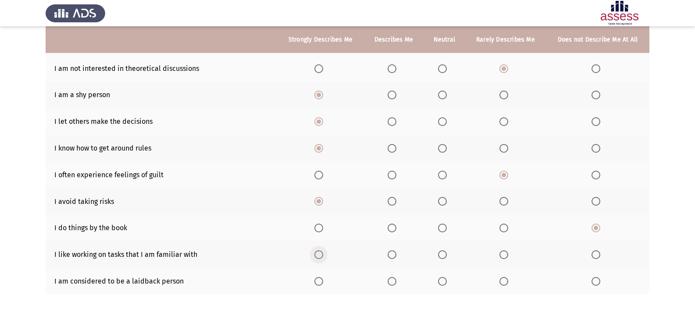
click at [319, 255] on span "Select an option" at bounding box center [318, 255] width 9 height 9
click at [319, 255] on input "Select an option" at bounding box center [318, 255] width 9 height 9
click at [503, 284] on span "Select an option" at bounding box center [503, 281] width 9 height 9
click at [503, 284] on input "Select an option" at bounding box center [503, 281] width 9 height 9
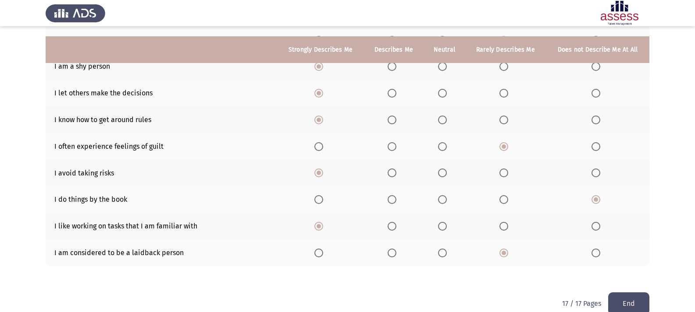
scroll to position [155, 0]
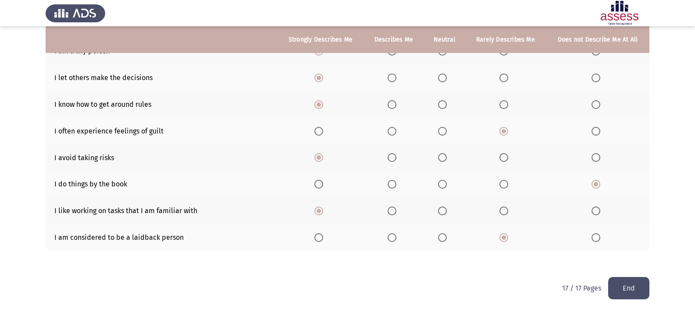
click at [627, 285] on button "End" at bounding box center [628, 288] width 41 height 22
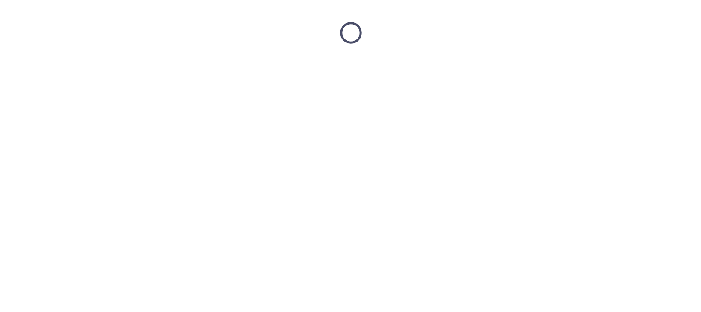
scroll to position [0, 0]
